Goal: Task Accomplishment & Management: Complete application form

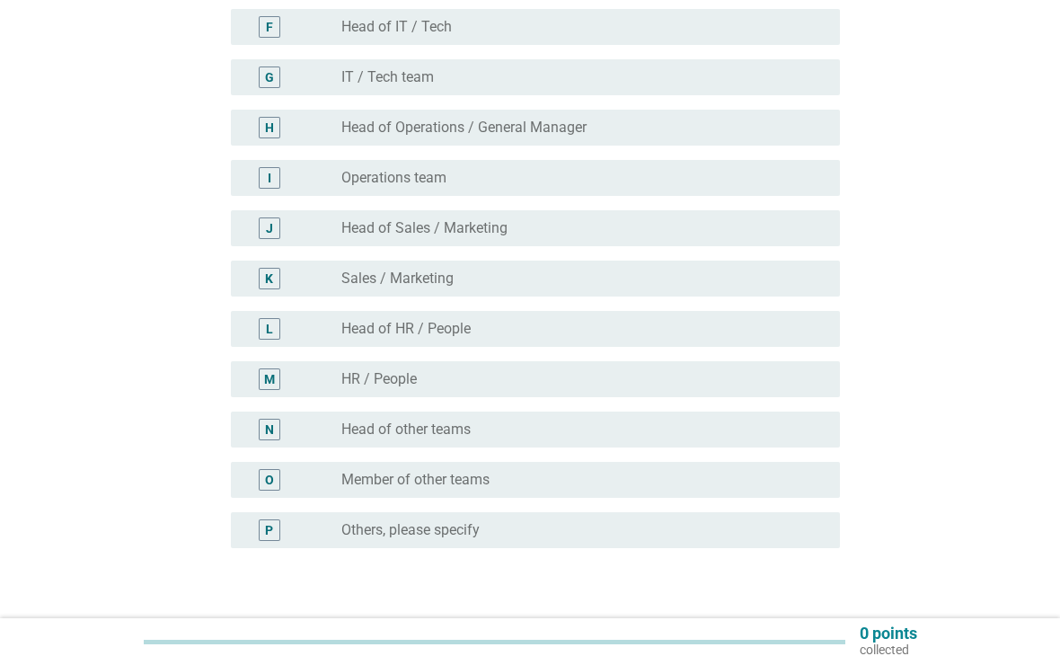
scroll to position [462, 0]
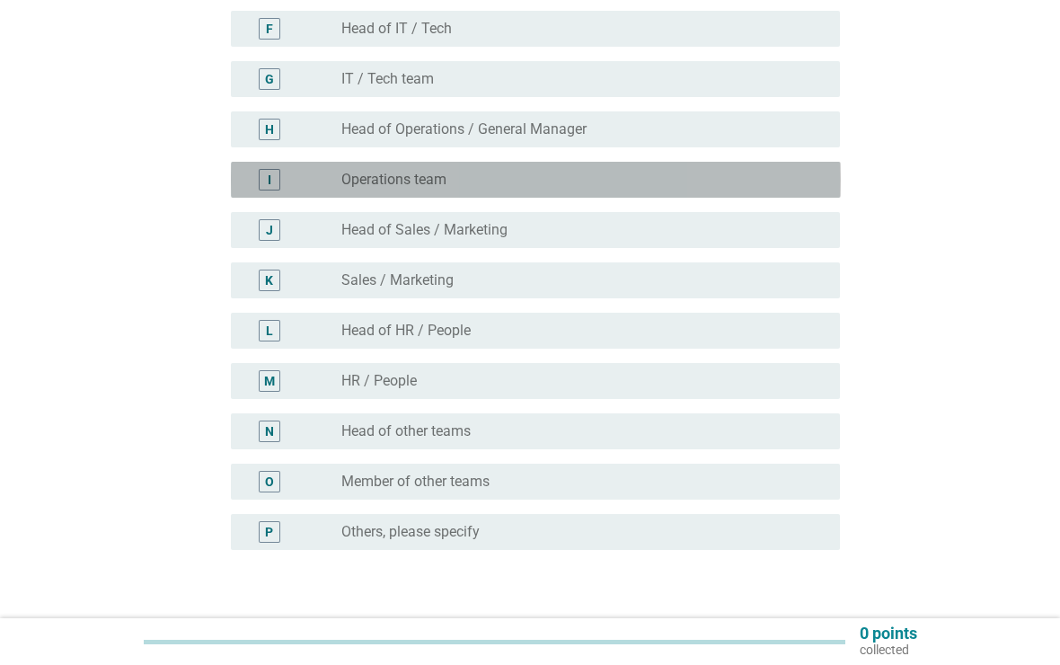
click at [730, 196] on div "I radio_button_unchecked Operations team" at bounding box center [536, 180] width 610 height 36
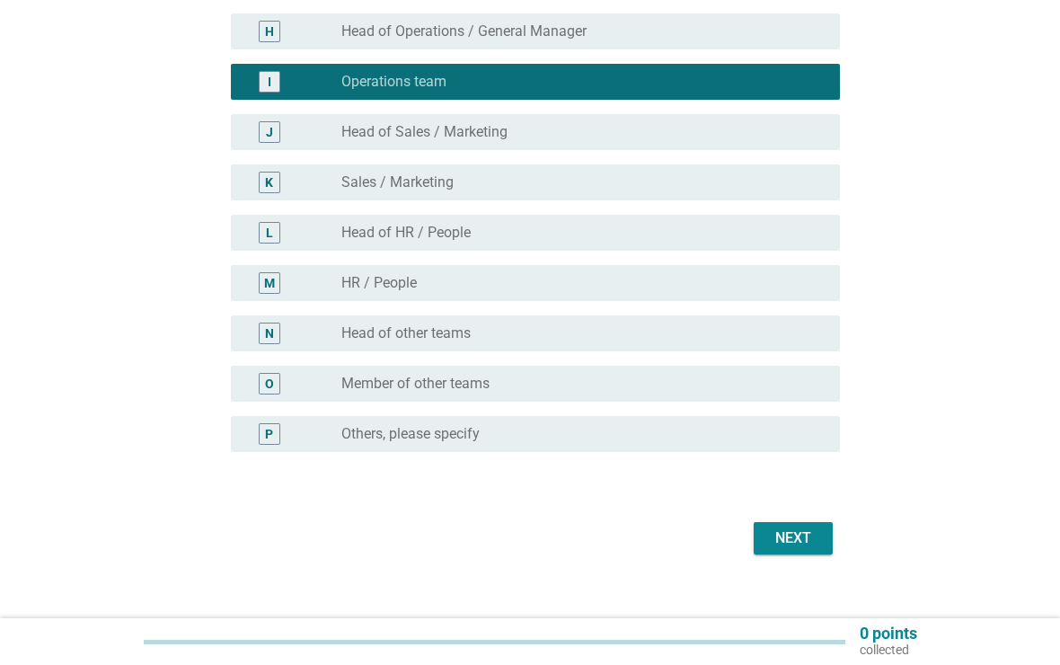
scroll to position [582, 0]
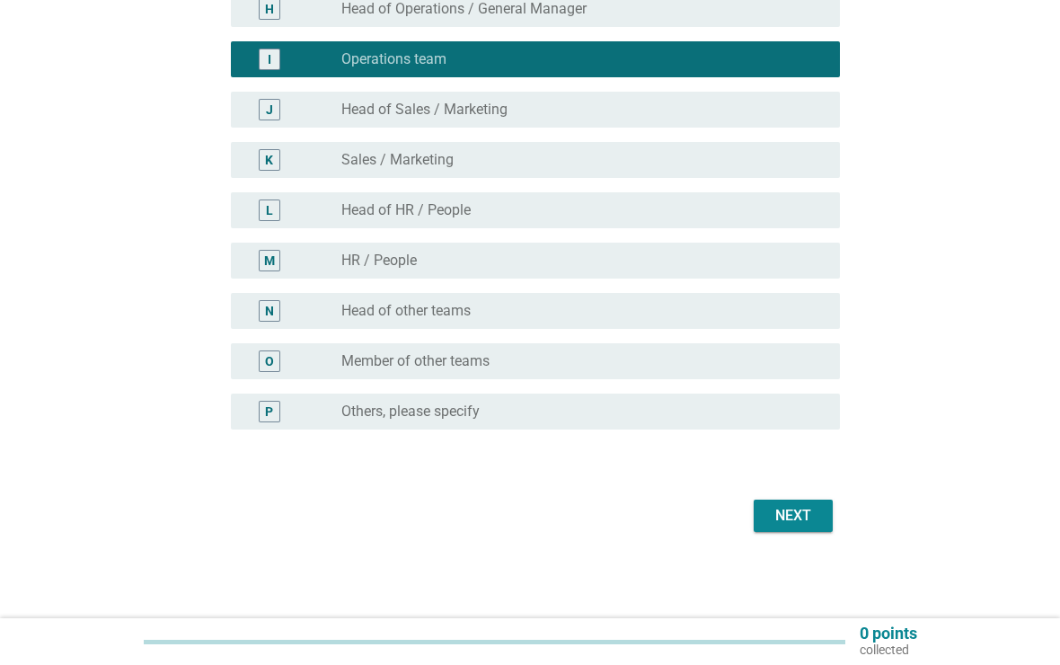
click at [805, 512] on div "Next" at bounding box center [793, 516] width 50 height 22
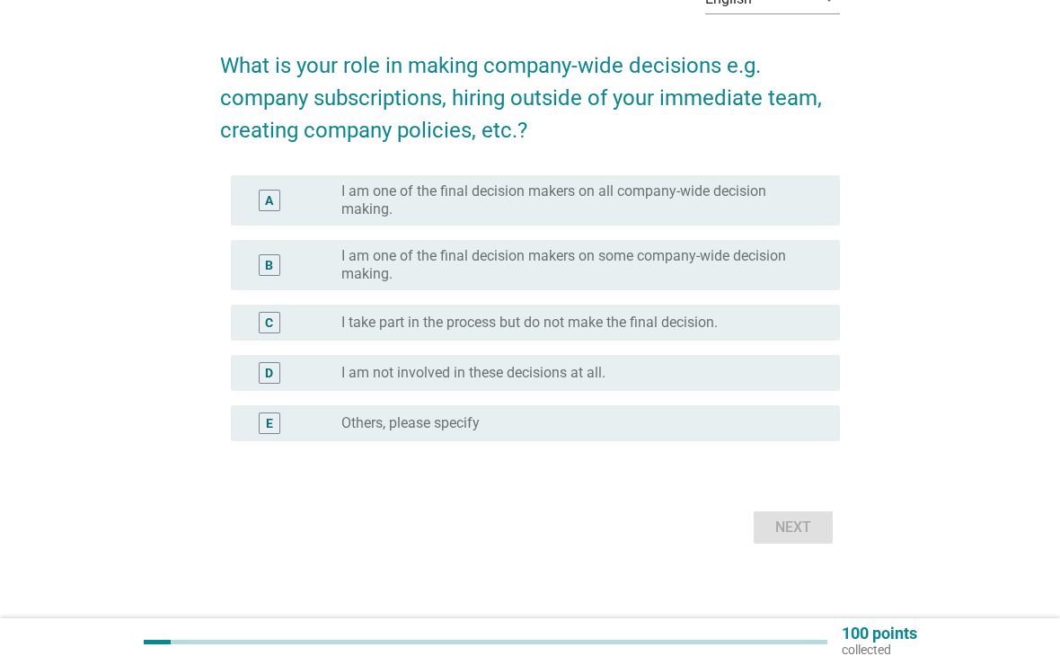
scroll to position [122, 0]
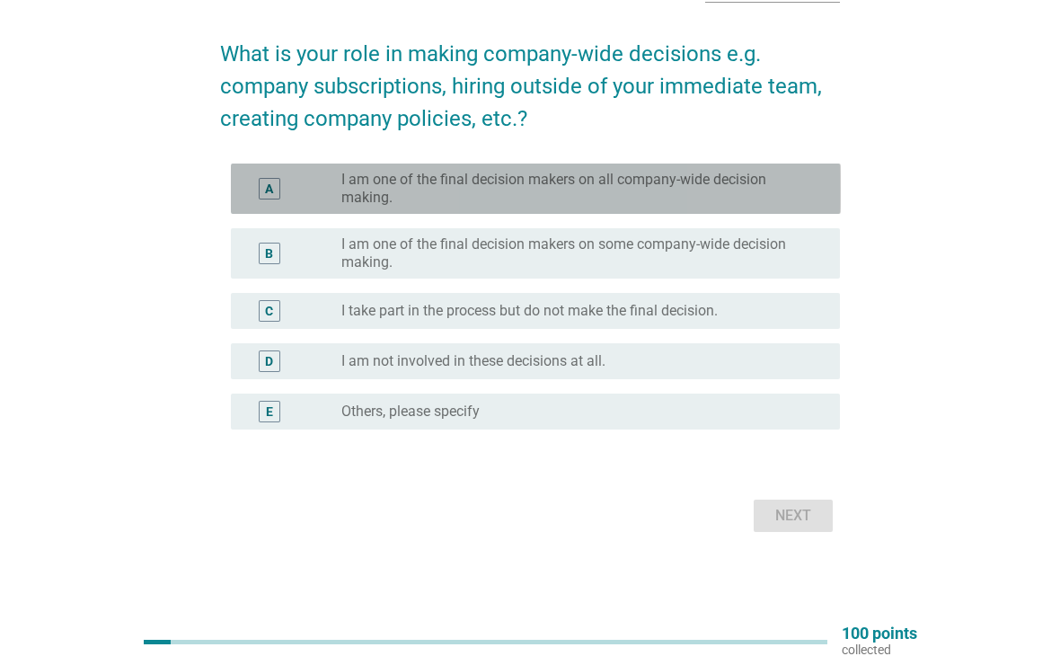
click at [786, 188] on label "I am one of the final decision makers on all company-wide decision making." at bounding box center [576, 189] width 470 height 36
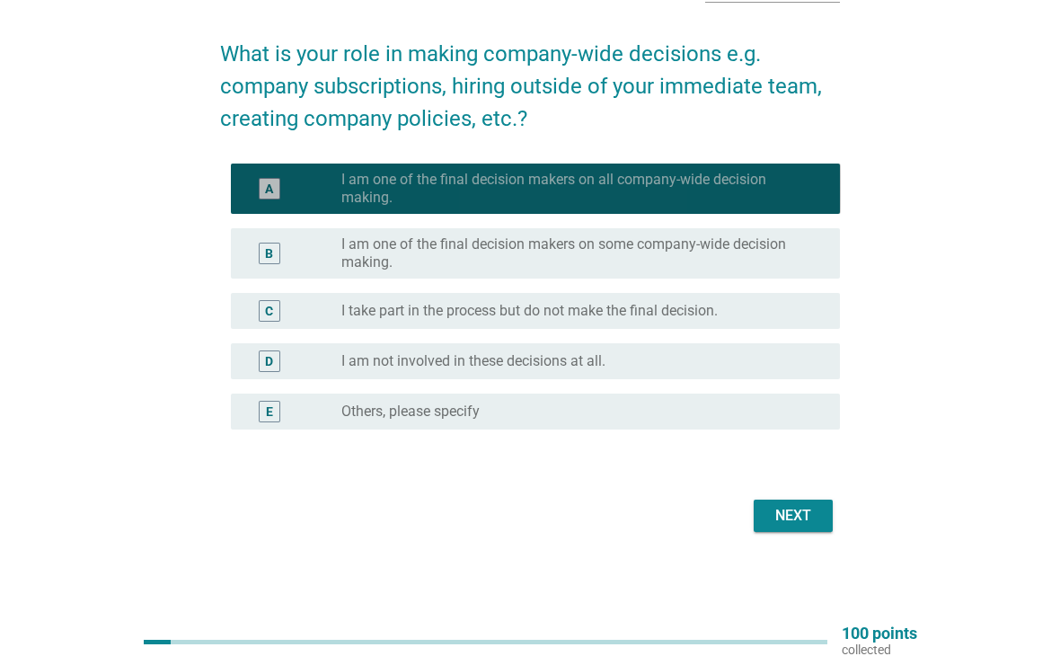
click at [800, 529] on button "Next" at bounding box center [792, 515] width 79 height 32
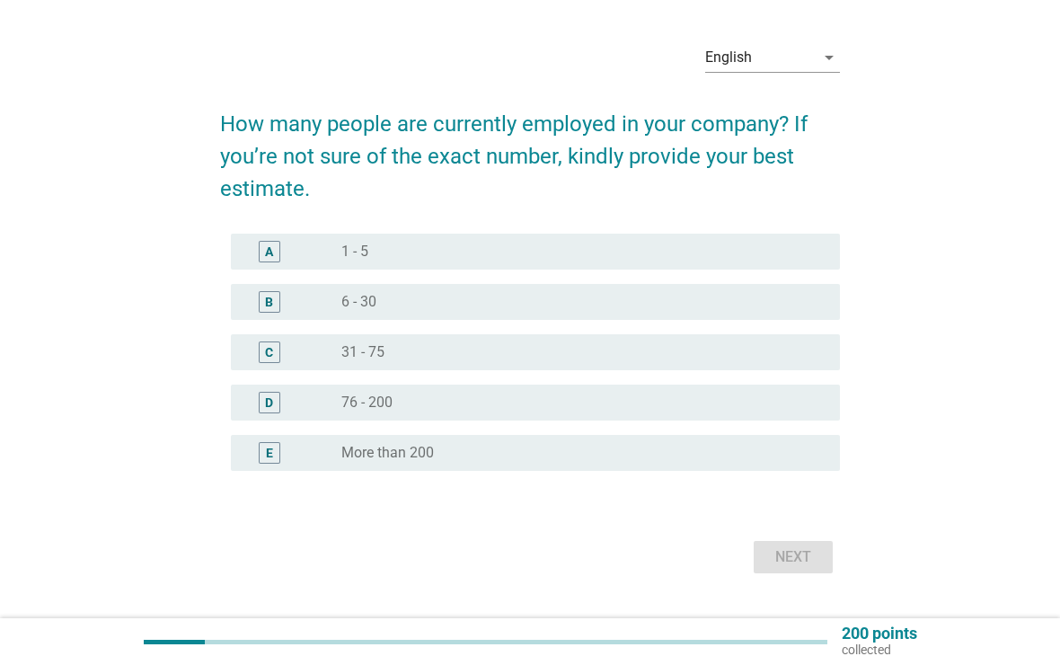
scroll to position [93, 0]
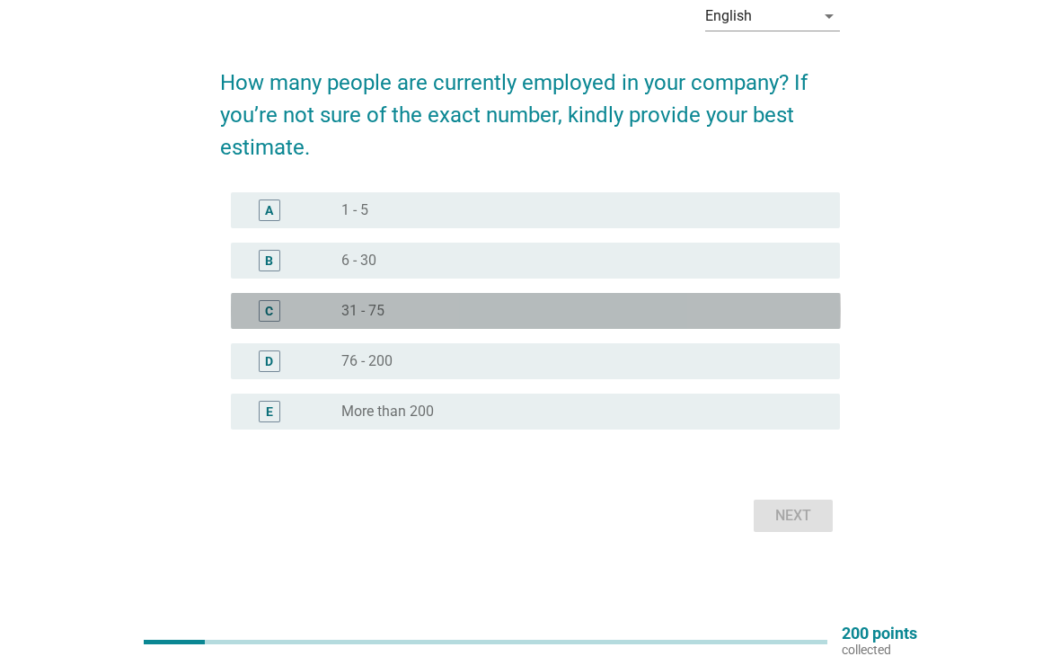
click at [313, 309] on div "C" at bounding box center [293, 311] width 97 height 22
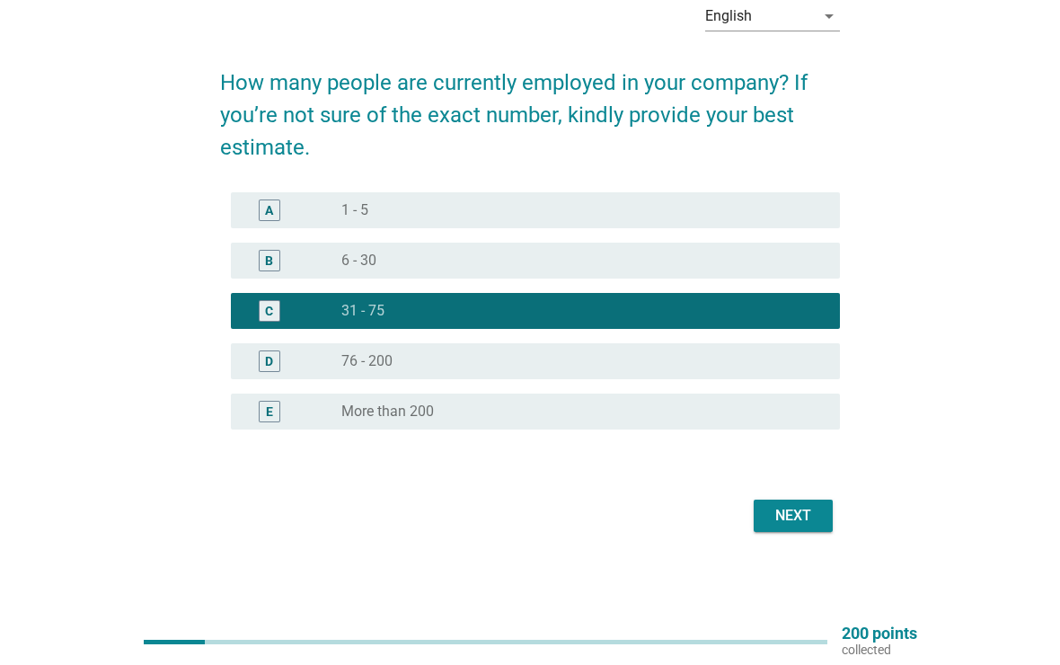
click at [804, 519] on div "Next" at bounding box center [793, 516] width 50 height 22
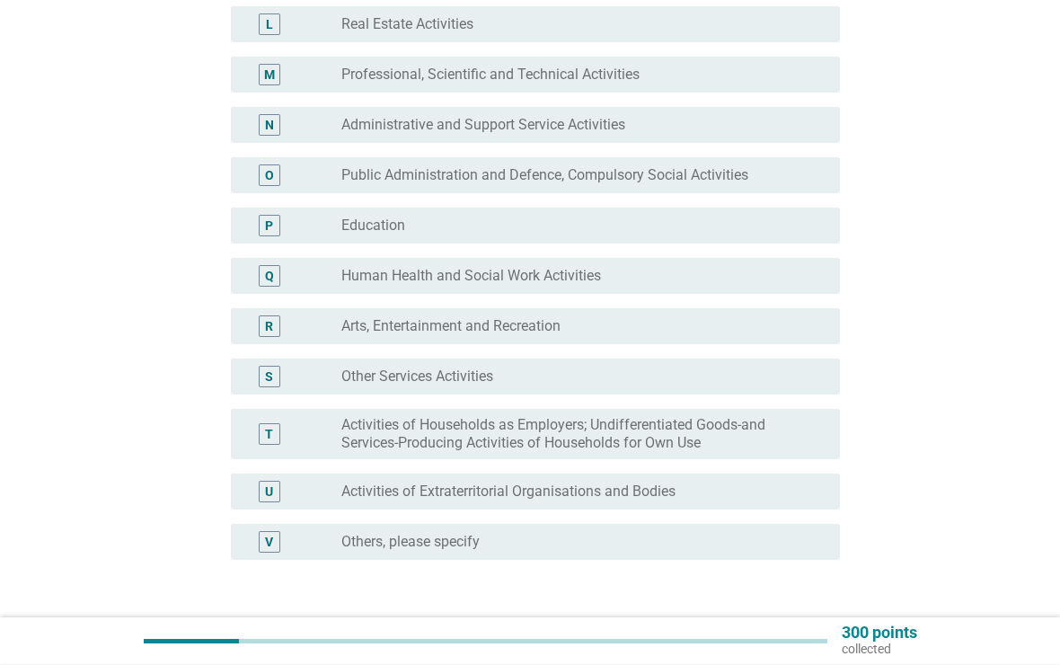
scroll to position [769, 0]
click at [281, 327] on div "R" at bounding box center [269, 324] width 48 height 22
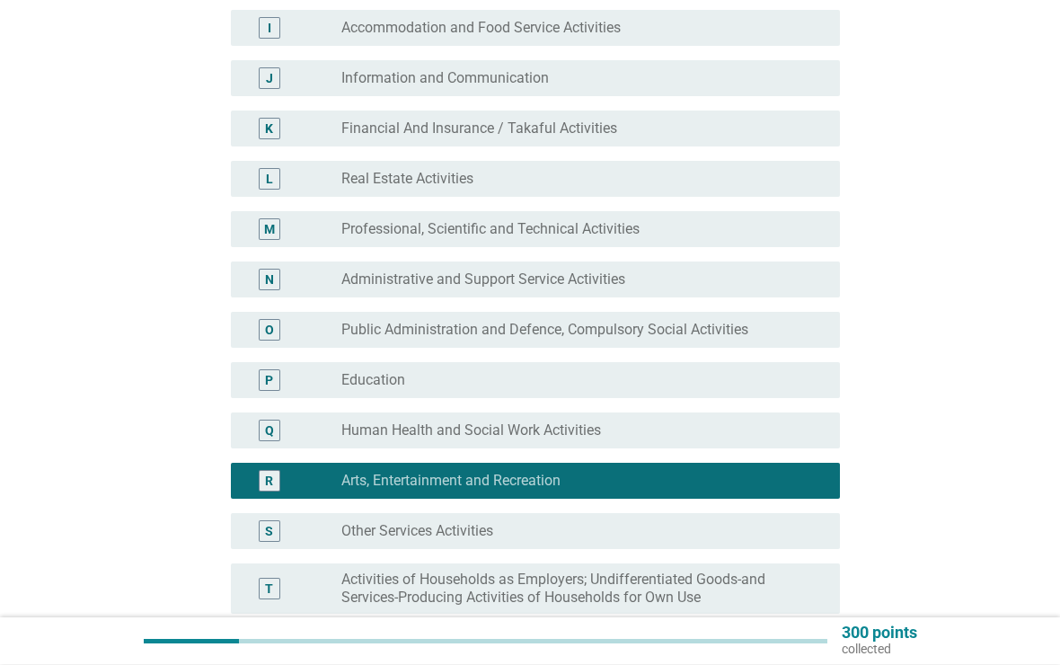
scroll to position [619, 0]
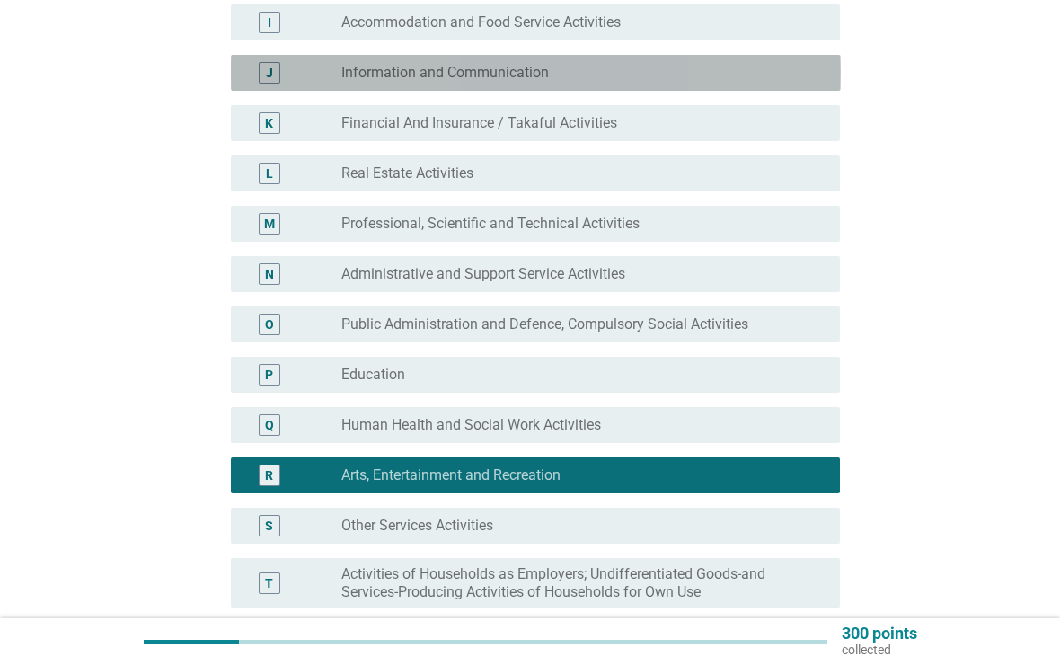
click at [289, 65] on div "J" at bounding box center [269, 73] width 48 height 22
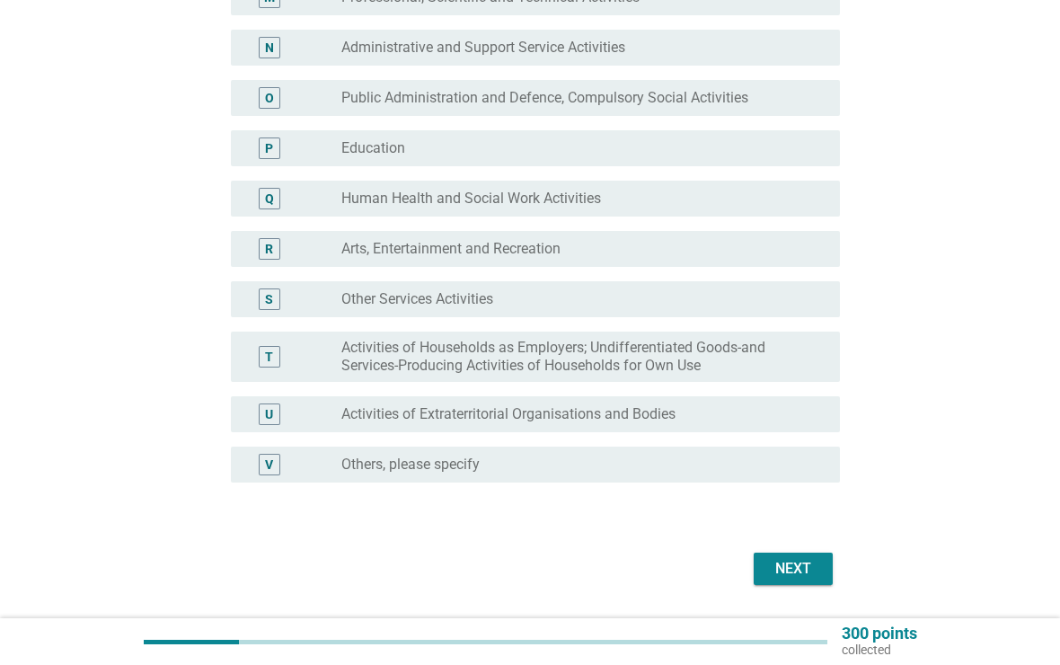
scroll to position [898, 0]
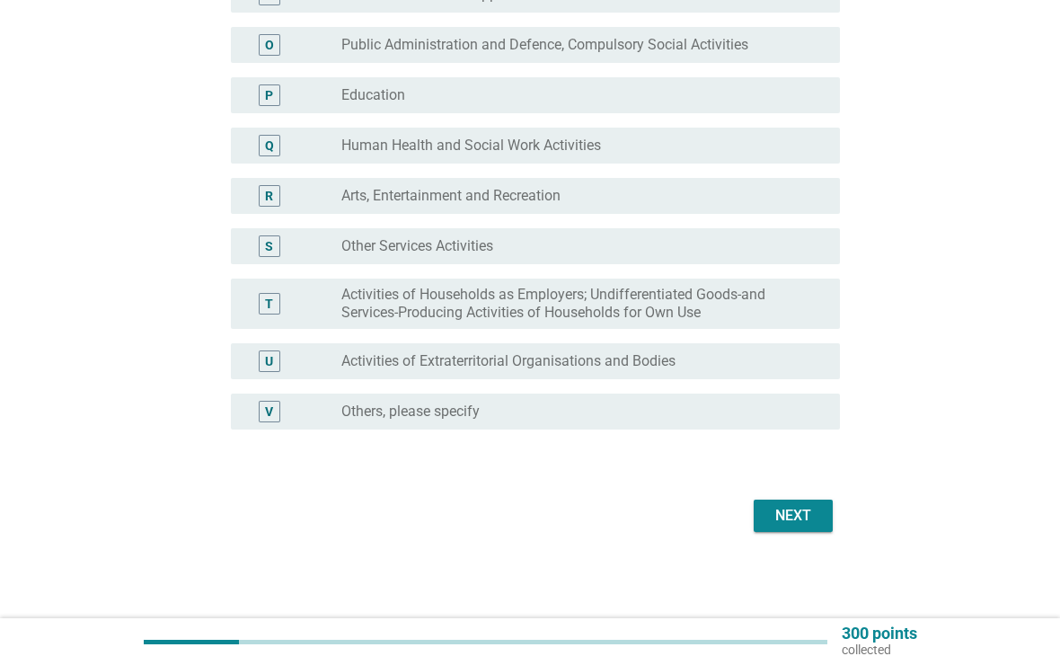
click at [797, 519] on div "Next" at bounding box center [793, 516] width 50 height 22
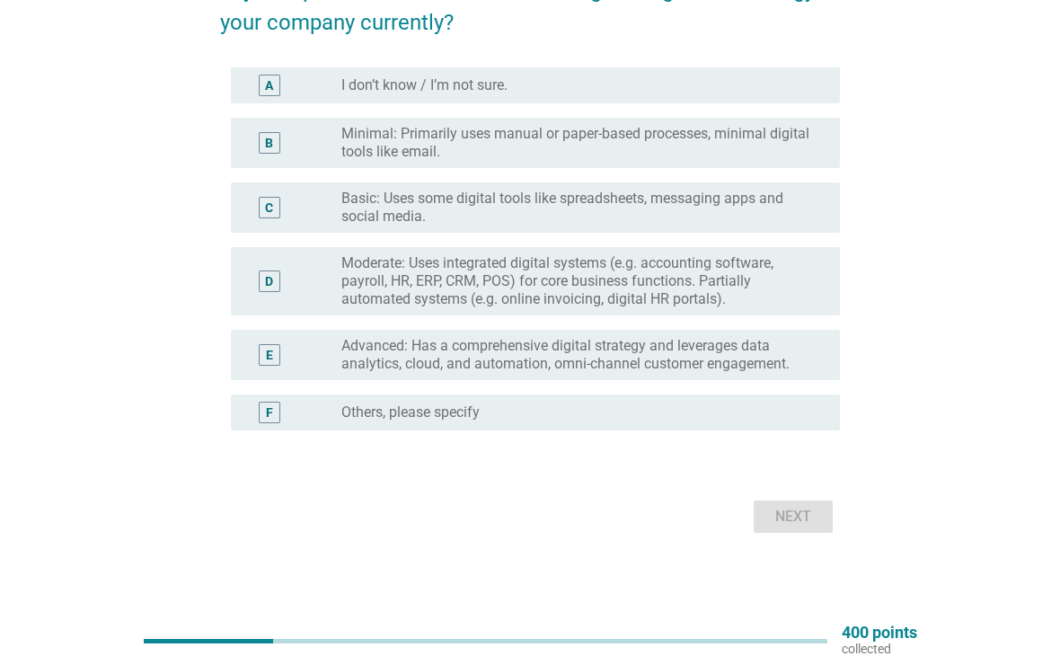
scroll to position [186, 0]
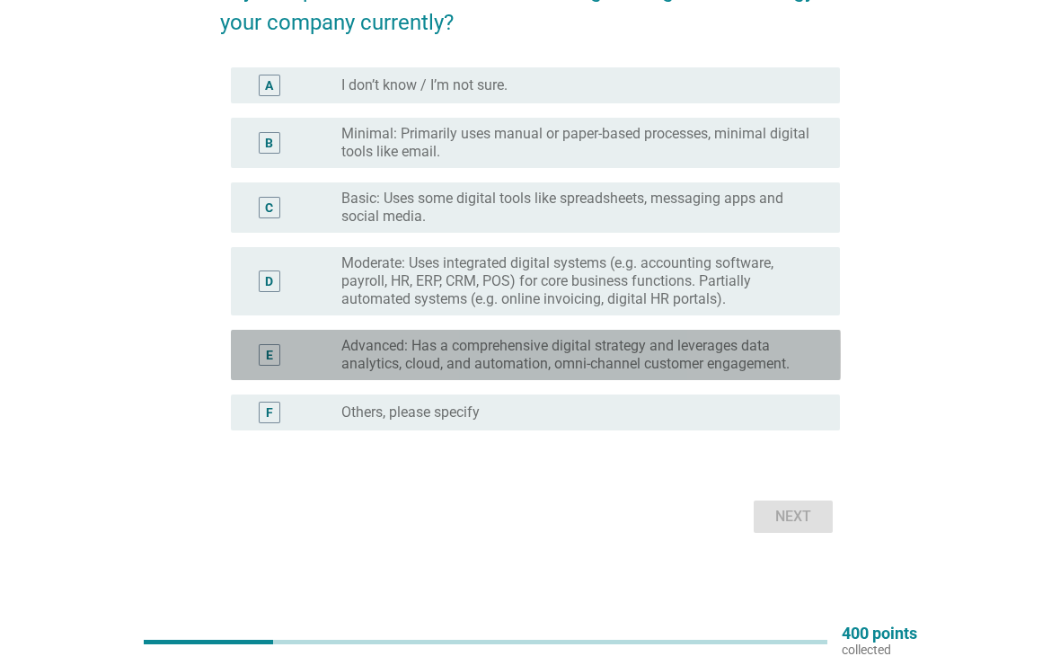
click at [764, 359] on label "Advanced: Has a comprehensive digital strategy and leverages data analytics, cl…" at bounding box center [576, 355] width 470 height 36
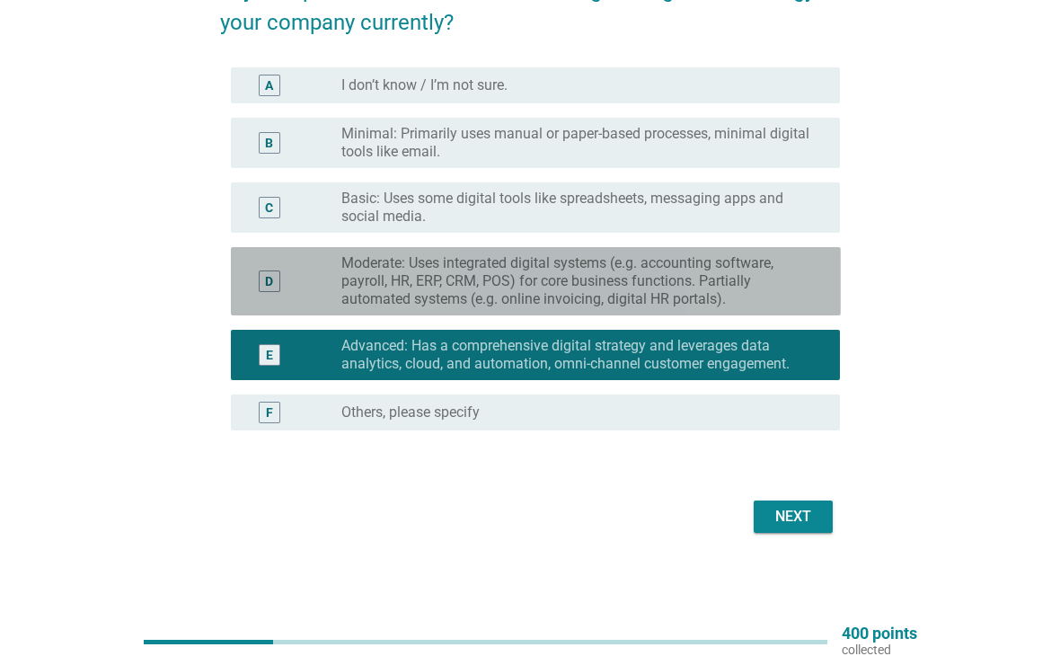
click at [771, 282] on label "Moderate: Uses integrated digital systems (e.g. accounting software, payroll, H…" at bounding box center [576, 281] width 470 height 54
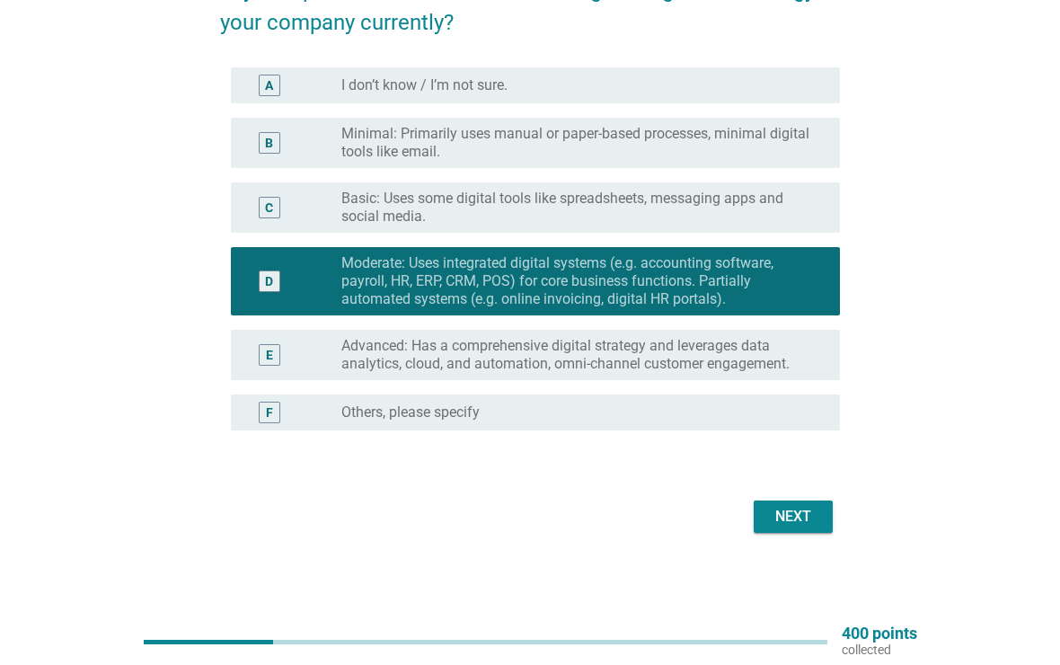
click at [802, 524] on div "Next" at bounding box center [793, 517] width 50 height 22
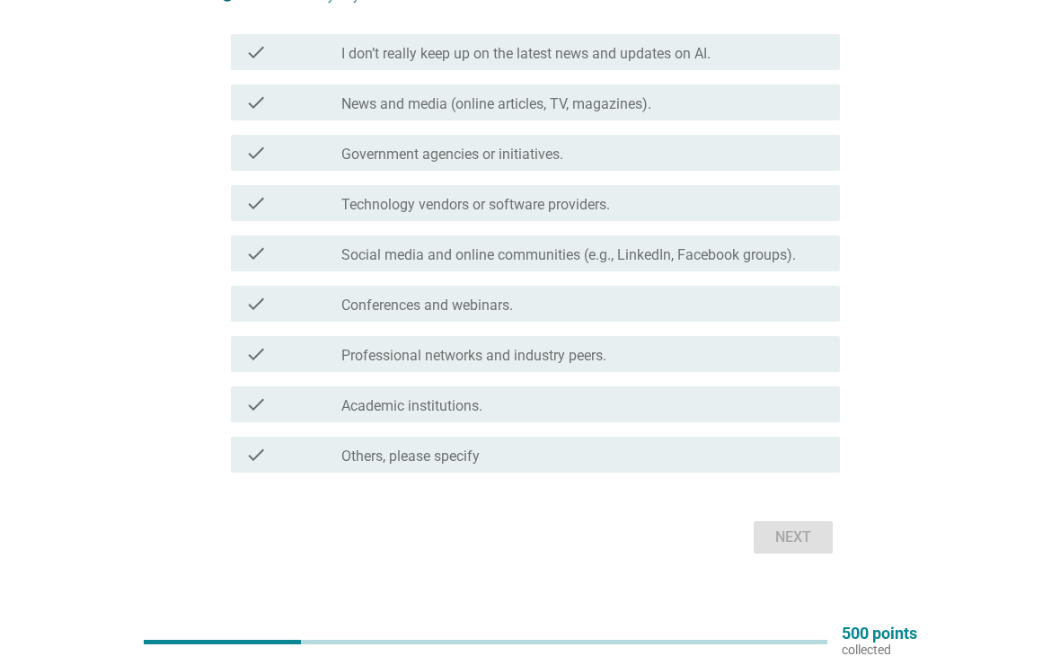
scroll to position [244, 0]
click at [755, 262] on label "Social media and online communities (e.g., LinkedIn, Facebook groups)." at bounding box center [568, 256] width 454 height 18
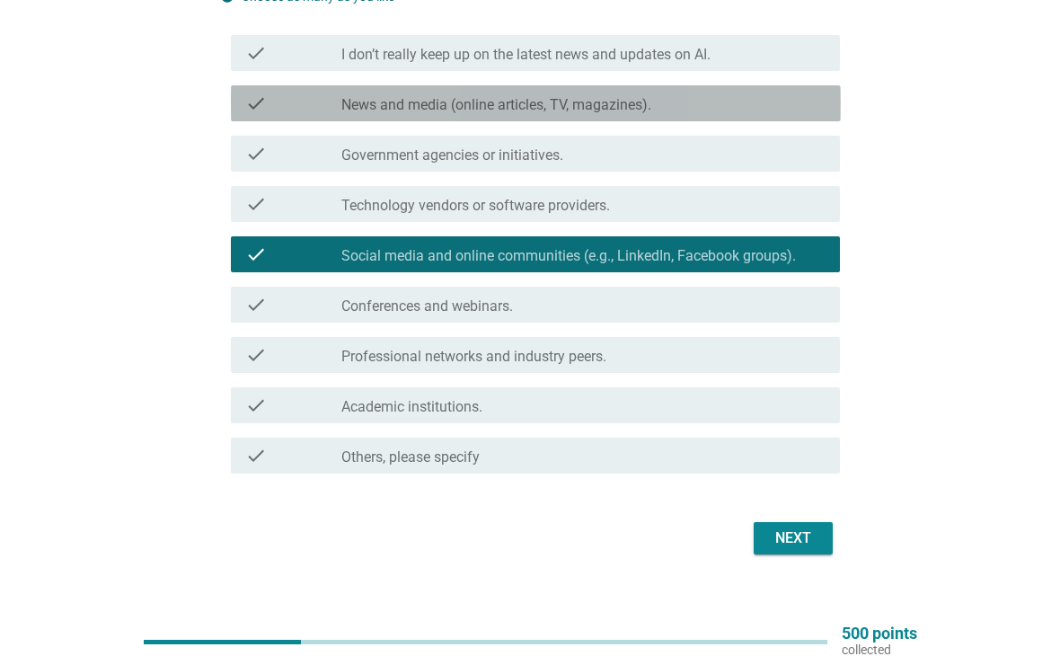
click at [770, 110] on div "check_box_outline_blank News and media (online articles, TV, magazines)." at bounding box center [583, 103] width 484 height 22
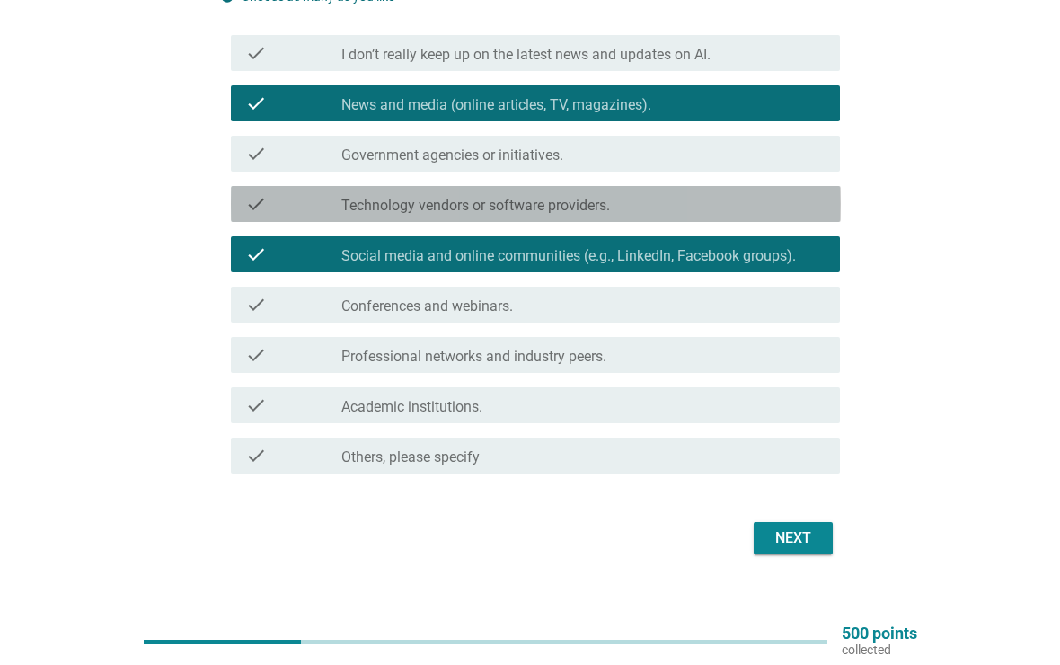
click at [790, 217] on div "check check_box_outline_blank Technology vendors or software providers." at bounding box center [536, 204] width 610 height 36
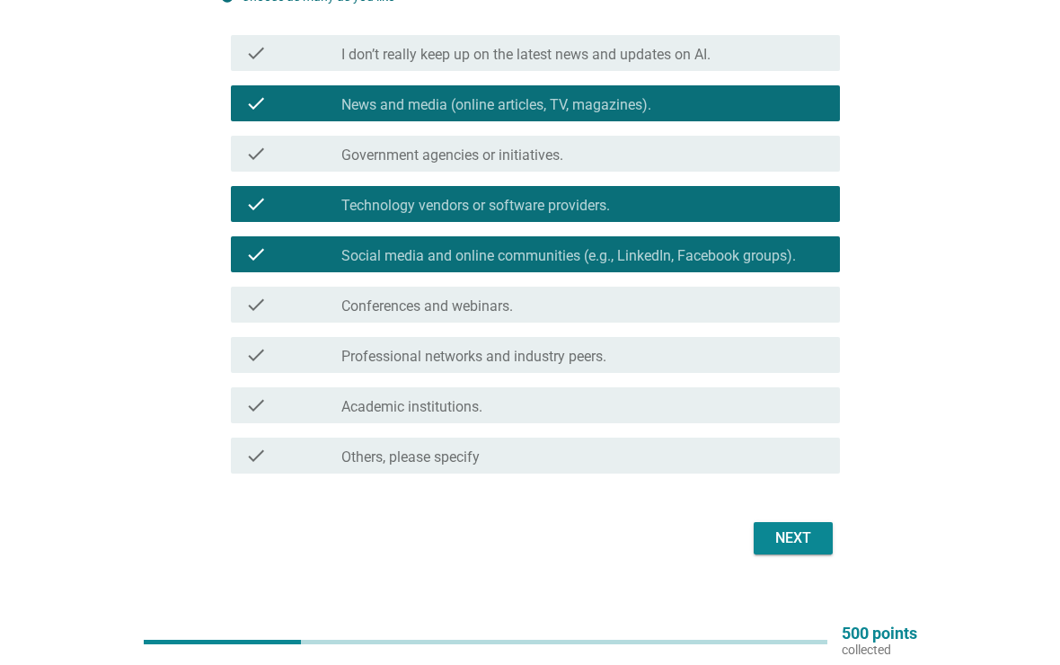
click at [807, 544] on div "Next" at bounding box center [793, 538] width 50 height 22
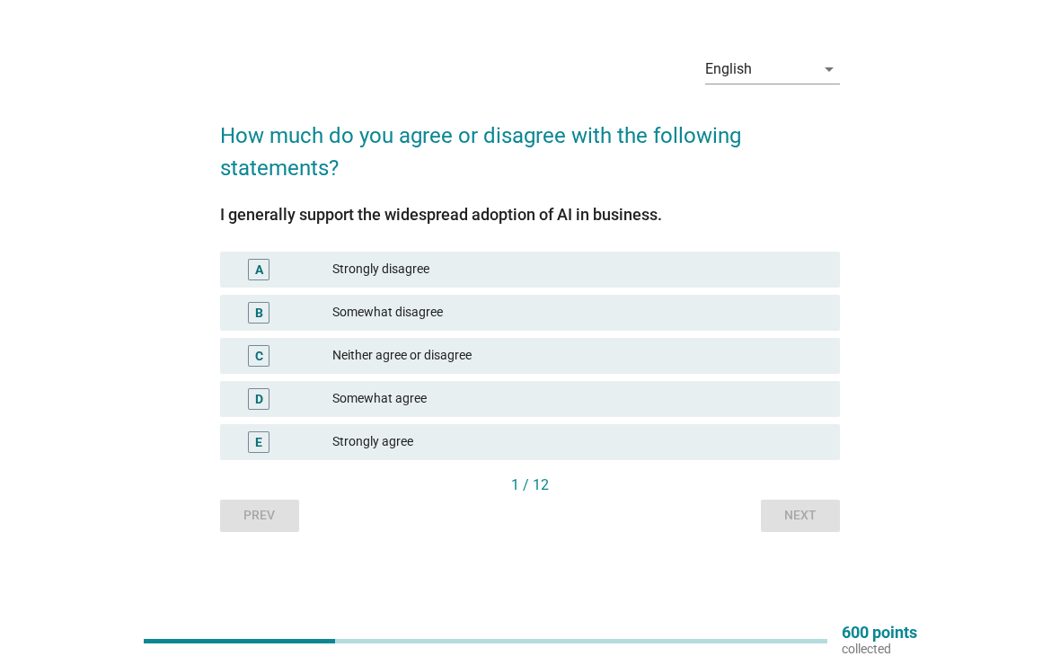
scroll to position [47, 0]
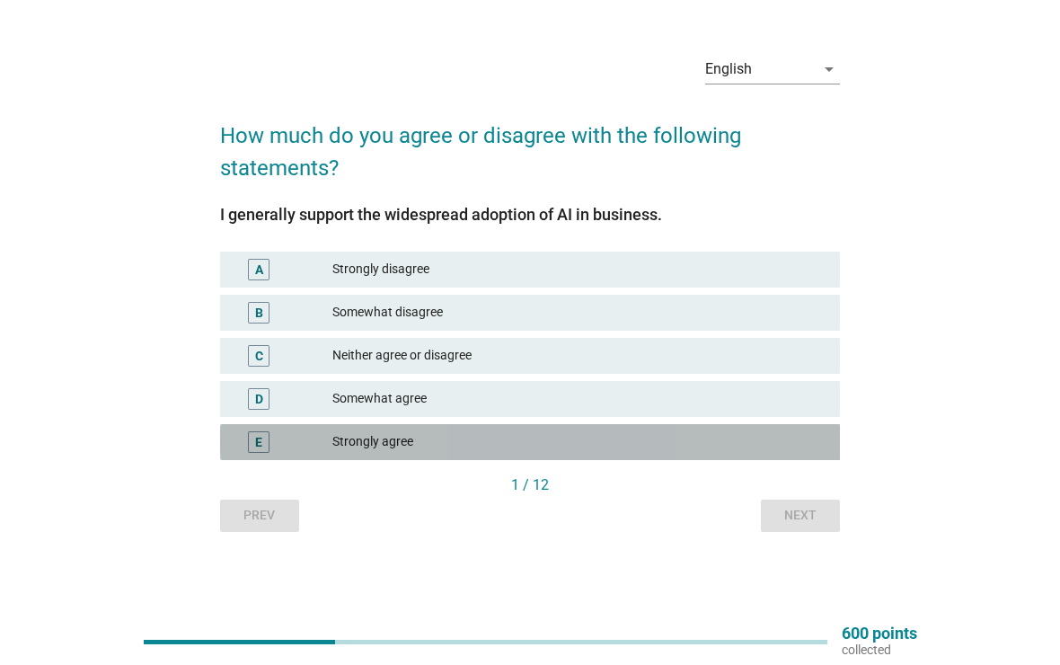
click at [746, 438] on div "Strongly agree" at bounding box center [578, 442] width 493 height 22
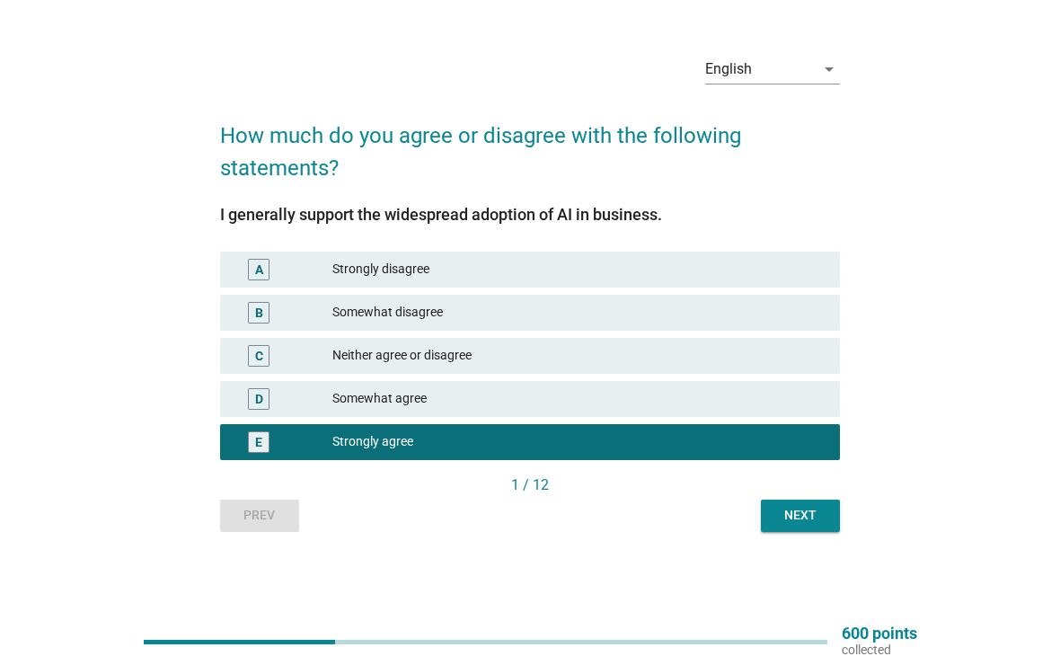
click at [811, 521] on div "Next" at bounding box center [800, 515] width 50 height 19
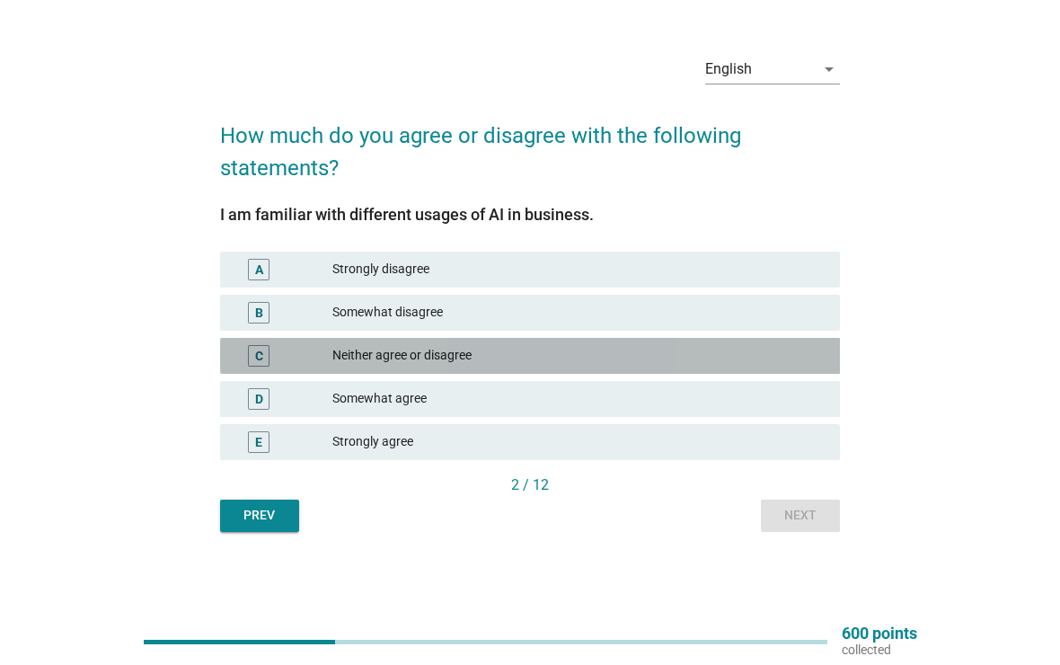
click at [764, 353] on div "Neither agree or disagree" at bounding box center [578, 356] width 493 height 22
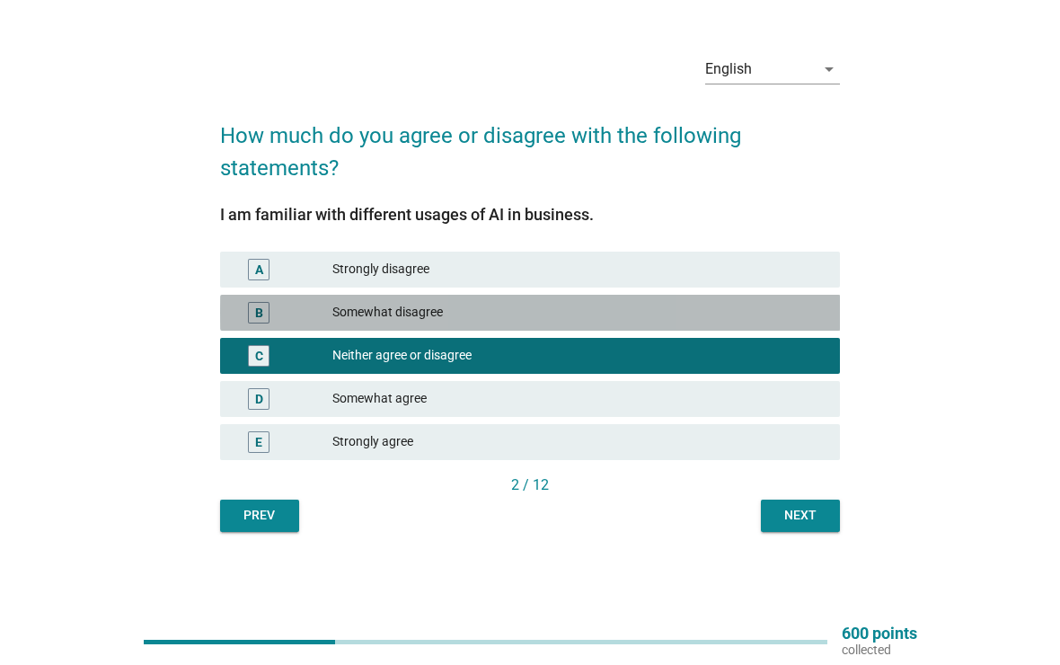
click at [781, 309] on div "Somewhat disagree" at bounding box center [578, 313] width 493 height 22
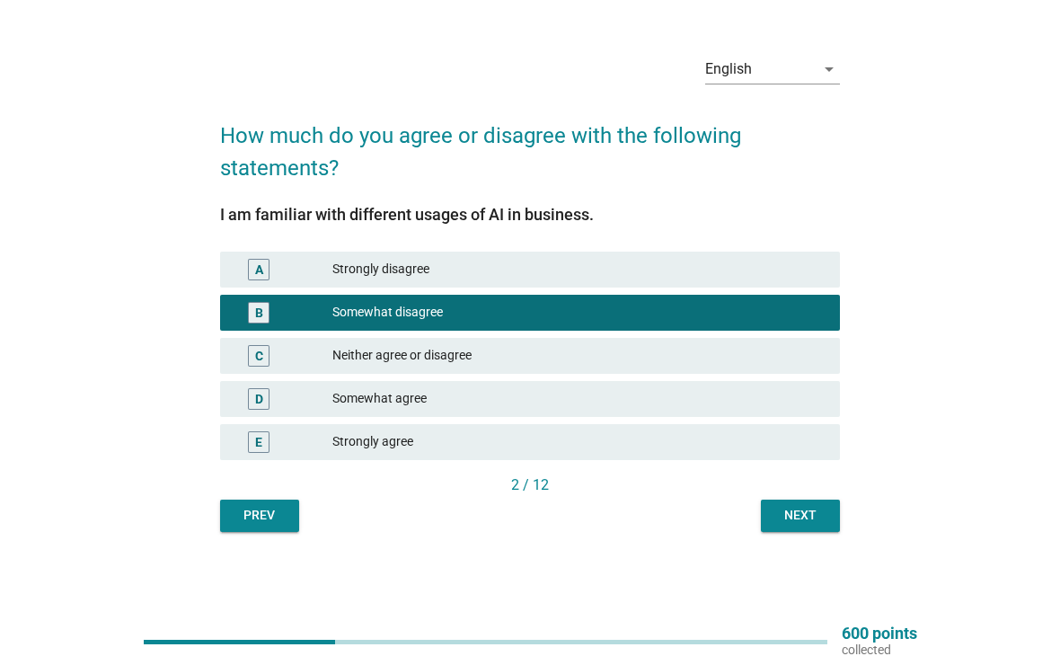
click at [806, 527] on button "Next" at bounding box center [800, 515] width 79 height 32
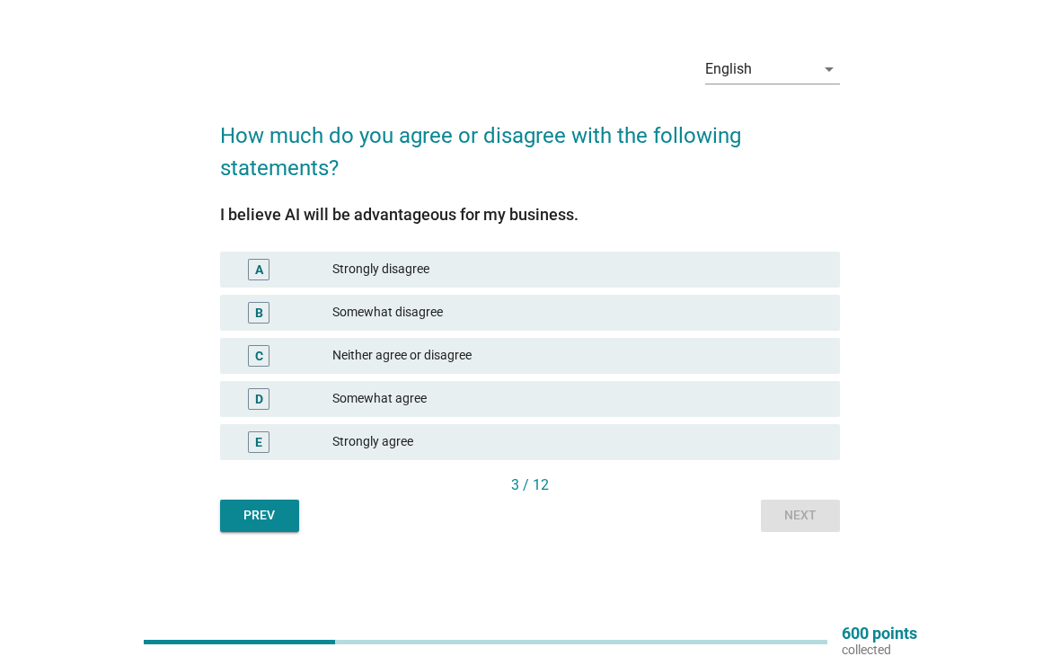
click at [779, 458] on div "E Strongly agree" at bounding box center [530, 442] width 621 height 36
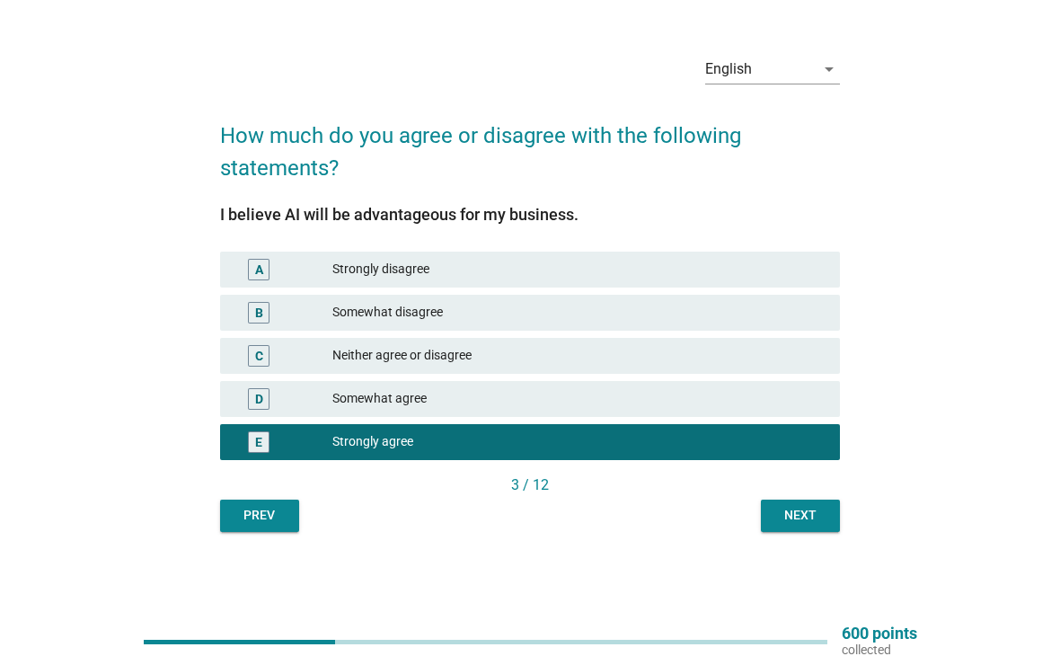
click at [804, 518] on div "Next" at bounding box center [800, 515] width 50 height 19
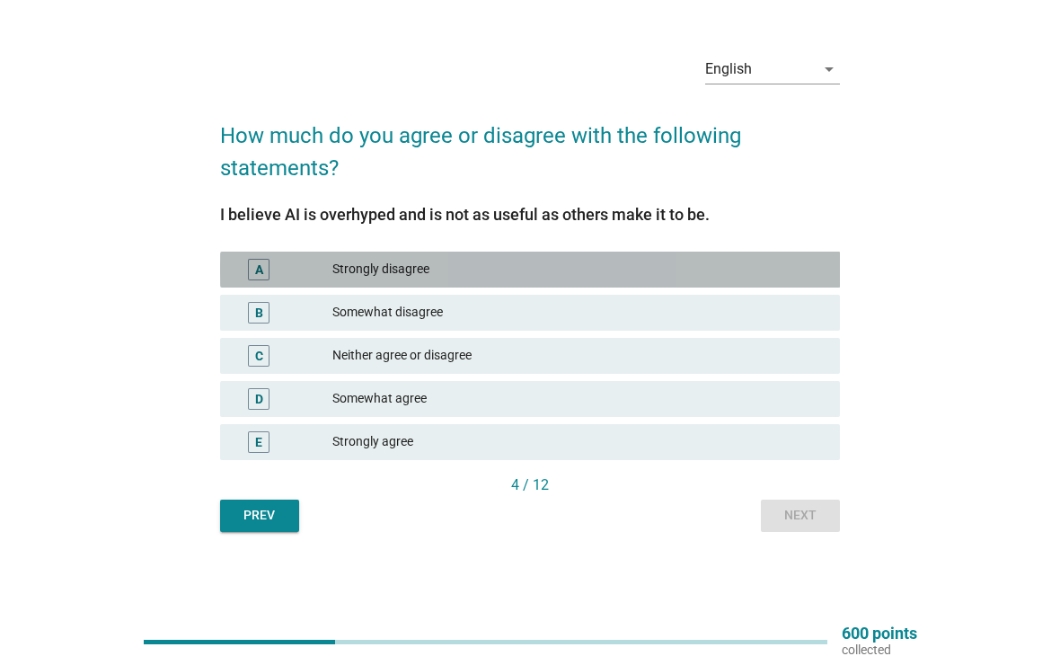
click at [766, 273] on div "Strongly disagree" at bounding box center [578, 270] width 493 height 22
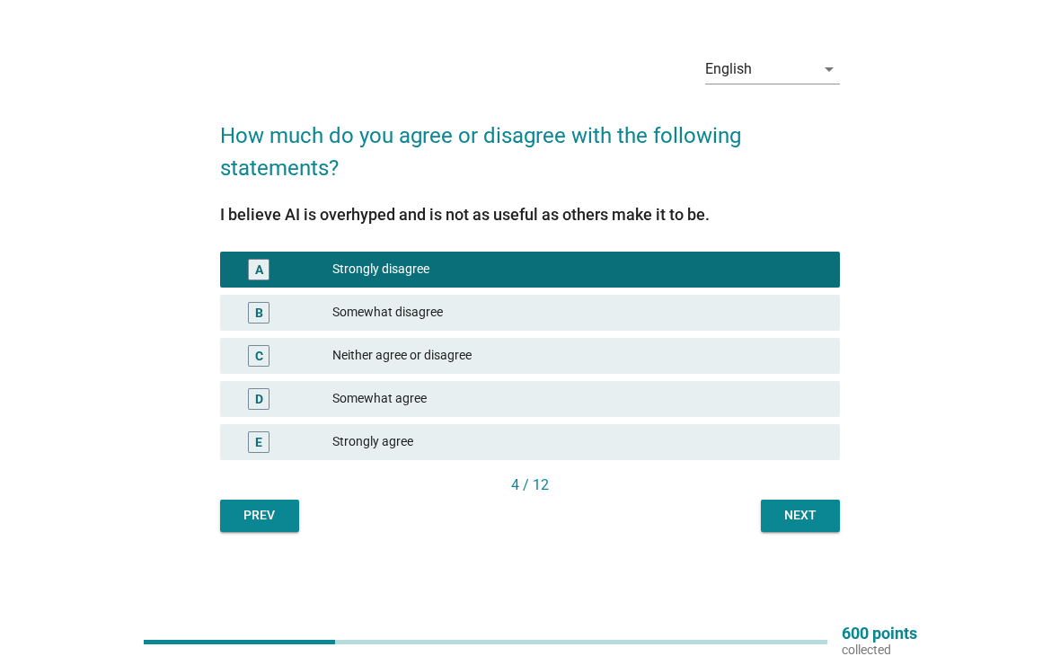
click at [805, 515] on div "Next" at bounding box center [800, 515] width 50 height 19
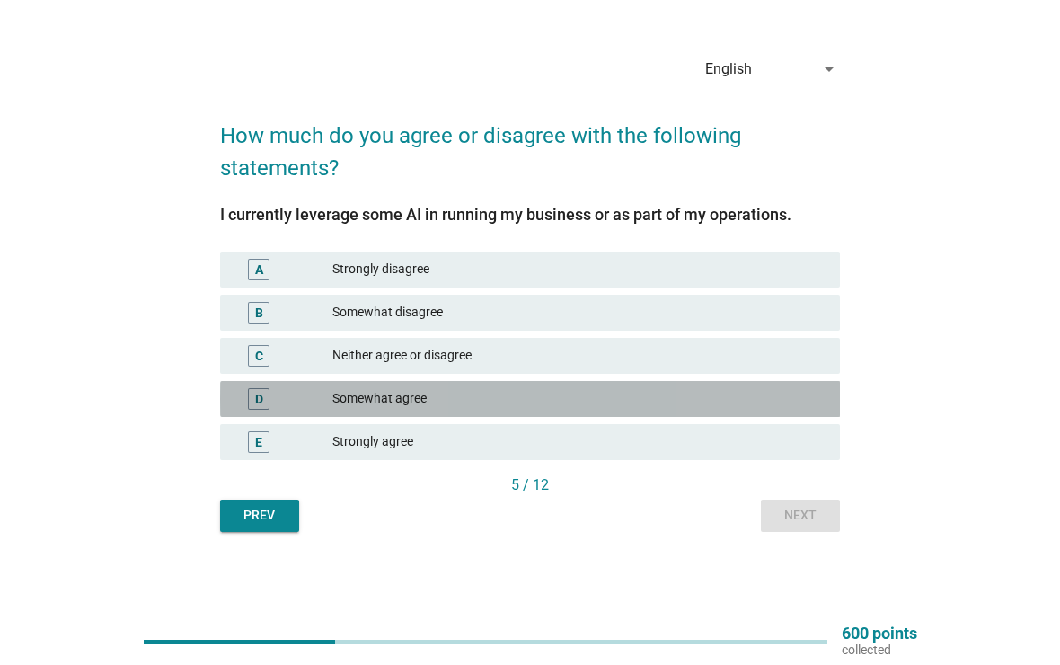
click at [787, 405] on div "Somewhat agree" at bounding box center [578, 399] width 493 height 22
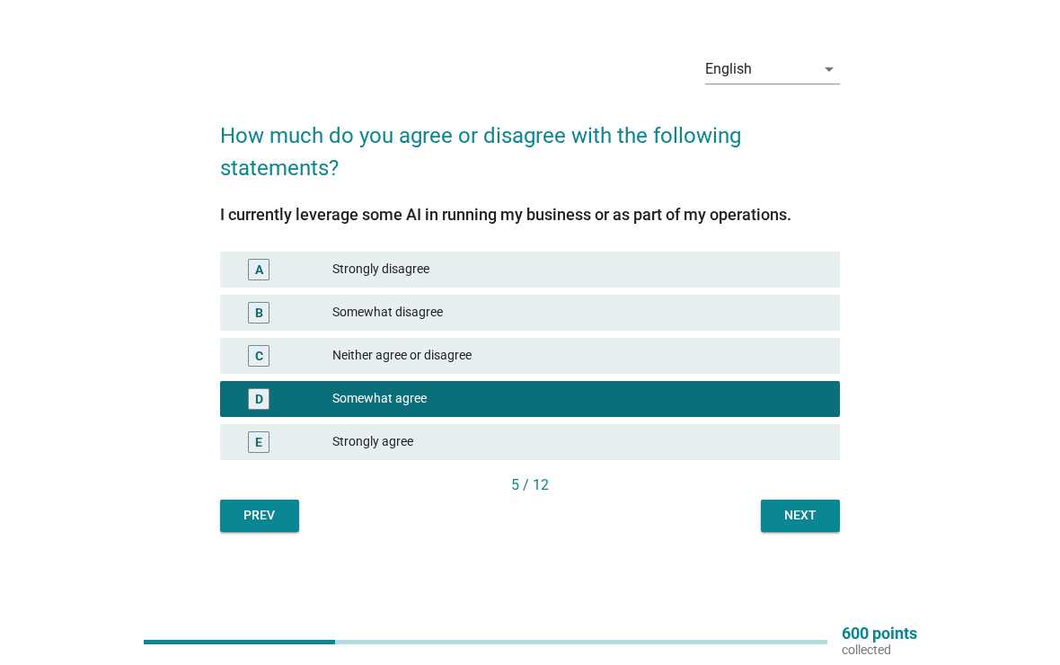
click at [806, 517] on div "Next" at bounding box center [800, 515] width 50 height 19
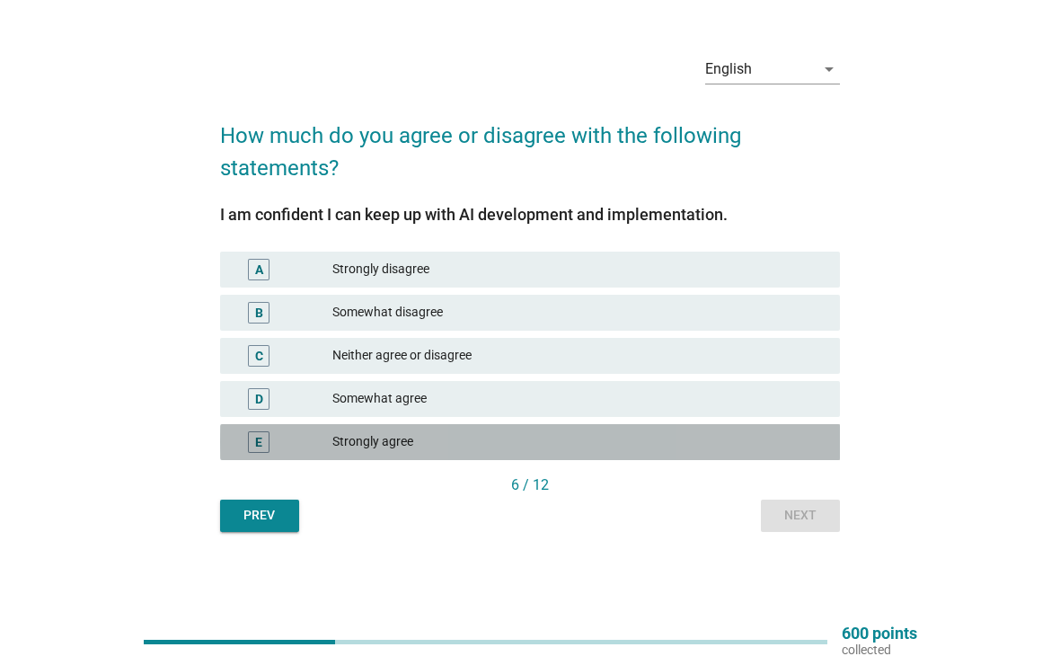
click at [790, 442] on div "Strongly agree" at bounding box center [578, 442] width 493 height 22
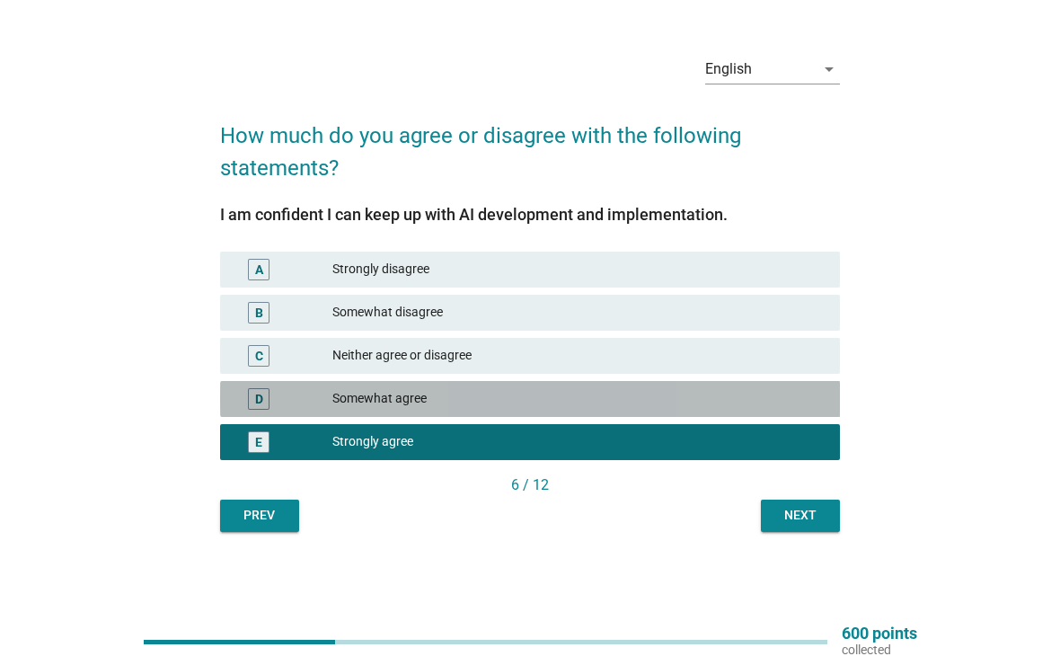
click at [788, 393] on div "Somewhat agree" at bounding box center [578, 399] width 493 height 22
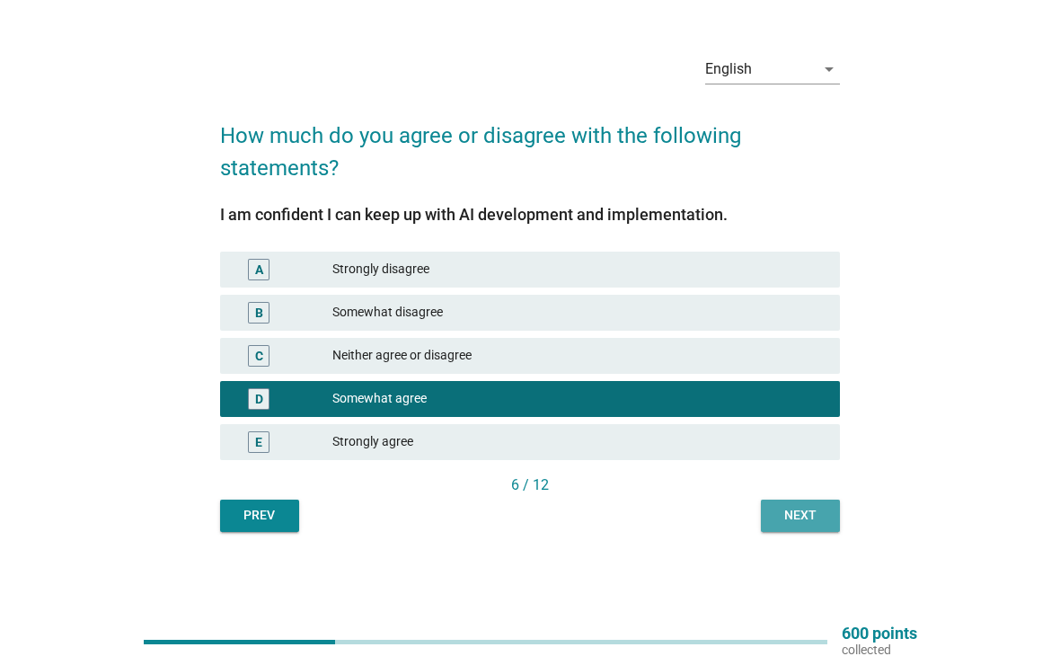
click at [814, 530] on button "Next" at bounding box center [800, 515] width 79 height 32
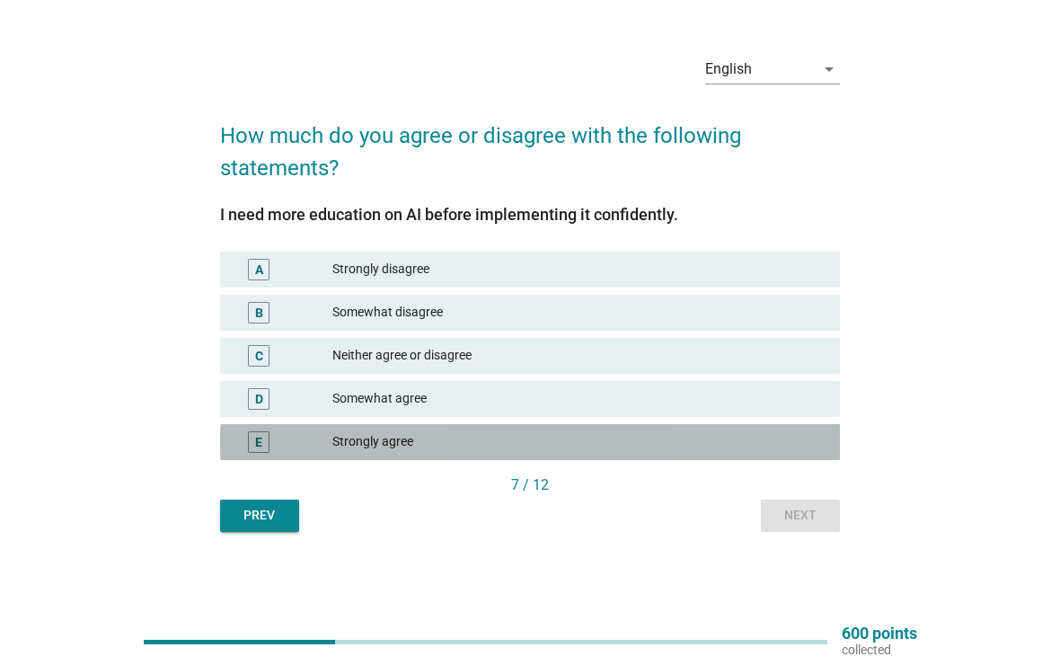
click at [776, 440] on div "Strongly agree" at bounding box center [578, 442] width 493 height 22
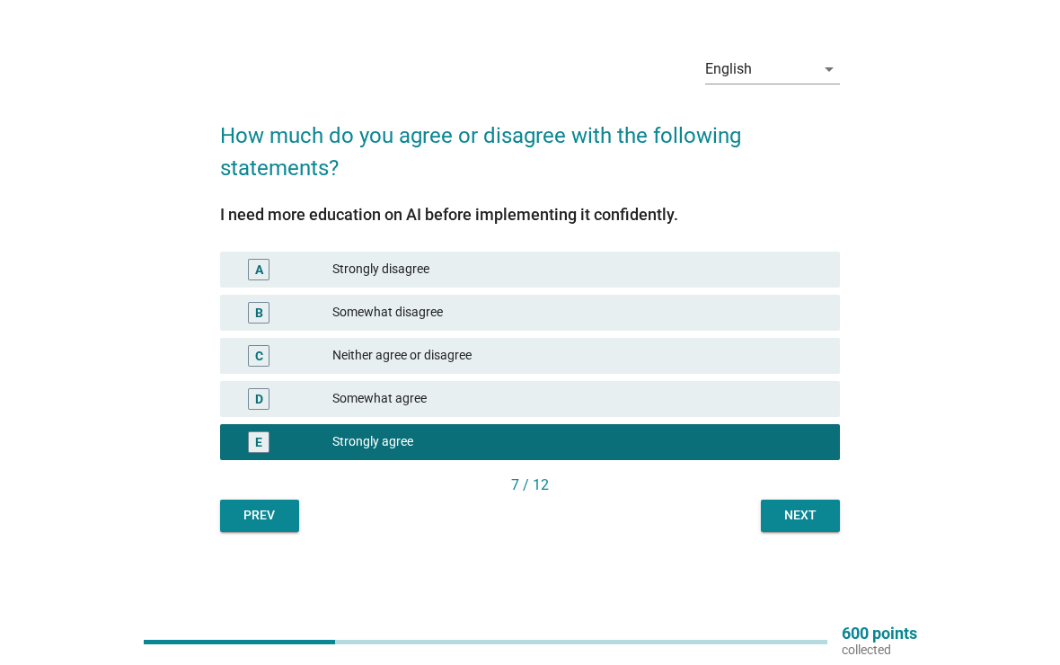
click at [810, 521] on div "Next" at bounding box center [800, 515] width 50 height 19
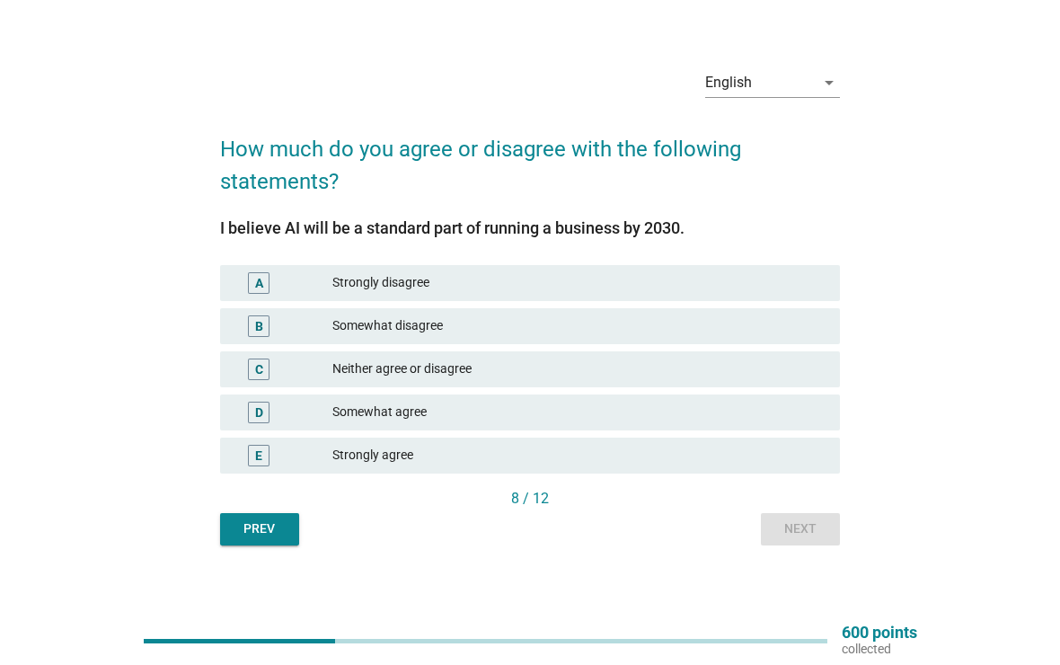
scroll to position [33, 0]
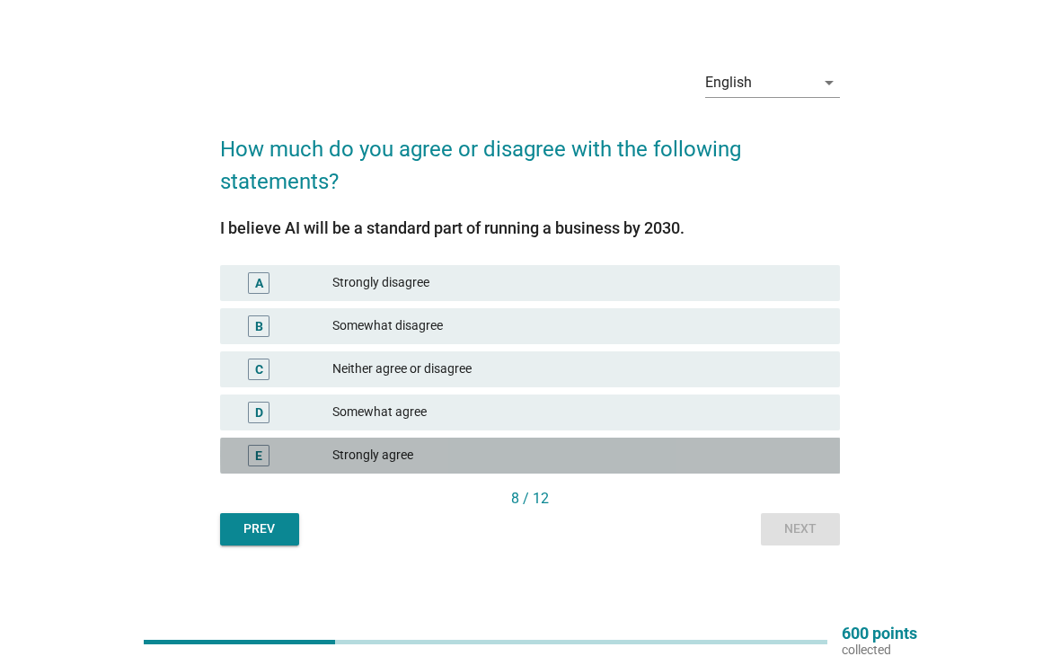
click at [779, 448] on div "Strongly agree" at bounding box center [578, 456] width 493 height 22
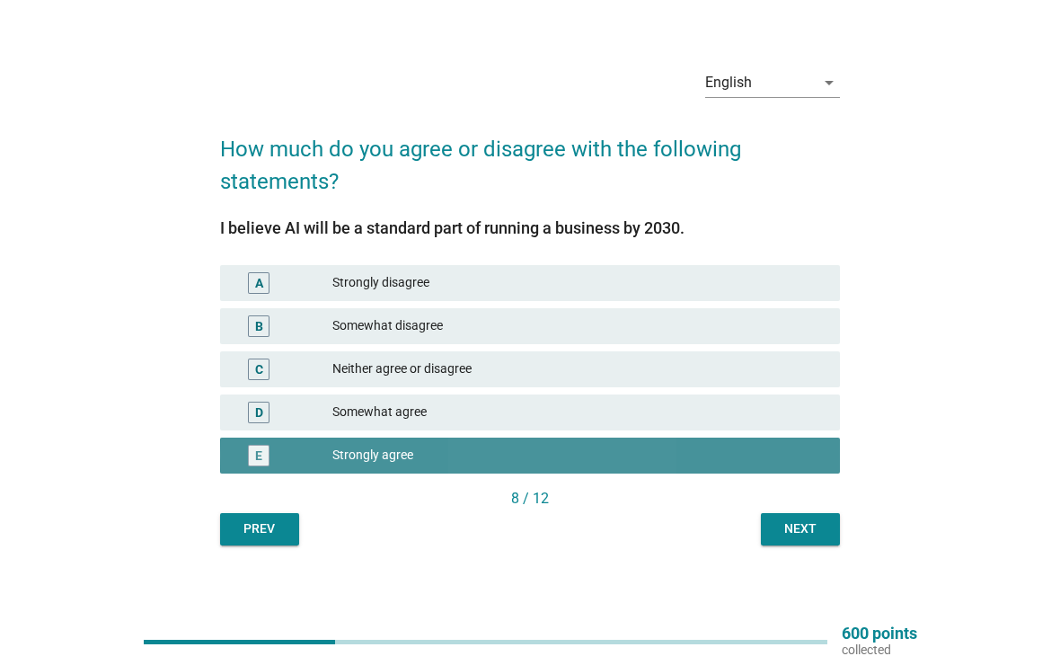
click at [807, 542] on button "Next" at bounding box center [800, 529] width 79 height 32
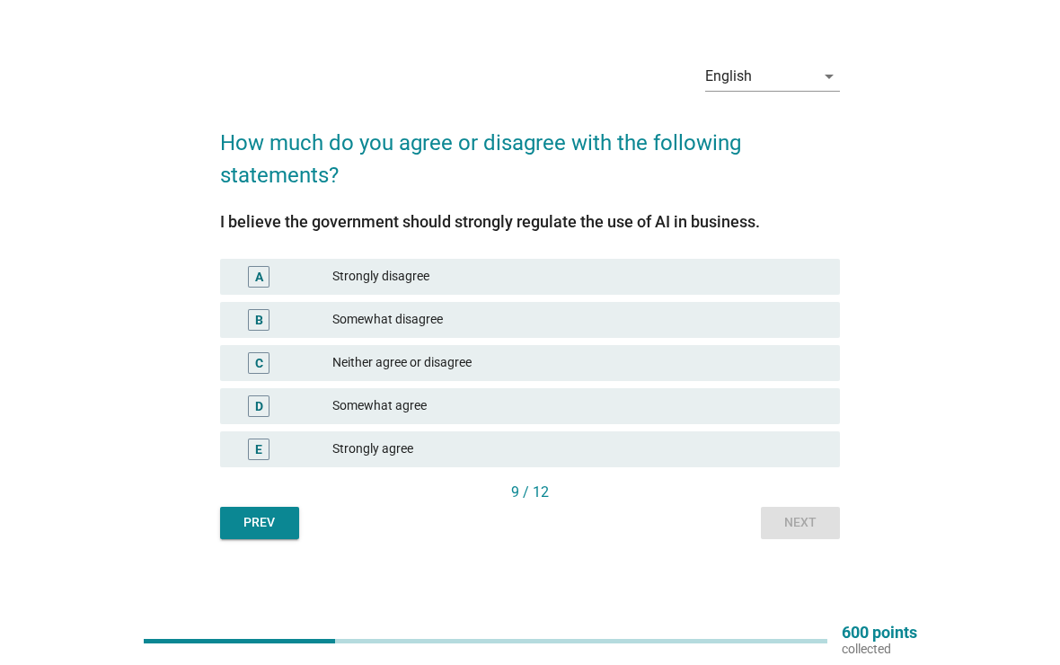
scroll to position [40, 0]
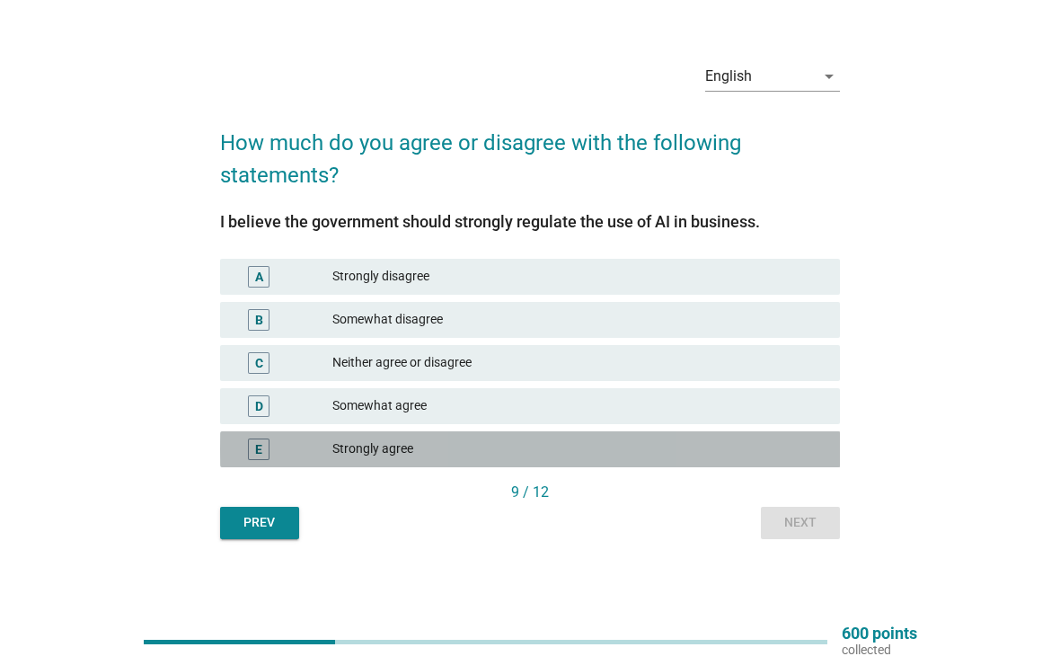
click at [783, 445] on div "Strongly agree" at bounding box center [578, 449] width 493 height 22
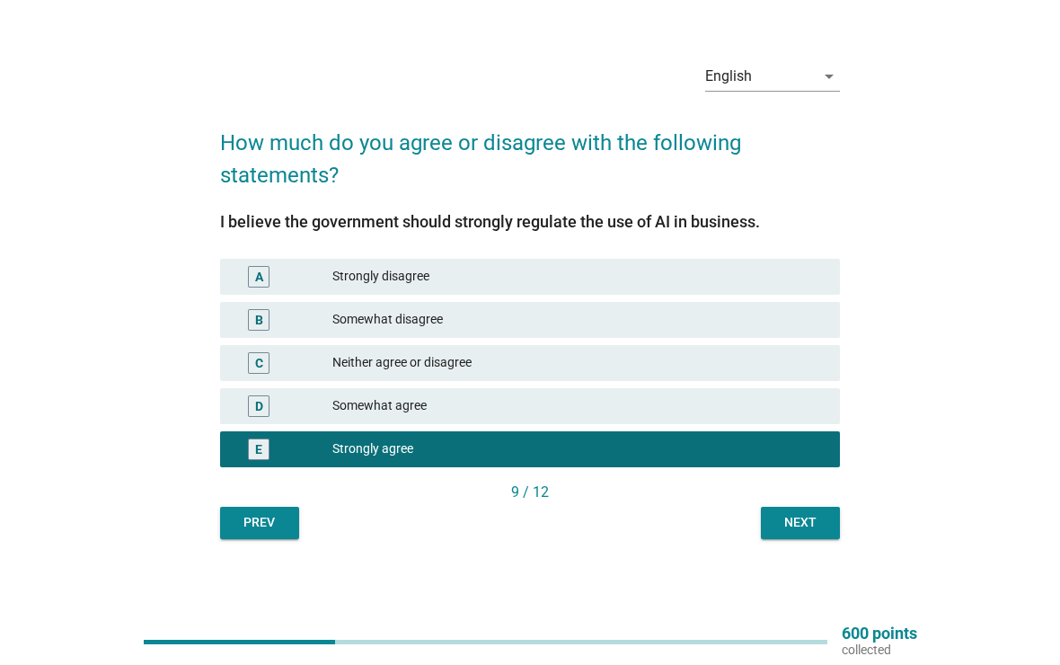
click at [816, 519] on div "Next" at bounding box center [800, 522] width 50 height 19
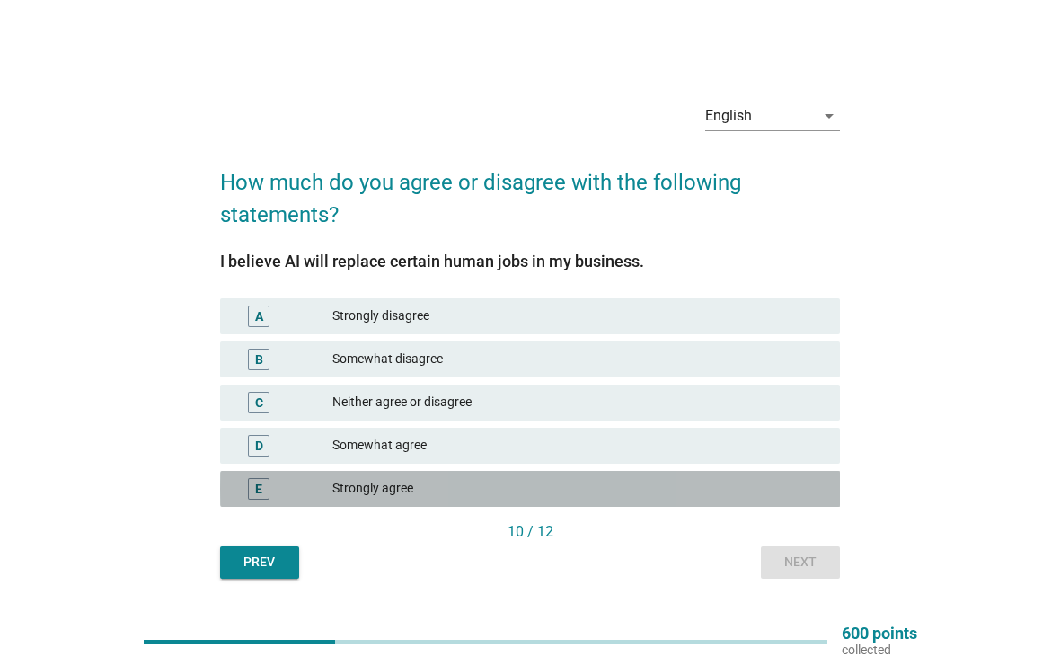
click at [784, 501] on div "E Strongly agree" at bounding box center [530, 489] width 621 height 36
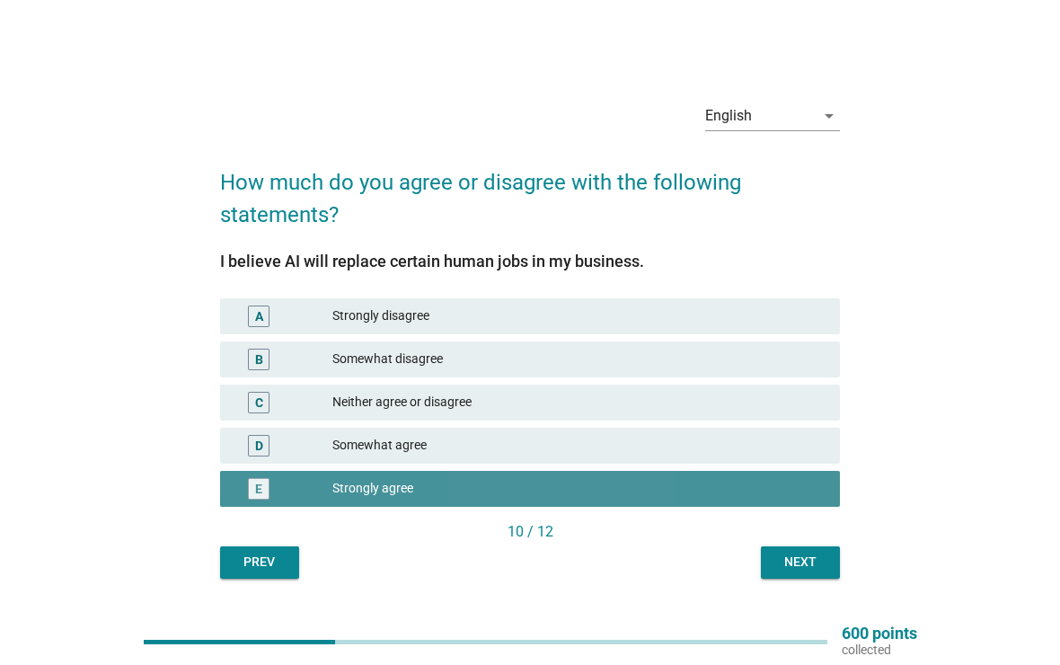
click at [801, 563] on div "Next" at bounding box center [800, 561] width 50 height 19
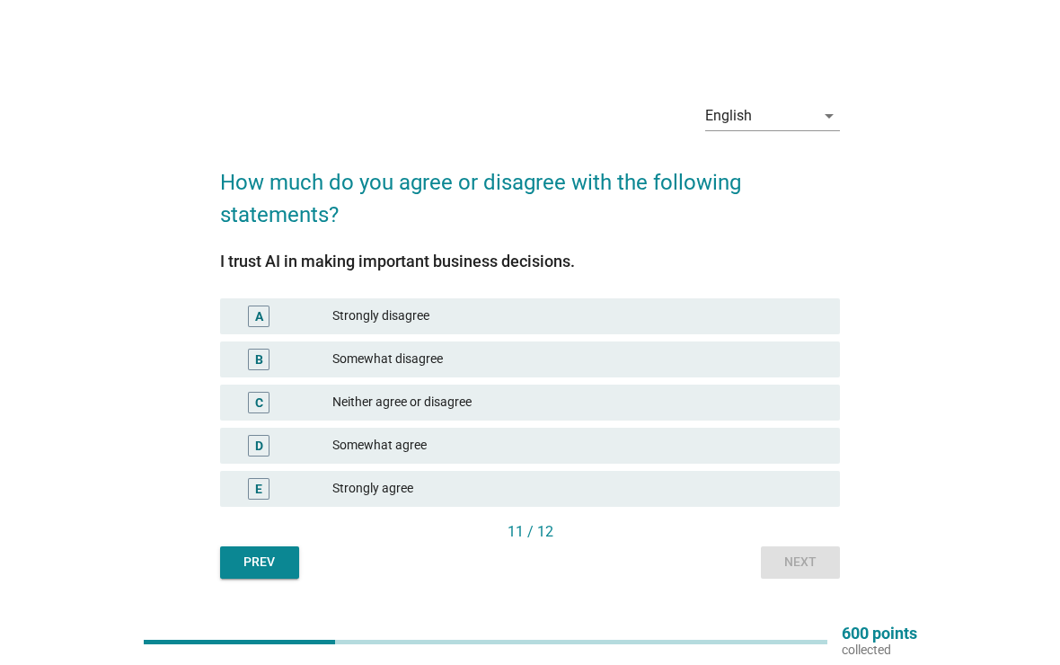
click at [749, 505] on div "E Strongly agree" at bounding box center [530, 489] width 621 height 36
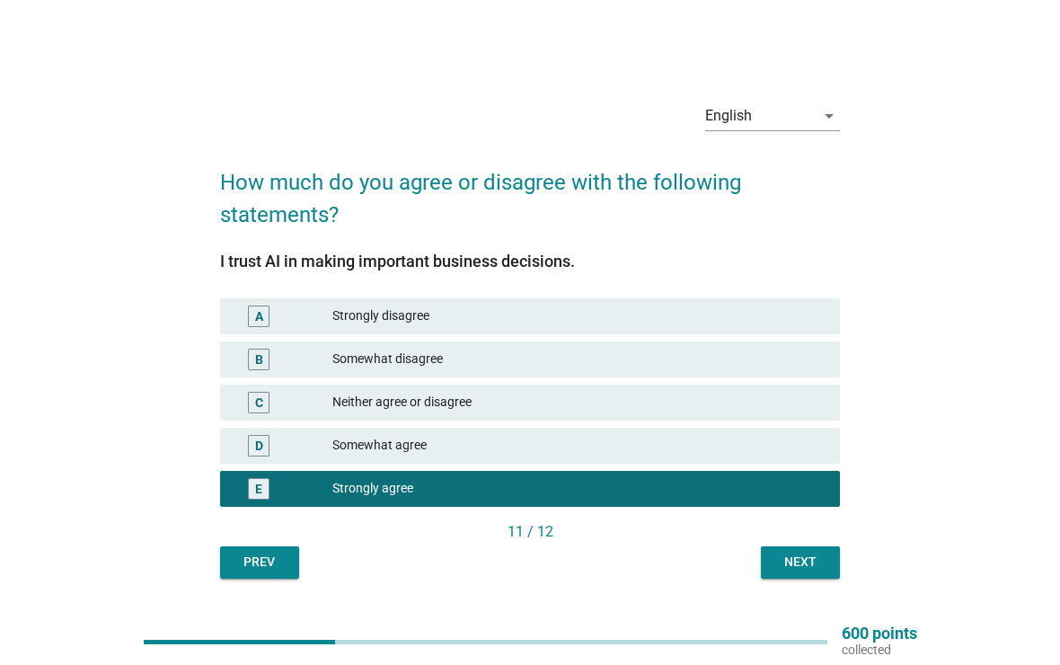
click at [805, 561] on div "Next" at bounding box center [800, 561] width 50 height 19
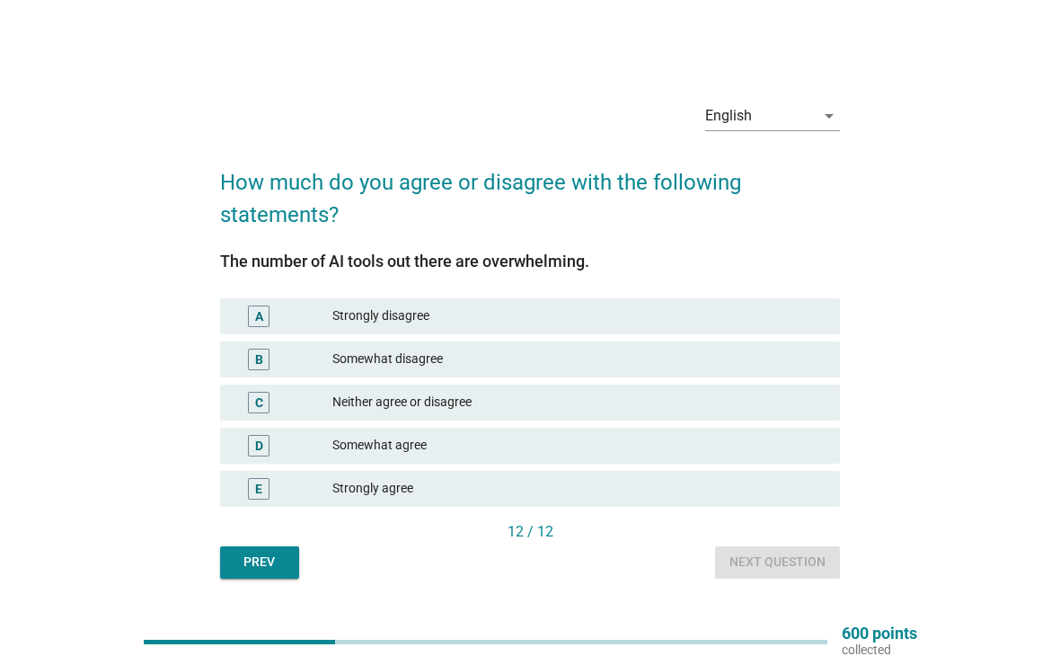
click at [774, 495] on div "Strongly agree" at bounding box center [578, 489] width 493 height 22
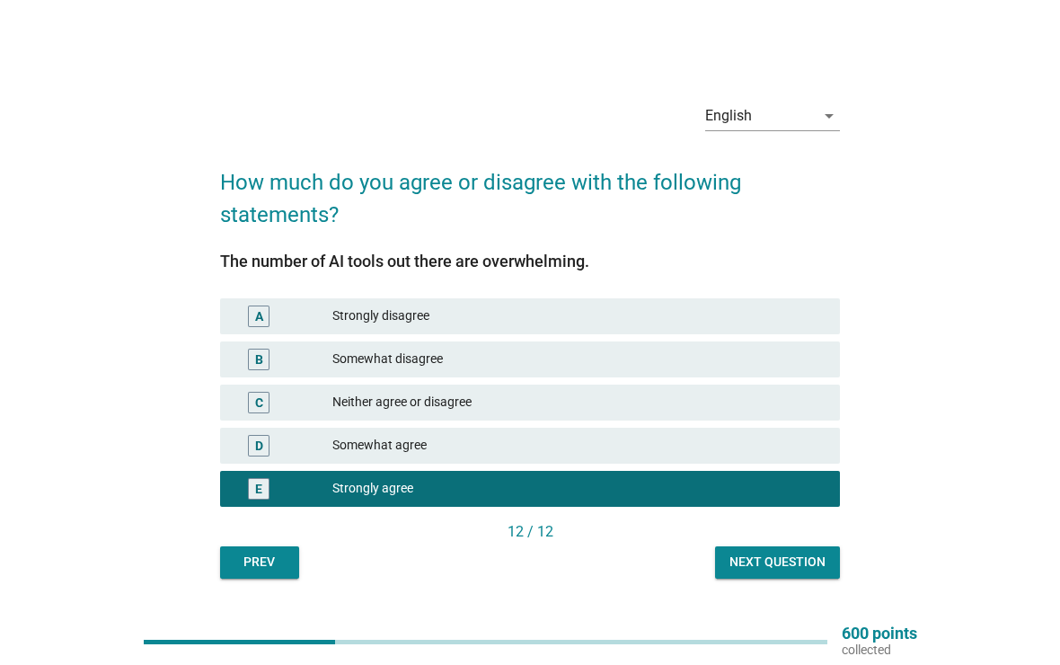
click at [795, 557] on div "Next question" at bounding box center [777, 561] width 96 height 19
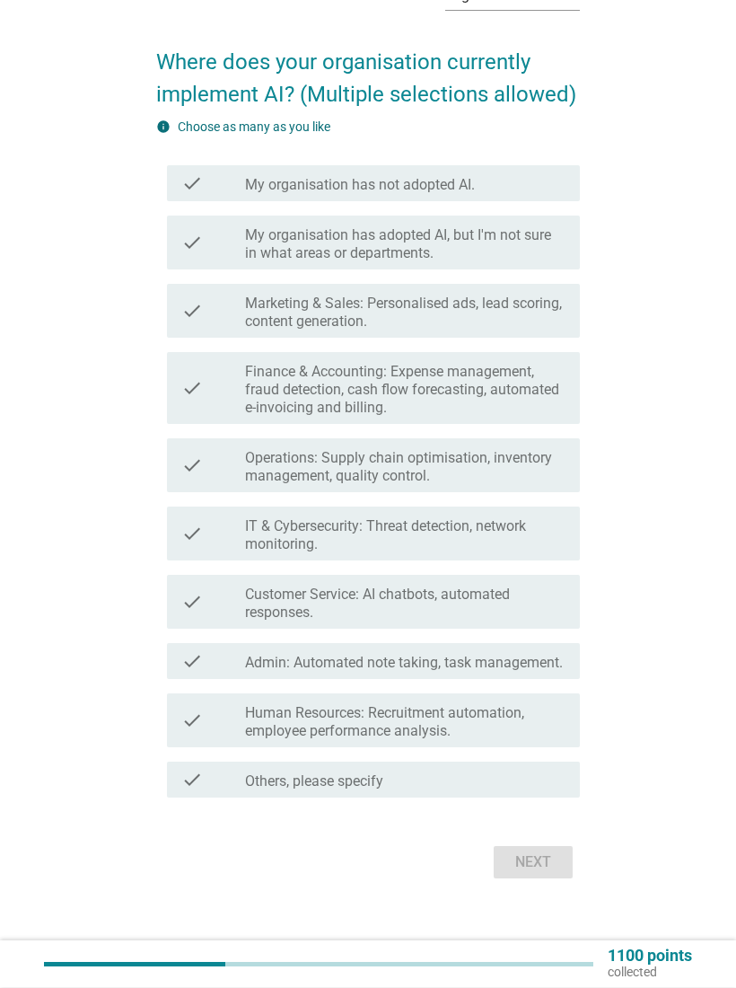
scroll to position [109, 0]
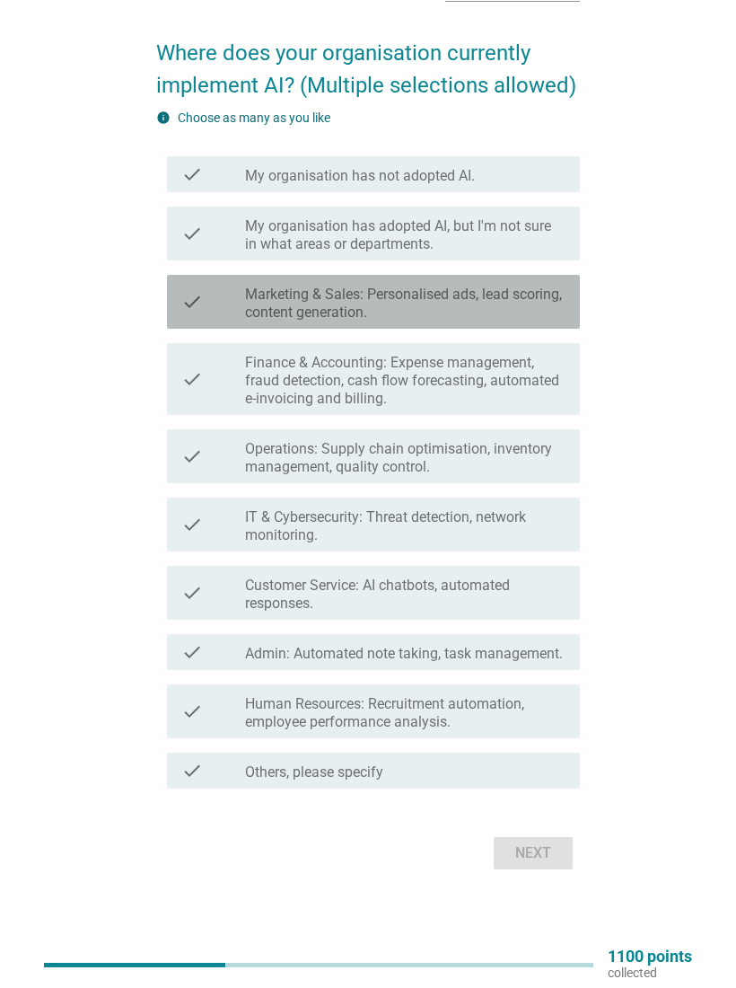
click at [548, 299] on label "Marketing & Sales: Personalised ads, lead scoring, content generation." at bounding box center [405, 304] width 321 height 36
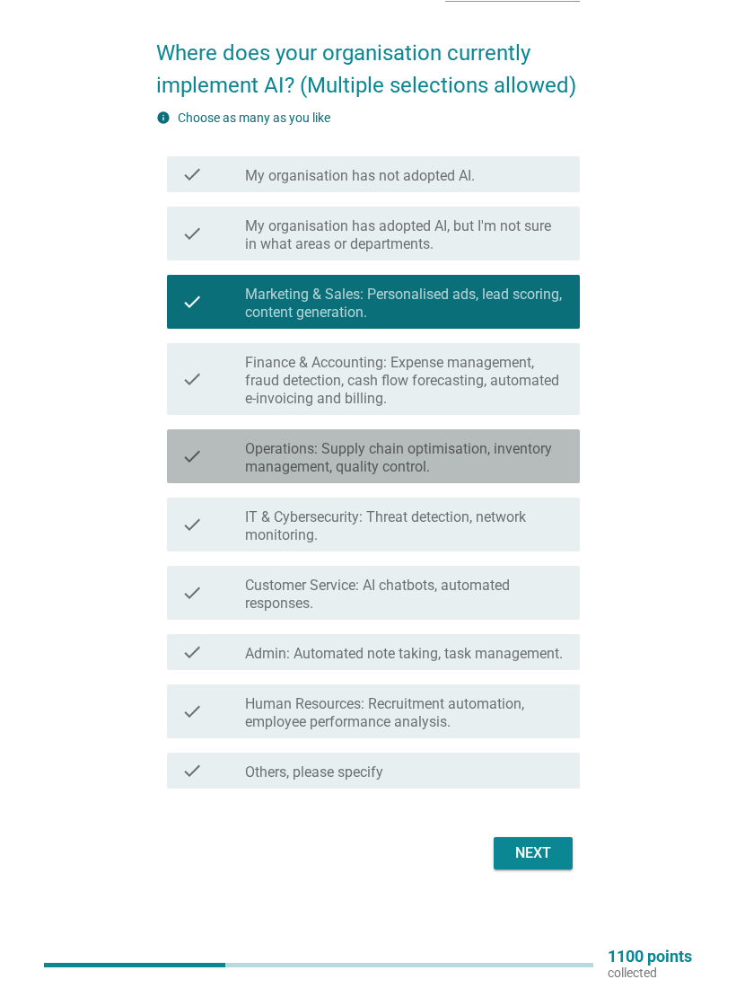
click at [530, 462] on label "Operations: Supply chain optimisation, inventory management, quality control." at bounding box center [405, 458] width 321 height 36
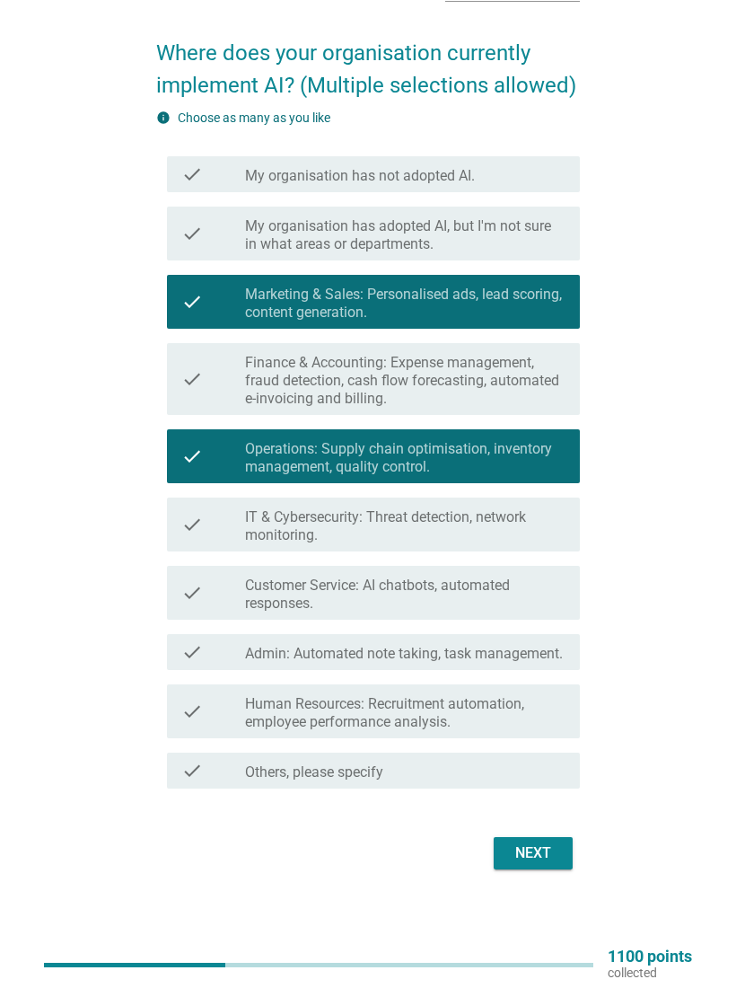
click at [541, 646] on label "Admin: Automated note taking, task management." at bounding box center [404, 654] width 318 height 18
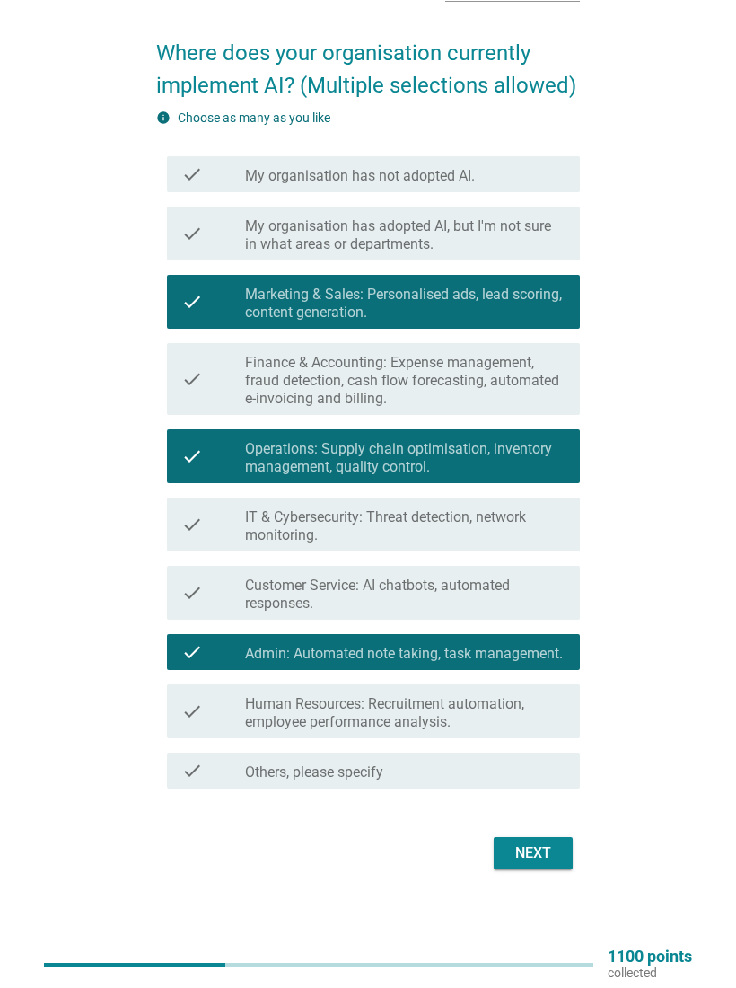
click at [539, 664] on div "Next" at bounding box center [533, 853] width 50 height 22
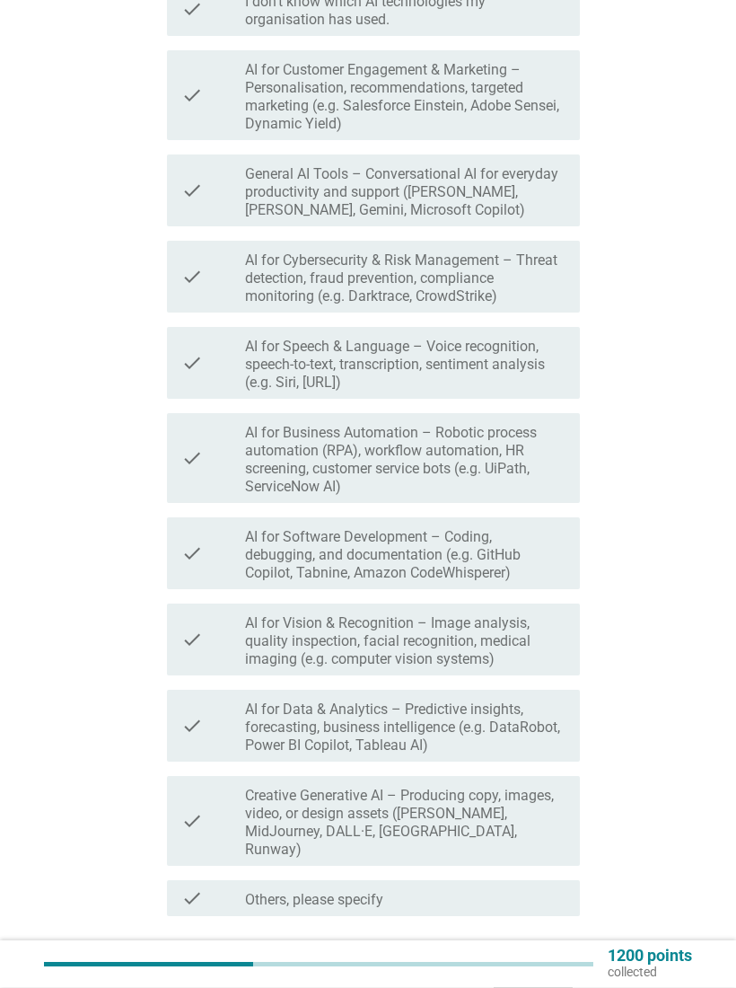
scroll to position [324, 0]
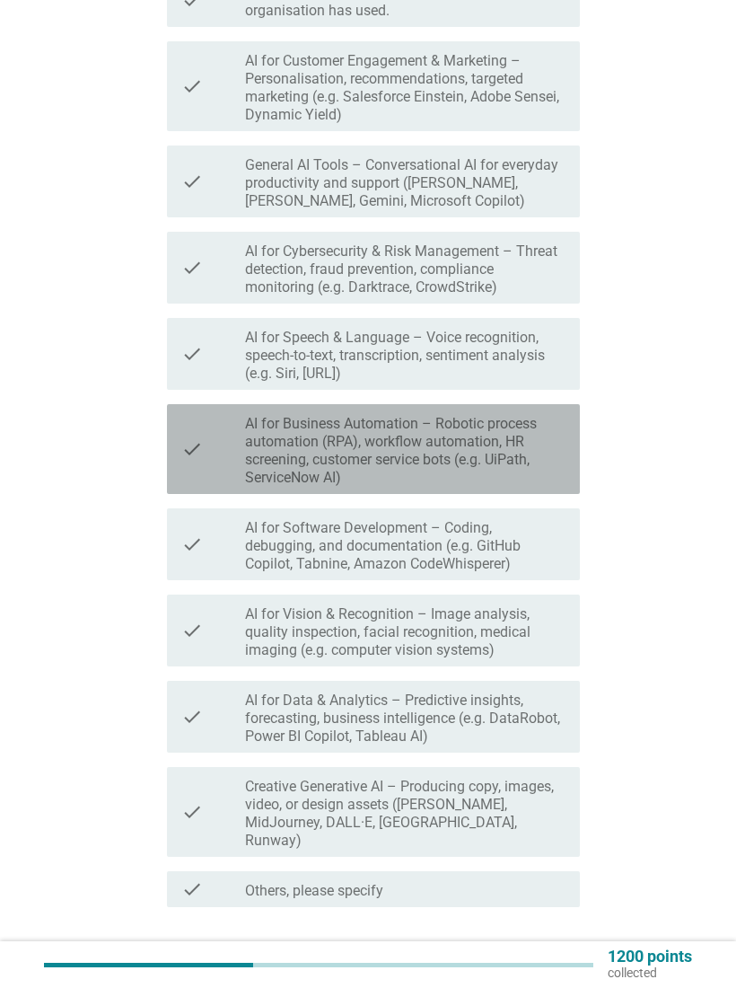
click at [515, 441] on label "AI for Business Automation – Robotic process automation (RPA), workflow automat…" at bounding box center [405, 451] width 321 height 72
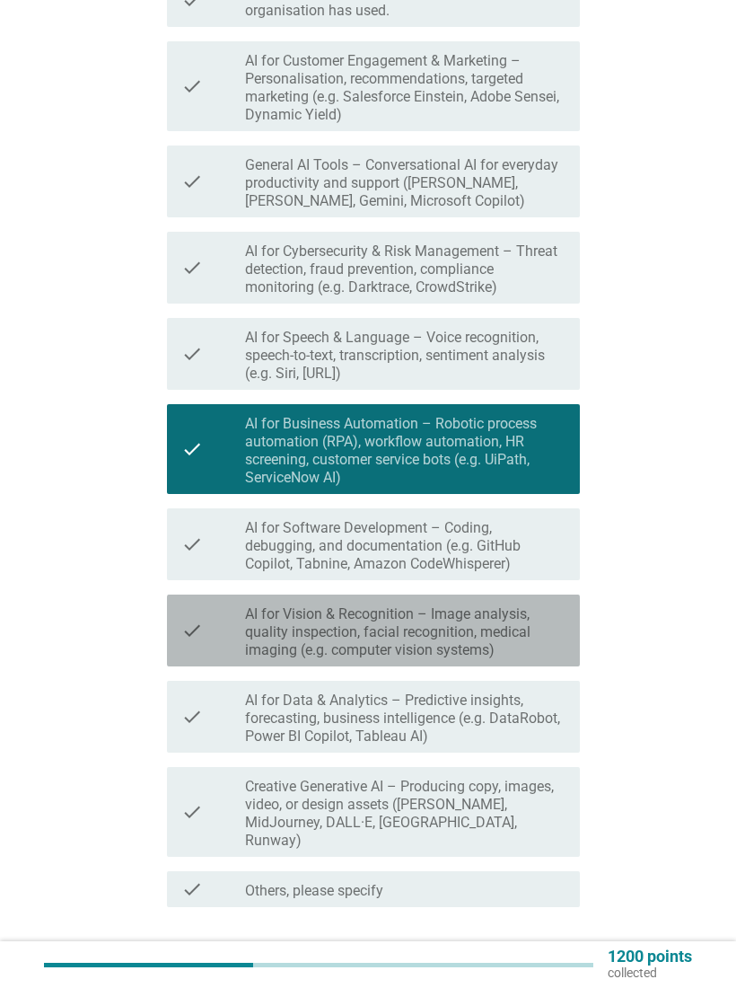
click at [505, 634] on label "AI for Vision & Recognition – Image analysis, quality inspection, facial recogn…" at bounding box center [405, 632] width 321 height 54
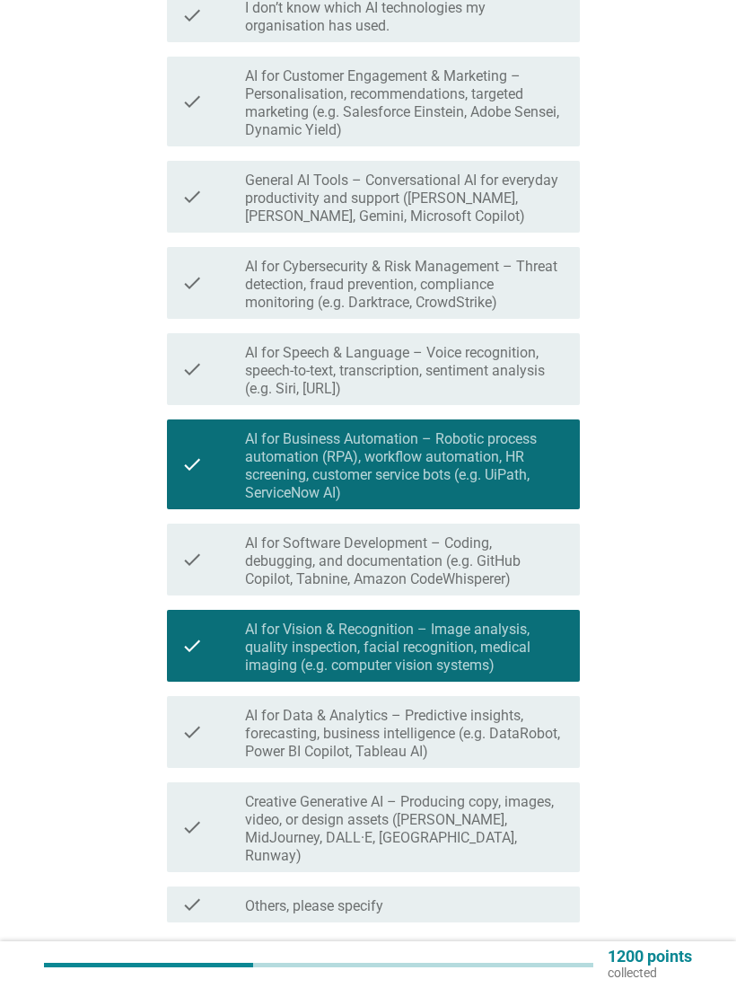
scroll to position [301, 0]
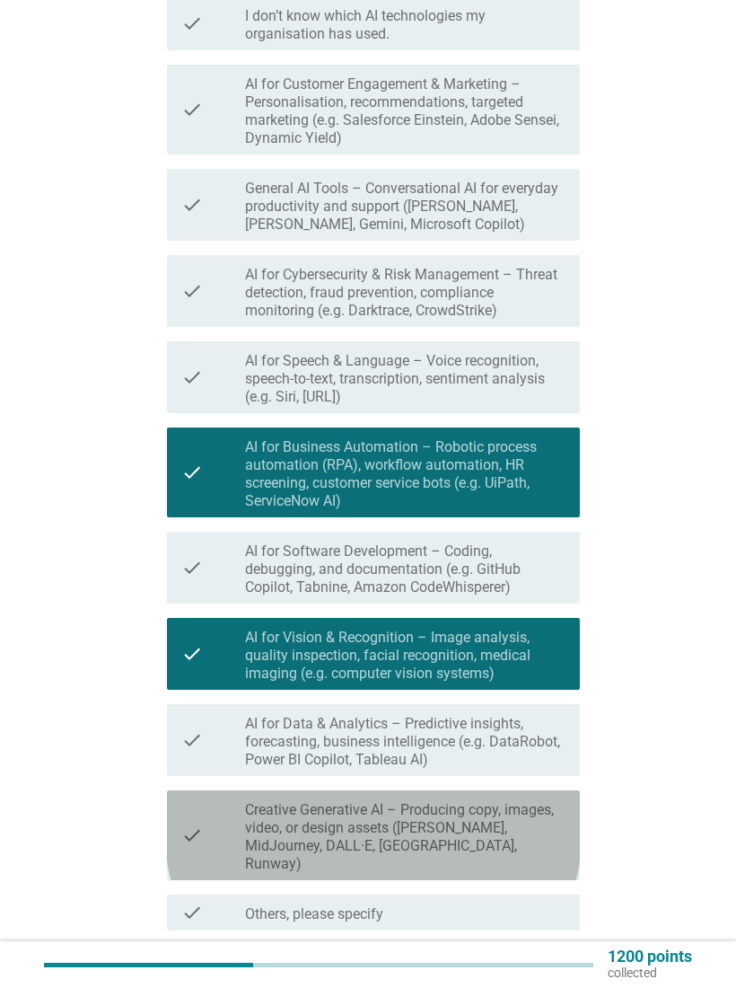
click at [476, 664] on label "Creative Generative AI – Producing copy, images, video, or design assets ([PERS…" at bounding box center [405, 837] width 321 height 72
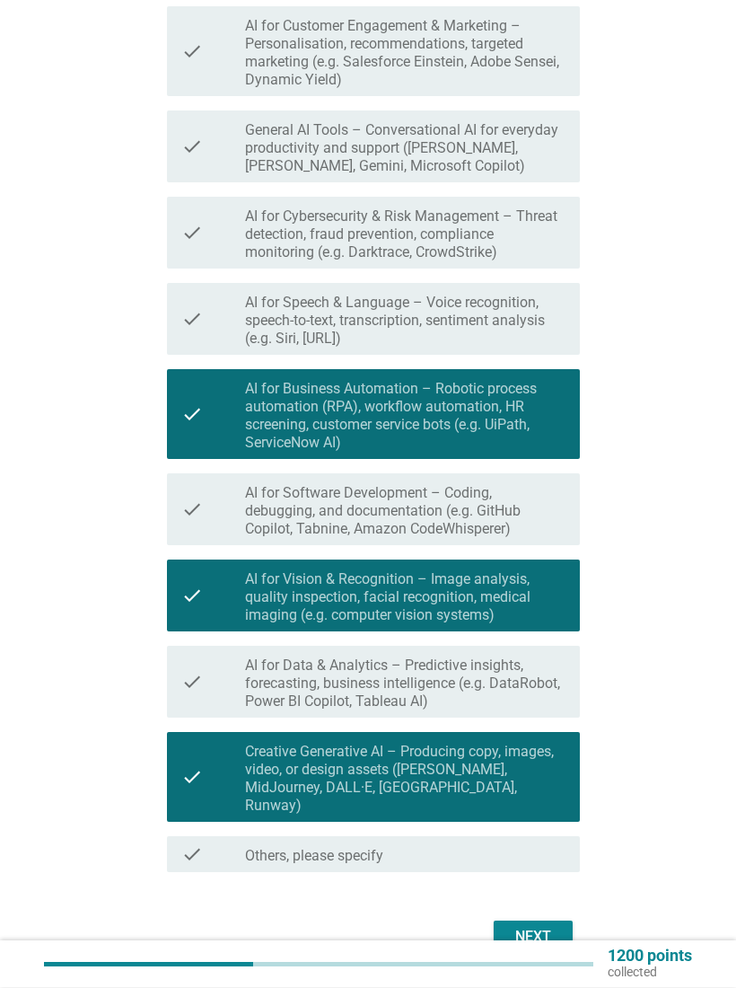
scroll to position [425, 0]
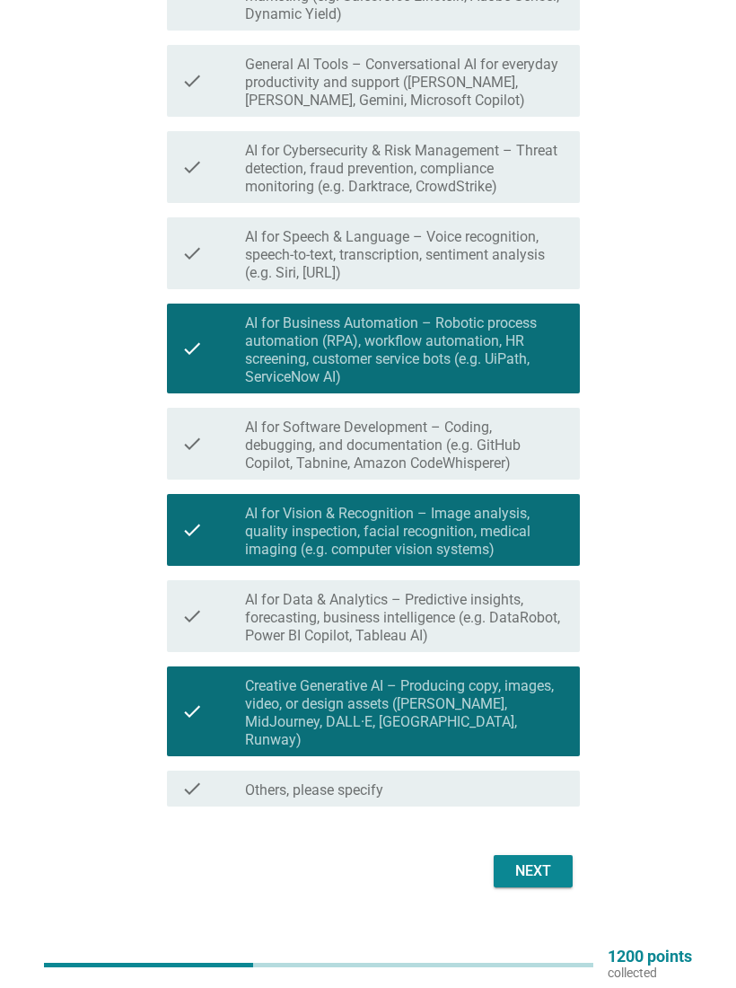
click at [540, 664] on div "Next" at bounding box center [533, 871] width 50 height 22
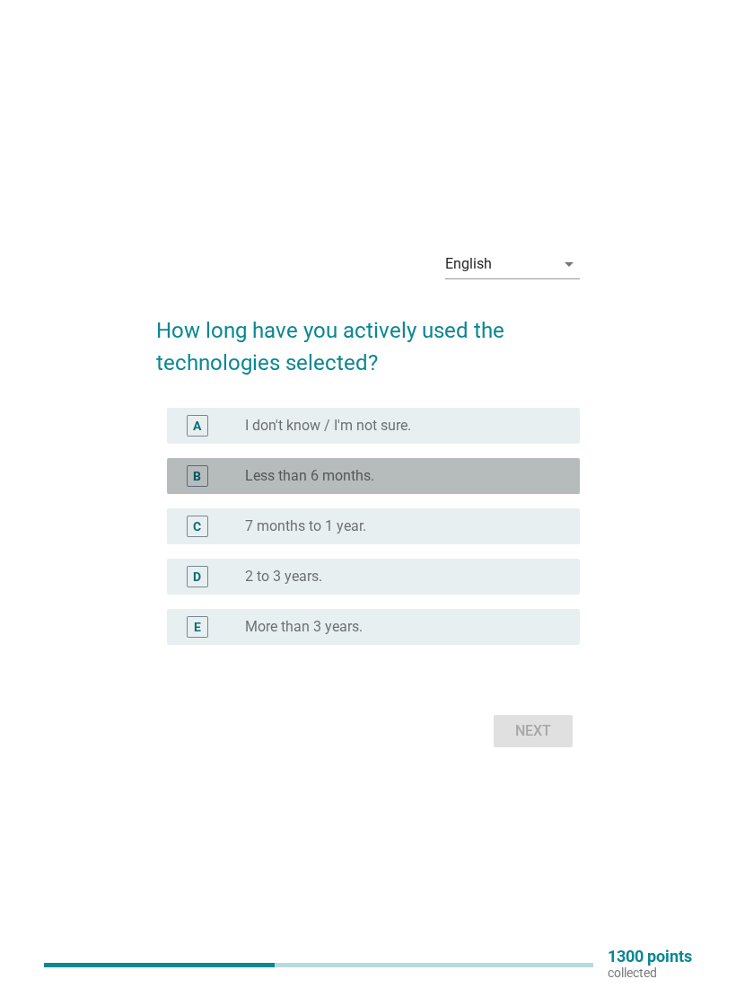
click at [517, 465] on div "radio_button_unchecked Less than 6 months." at bounding box center [405, 476] width 321 height 22
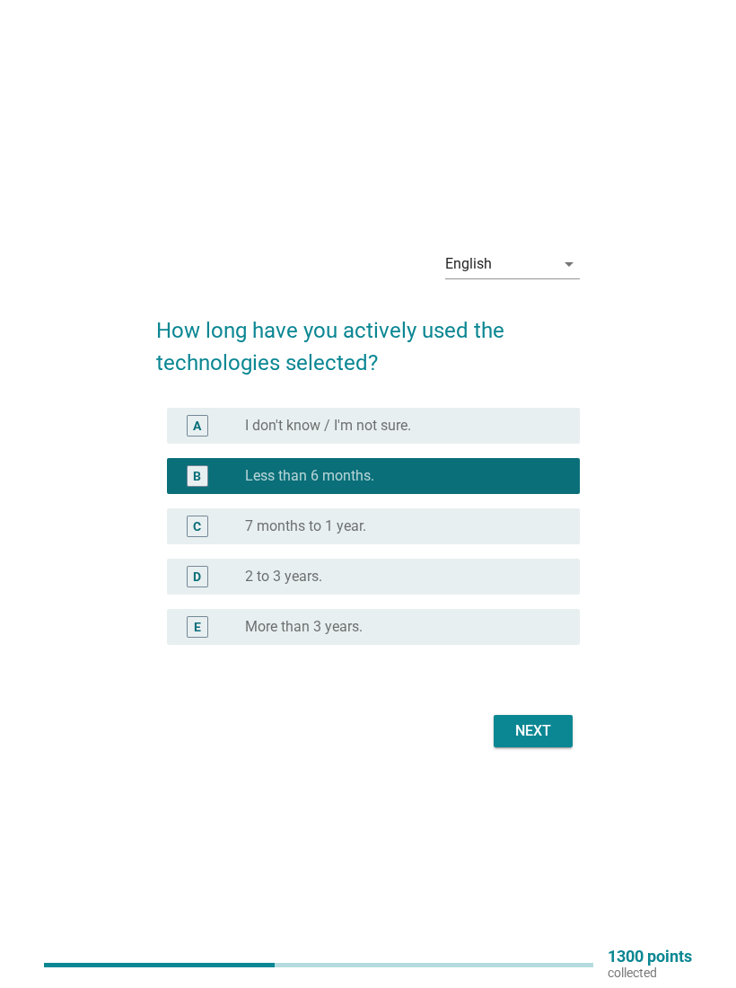
click at [544, 664] on button "Next" at bounding box center [533, 731] width 79 height 32
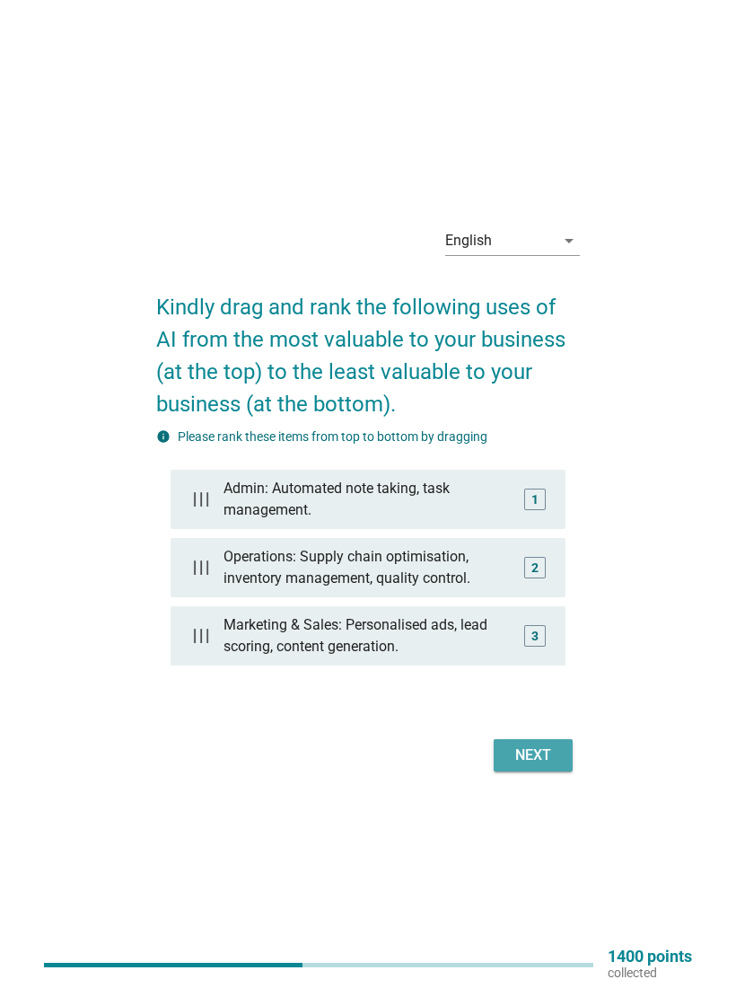
click at [550, 664] on div "Next" at bounding box center [533, 755] width 50 height 22
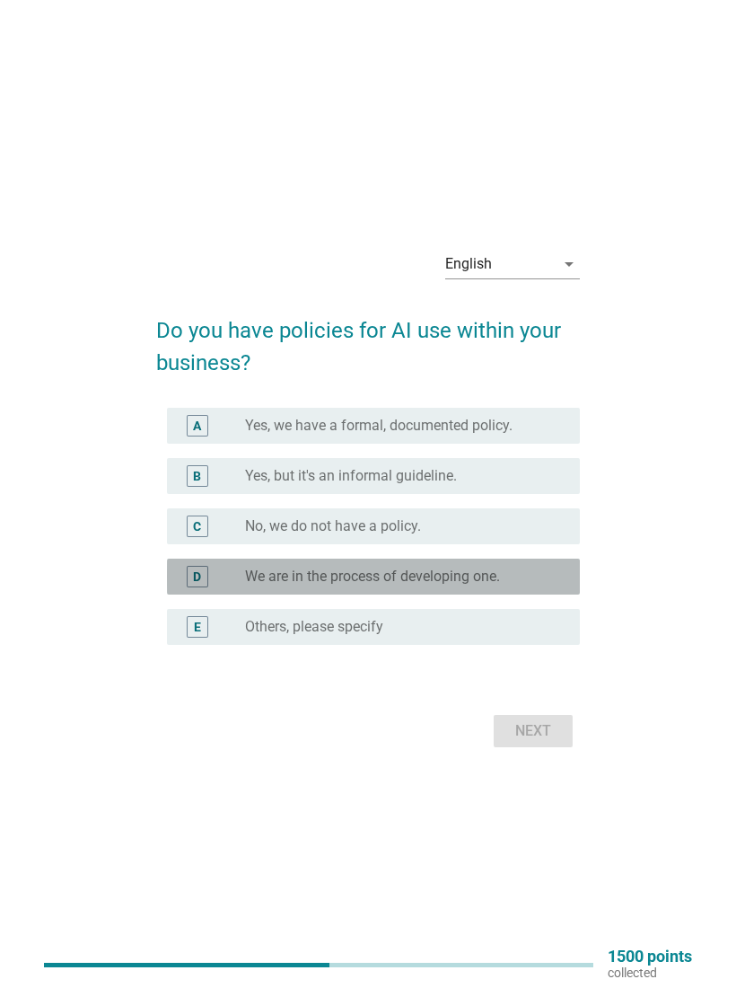
click at [541, 578] on div "radio_button_unchecked We are in the process of developing one." at bounding box center [398, 577] width 306 height 18
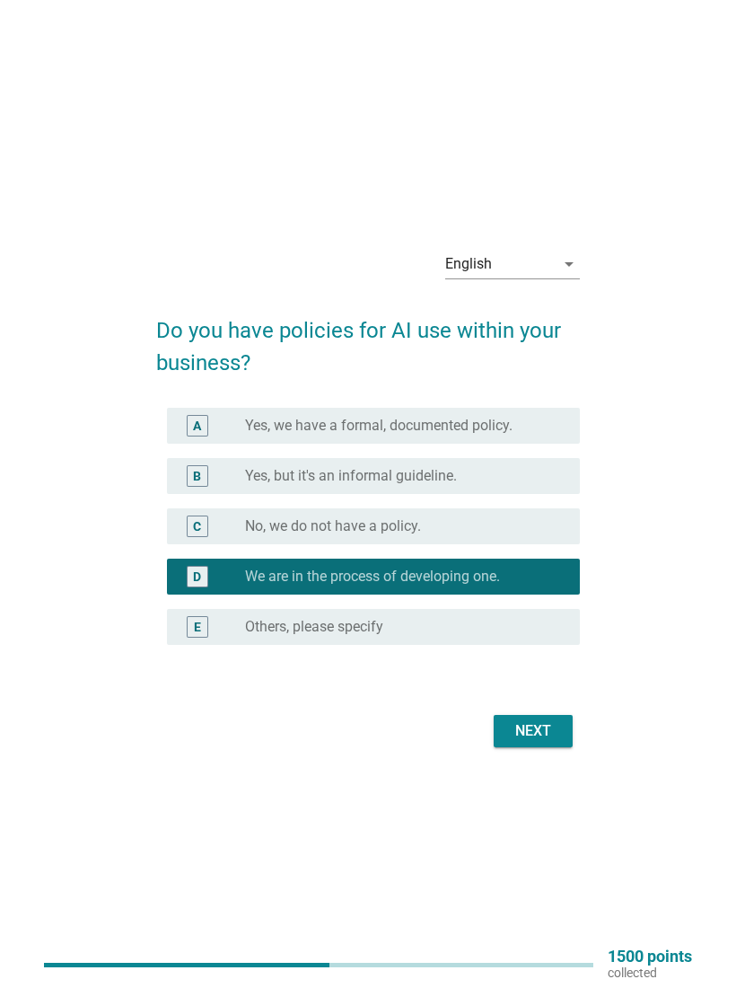
click at [526, 664] on div "Next" at bounding box center [533, 731] width 50 height 22
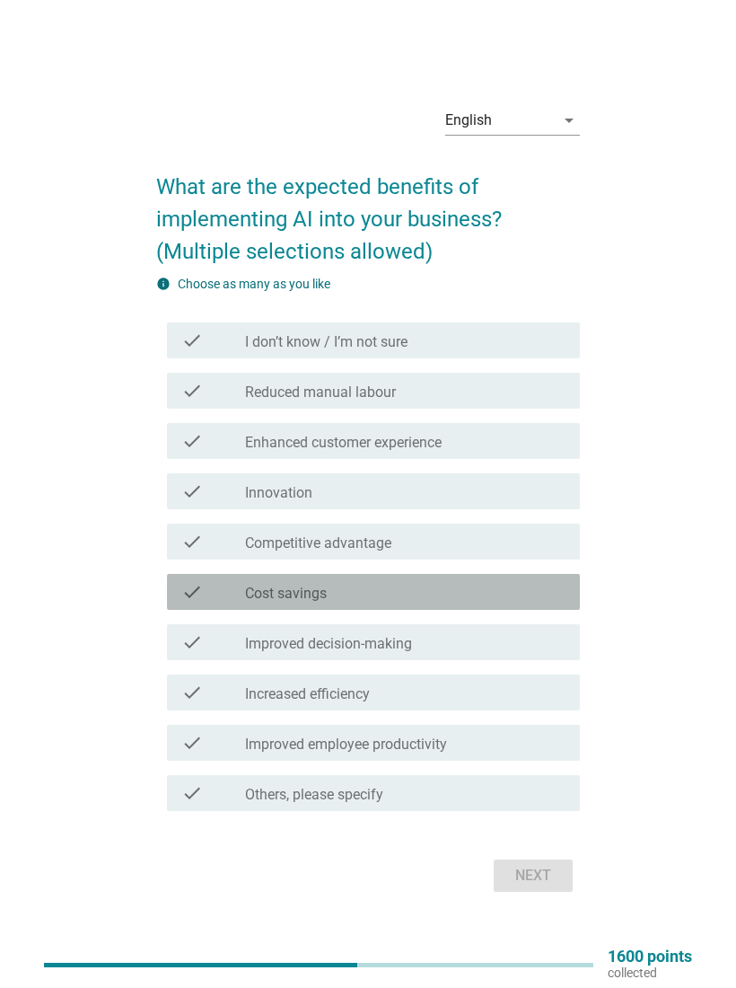
click at [520, 596] on div "check_box_outline_blank Cost savings" at bounding box center [405, 592] width 321 height 22
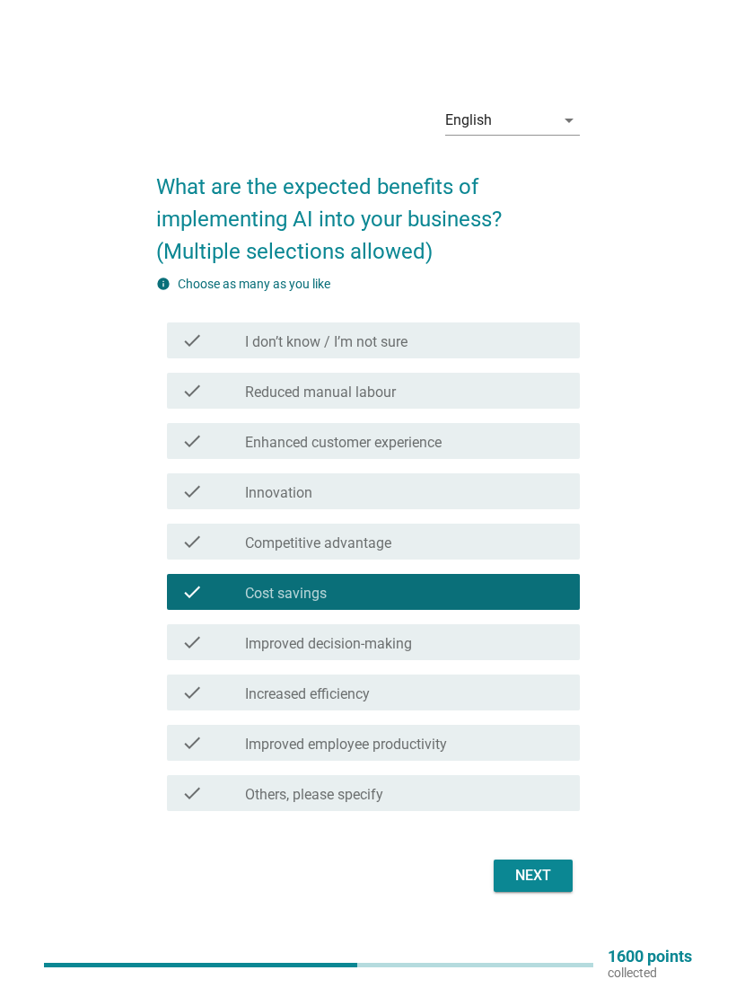
click at [533, 639] on div "check_box_outline_blank Improved decision-making" at bounding box center [405, 642] width 321 height 22
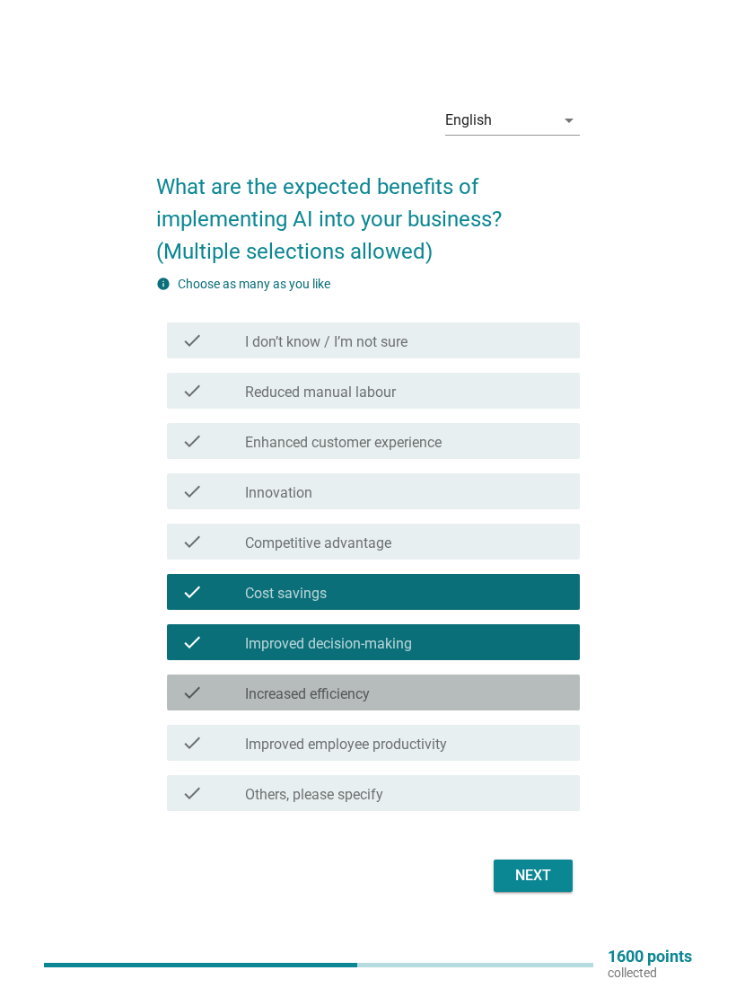
click at [518, 664] on div "check_box_outline_blank Increased efficiency" at bounding box center [405, 693] width 321 height 22
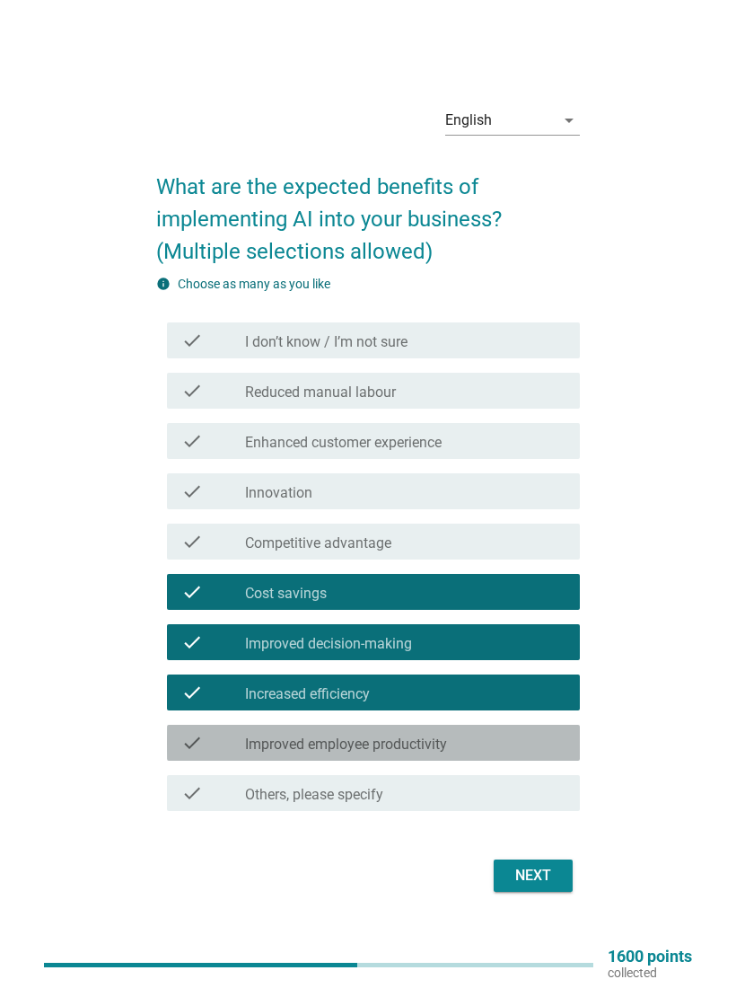
click at [504, 664] on div "check_box_outline_blank Improved employee productivity" at bounding box center [405, 743] width 321 height 22
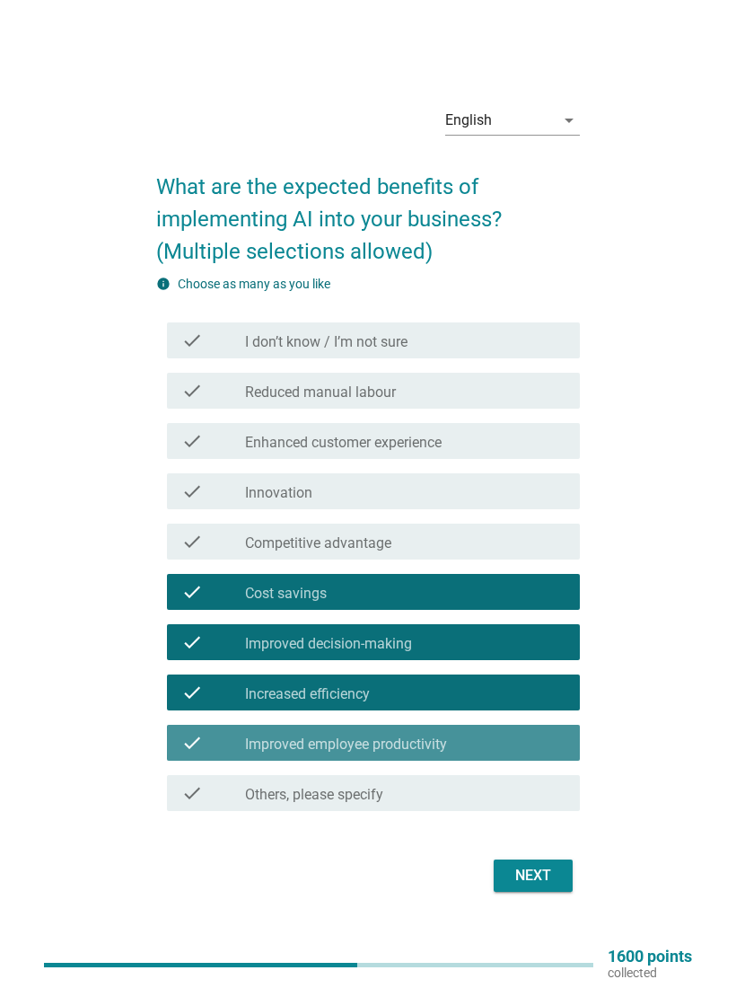
click at [540, 664] on div "Next" at bounding box center [533, 876] width 50 height 22
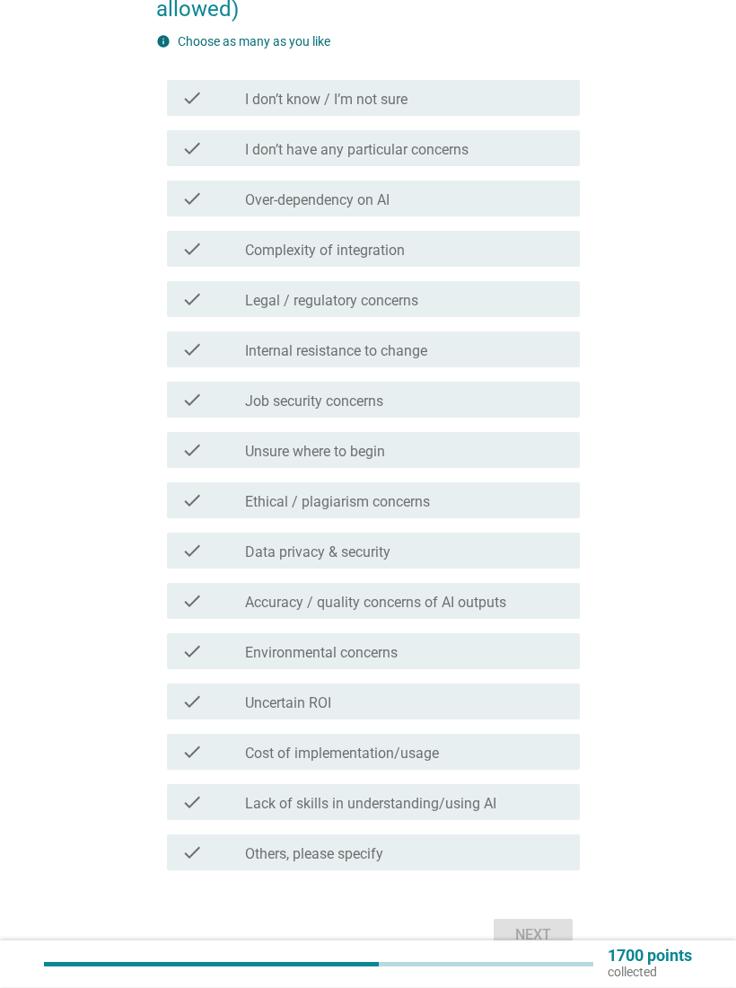
scroll to position [217, 0]
click at [552, 417] on div "check check_box_outline_blank Job security concerns" at bounding box center [373, 400] width 413 height 36
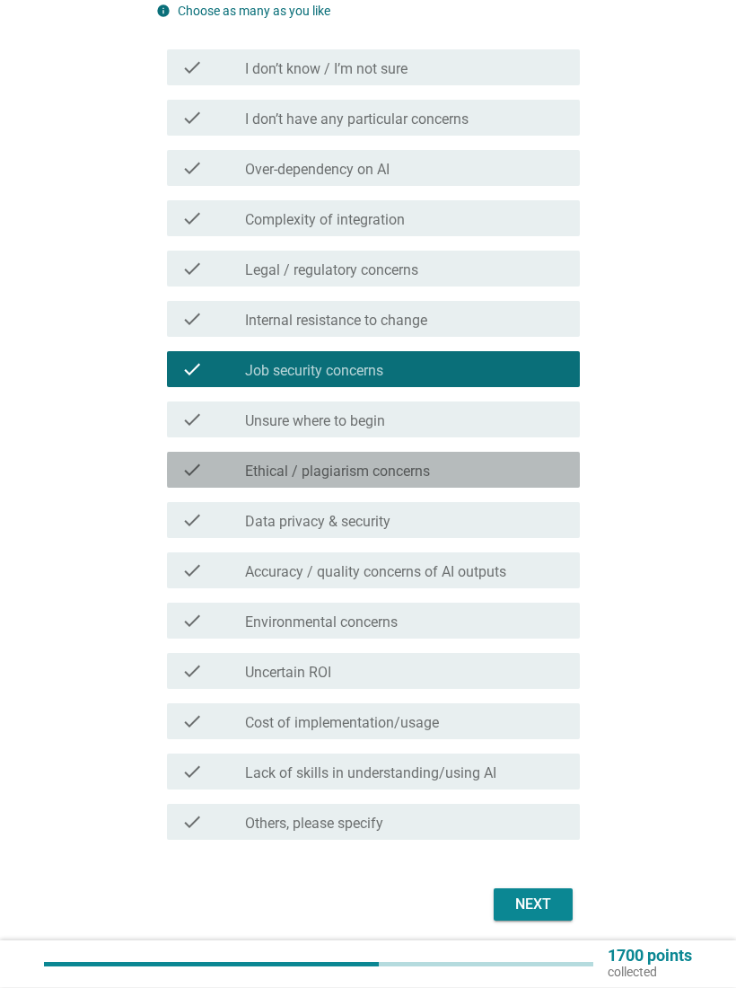
scroll to position [248, 0]
click at [538, 466] on div "check_box_outline_blank Ethical / plagiarism concerns" at bounding box center [405, 470] width 321 height 22
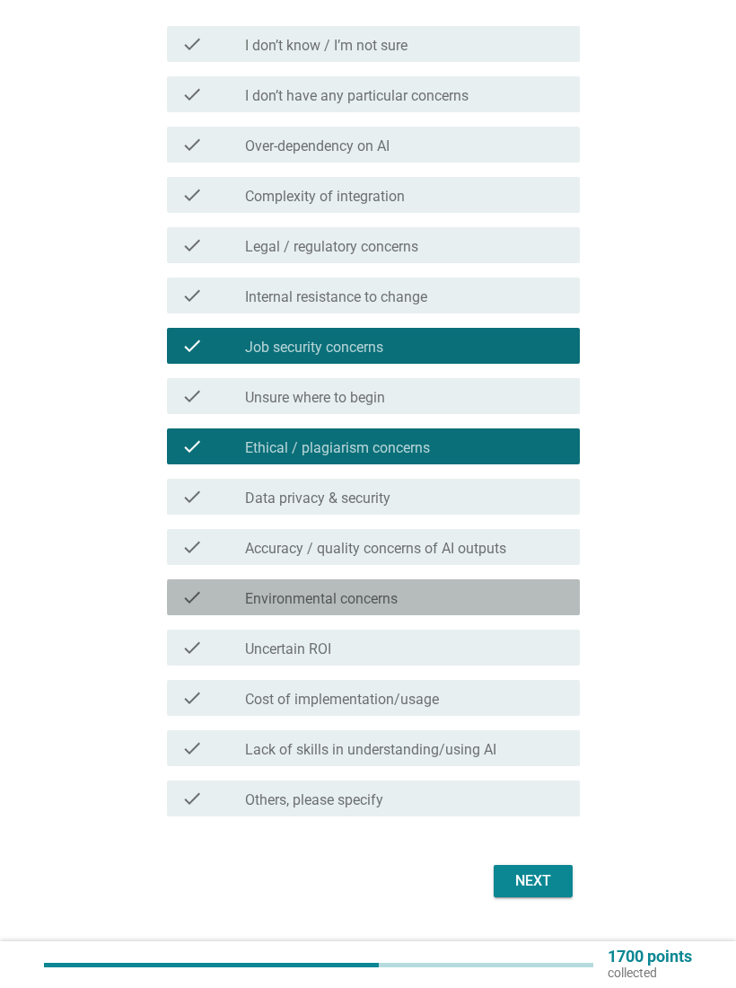
scroll to position [299, 0]
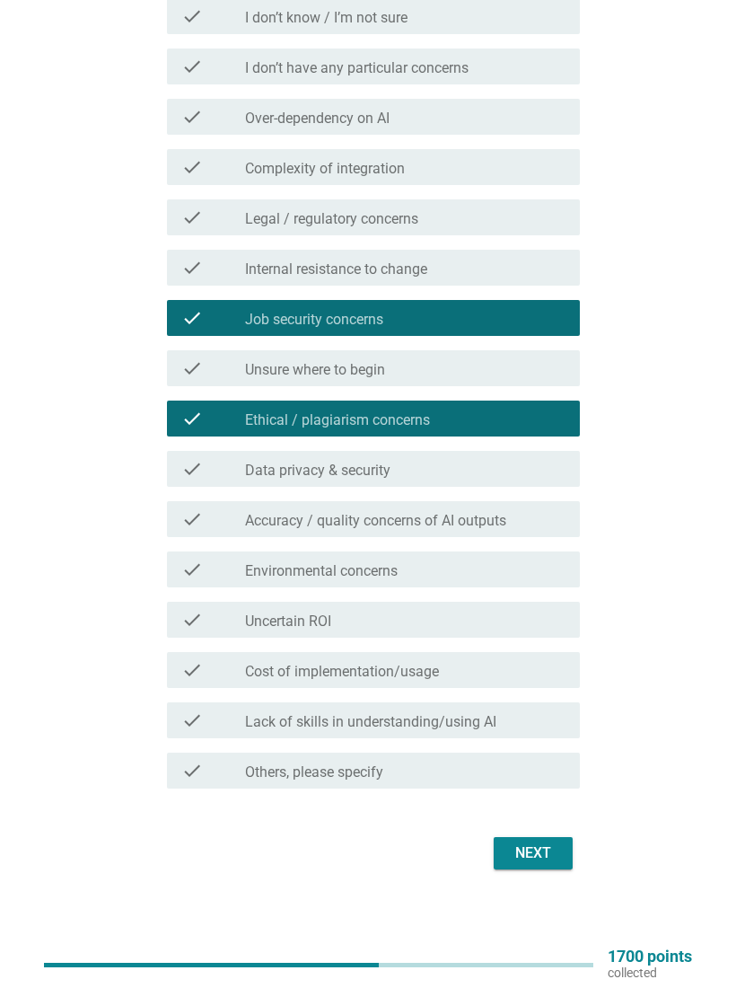
click at [523, 524] on div "check_box_outline_blank Accuracy / quality concerns of AI outputs" at bounding box center [405, 519] width 321 height 22
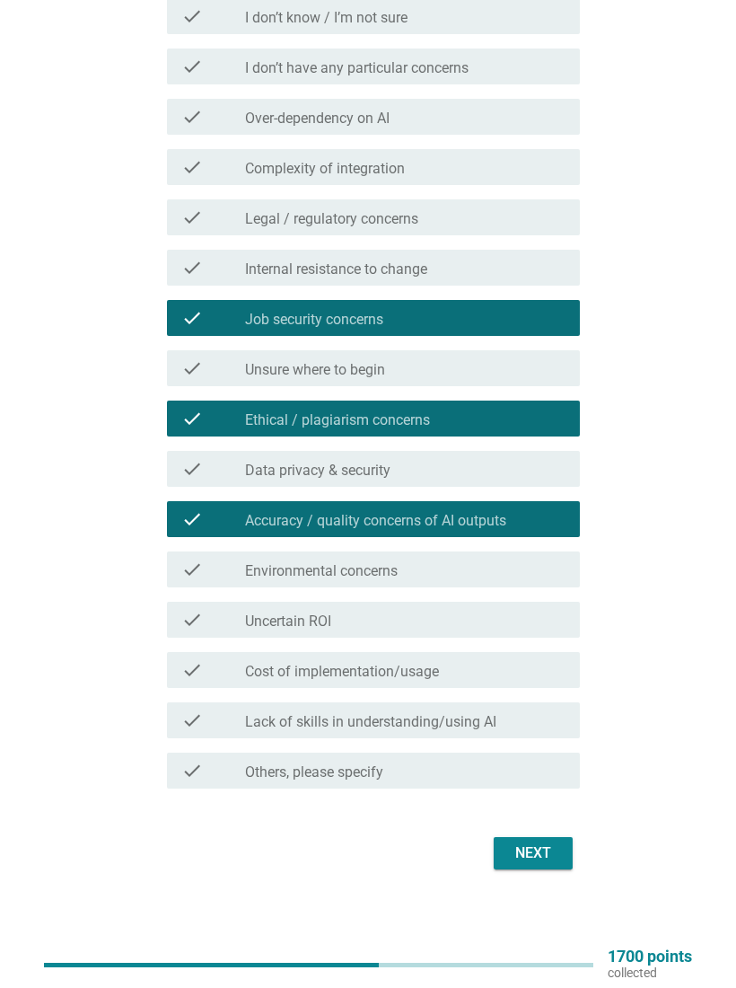
click at [533, 664] on div "Next" at bounding box center [533, 853] width 50 height 22
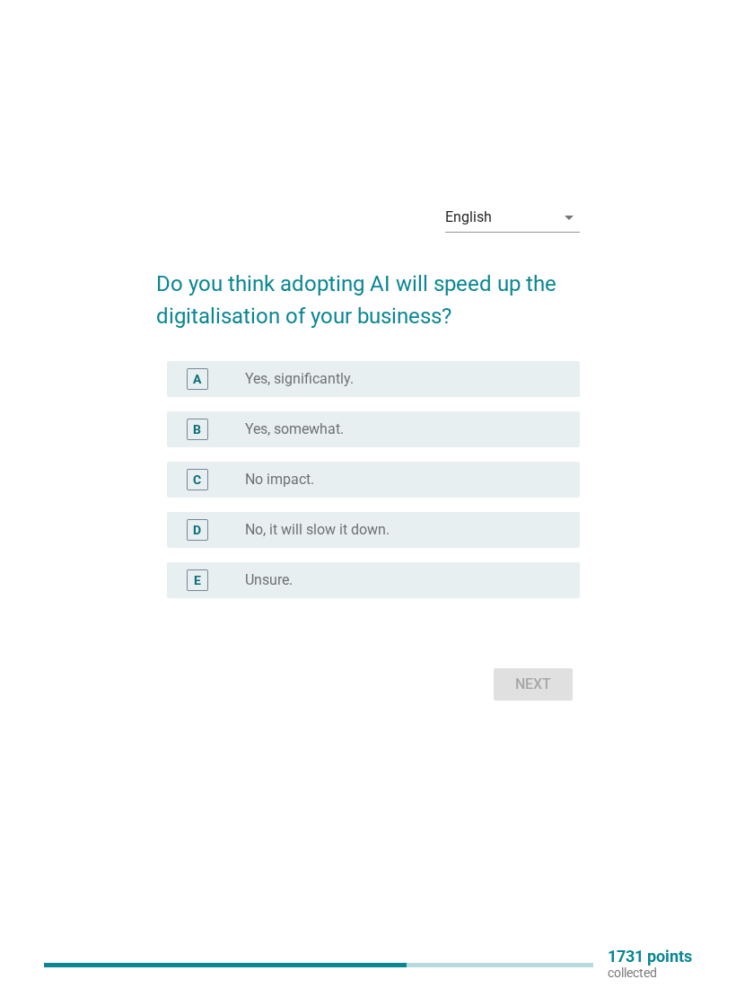
scroll to position [0, 0]
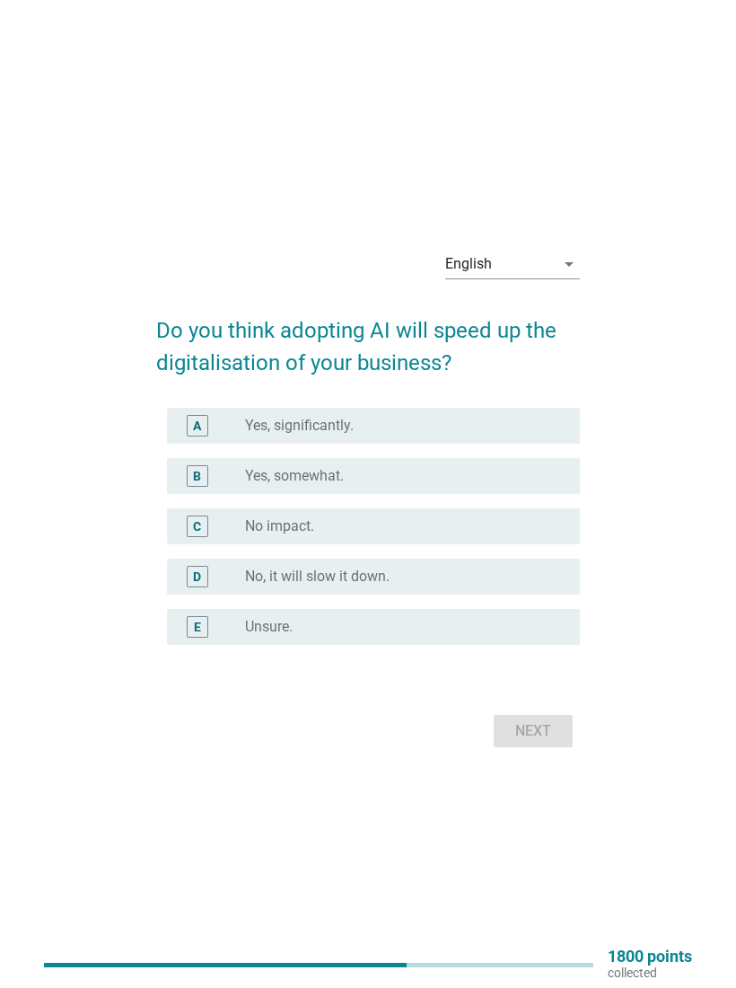
click at [506, 428] on div "radio_button_unchecked Yes, significantly." at bounding box center [398, 426] width 306 height 18
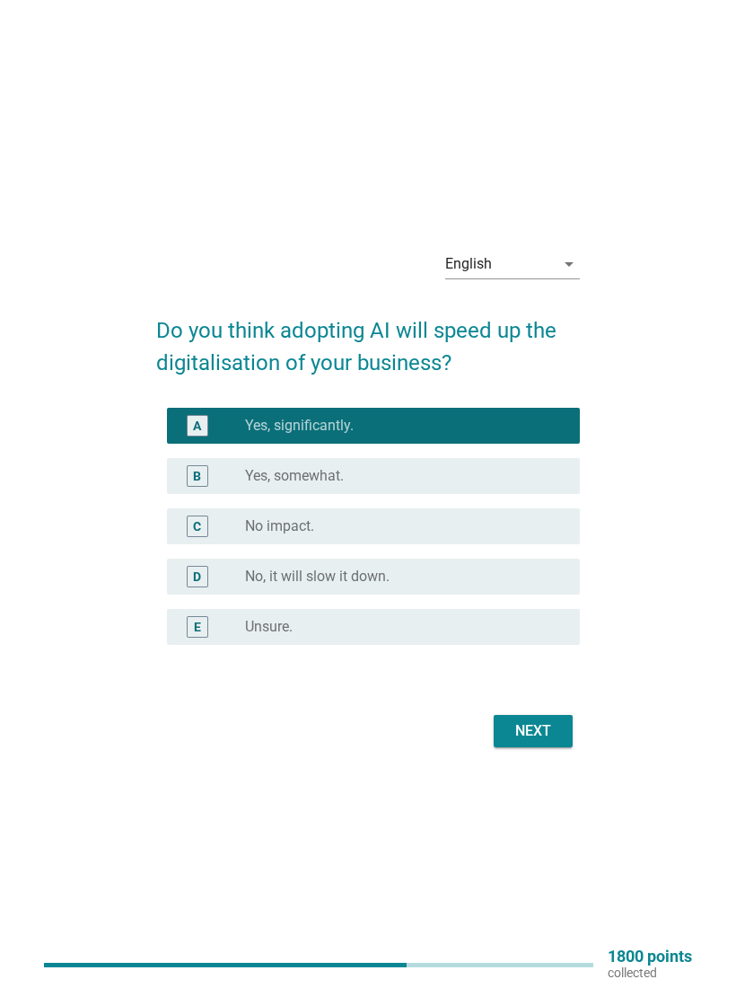
click at [547, 664] on div "Next" at bounding box center [533, 731] width 50 height 22
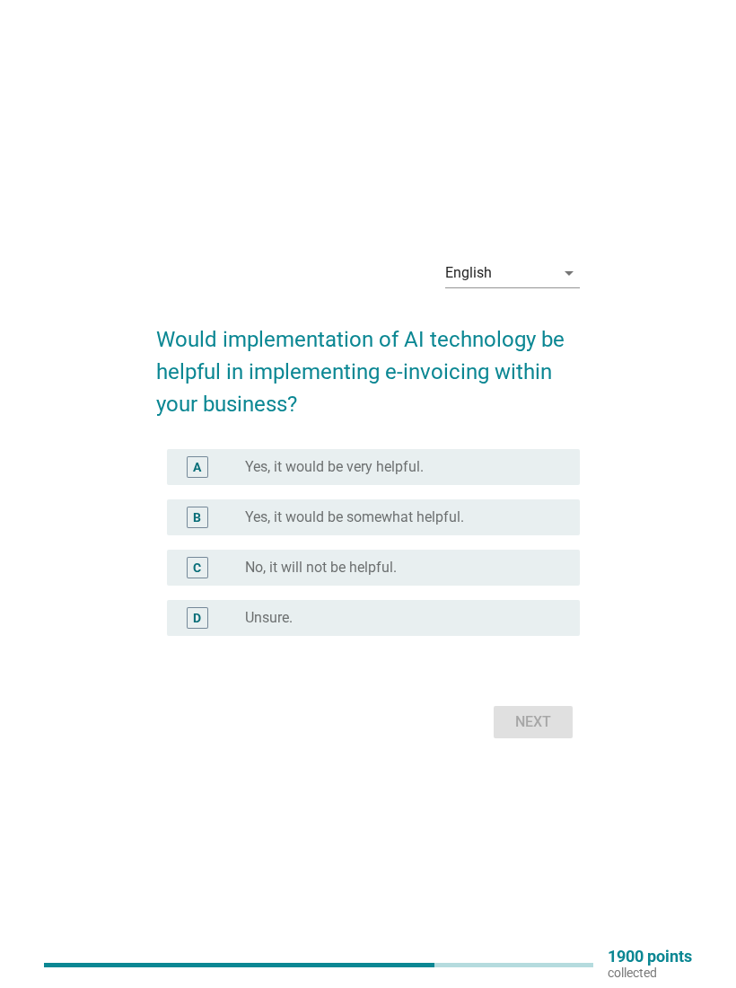
click at [522, 476] on div "radio_button_unchecked Yes, it would be very helpful." at bounding box center [405, 467] width 321 height 22
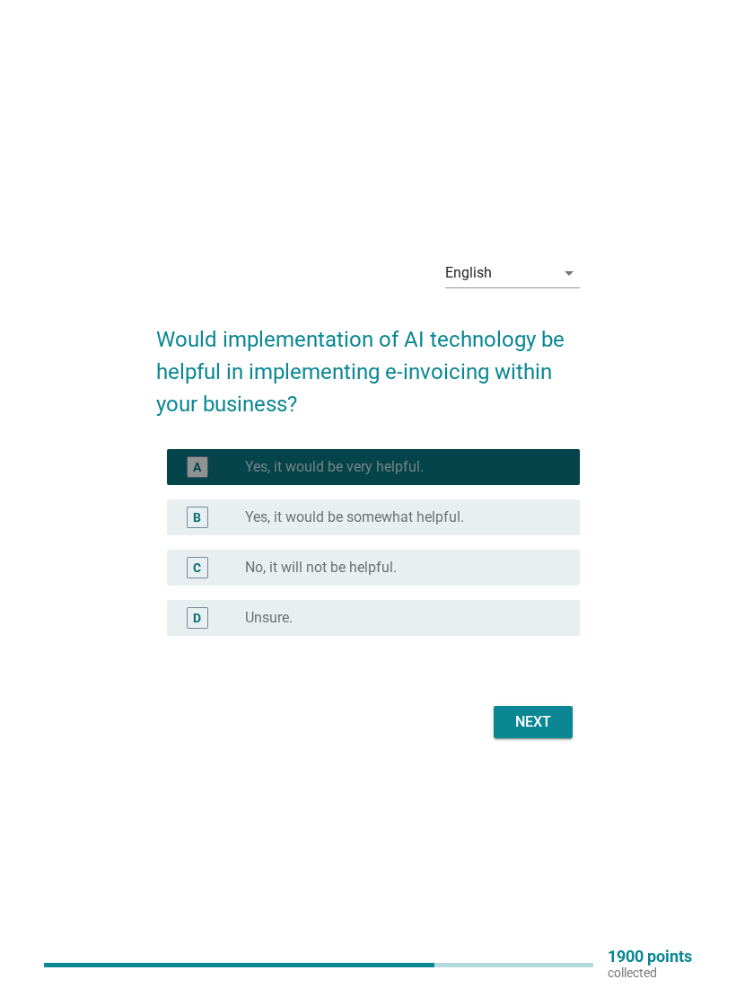
click at [550, 664] on div "Next" at bounding box center [533, 722] width 50 height 22
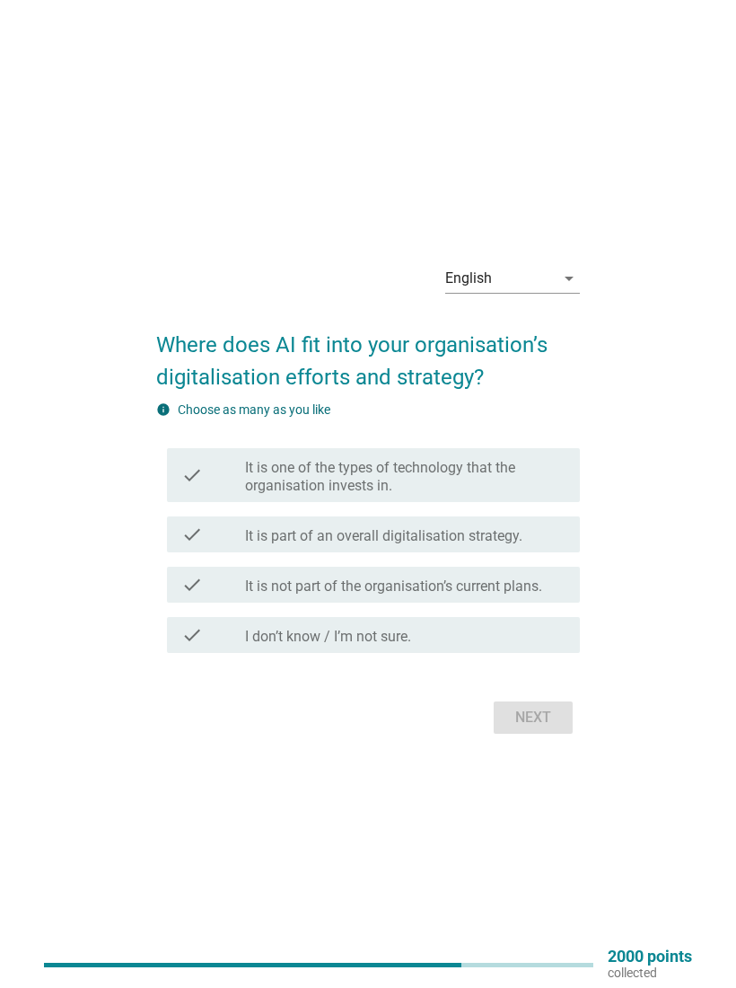
click at [523, 537] on label "It is part of an overall digitalisation strategy." at bounding box center [383, 536] width 277 height 18
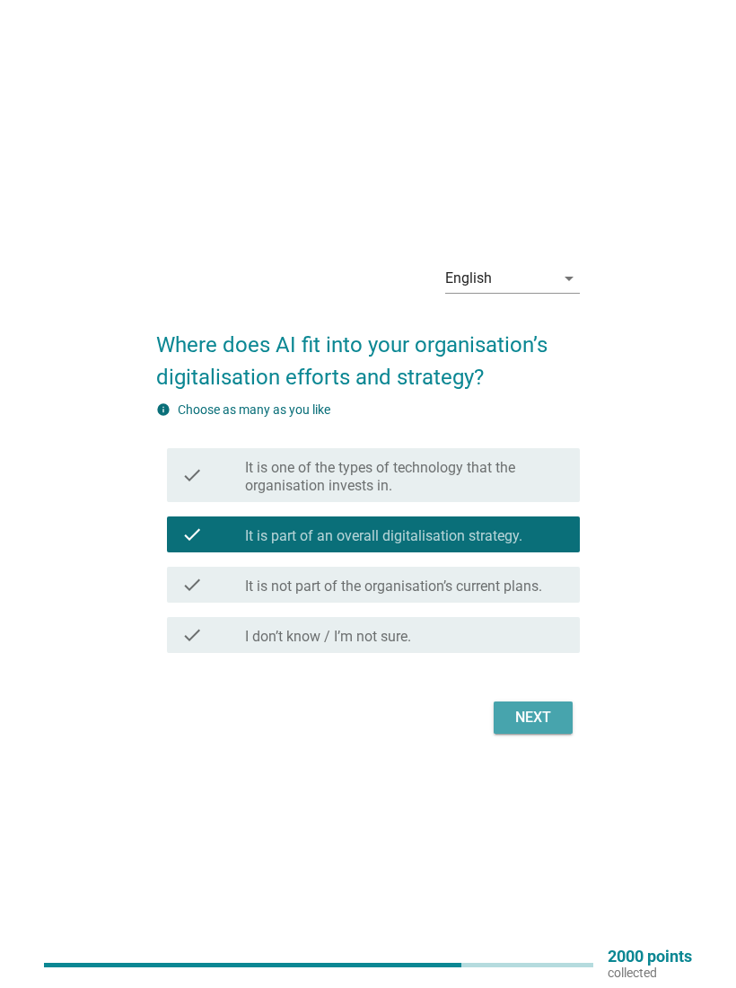
click at [562, 664] on button "Next" at bounding box center [533, 717] width 79 height 32
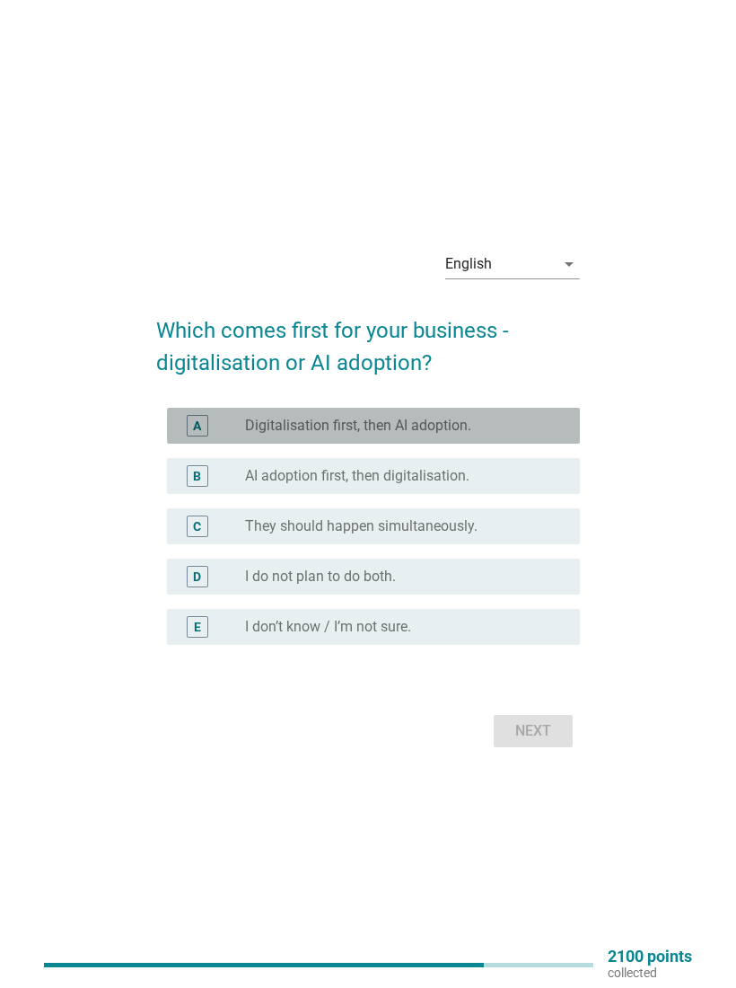
click at [537, 418] on div "radio_button_unchecked Digitalisation first, then AI adoption." at bounding box center [398, 426] width 306 height 18
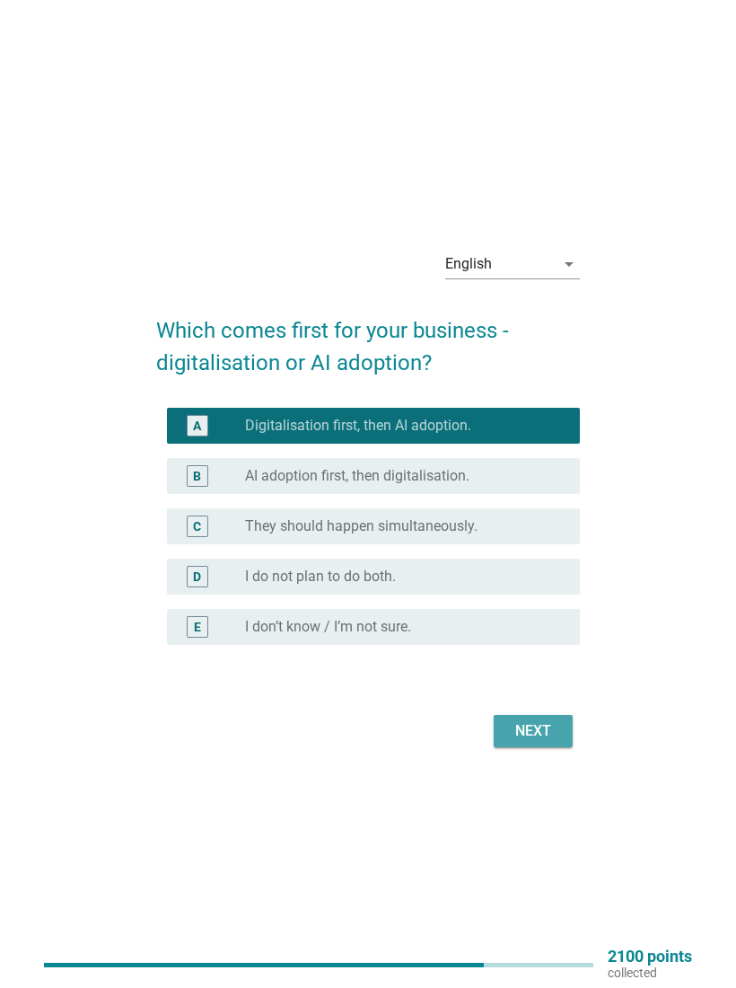
click at [541, 664] on div "Next" at bounding box center [533, 731] width 50 height 22
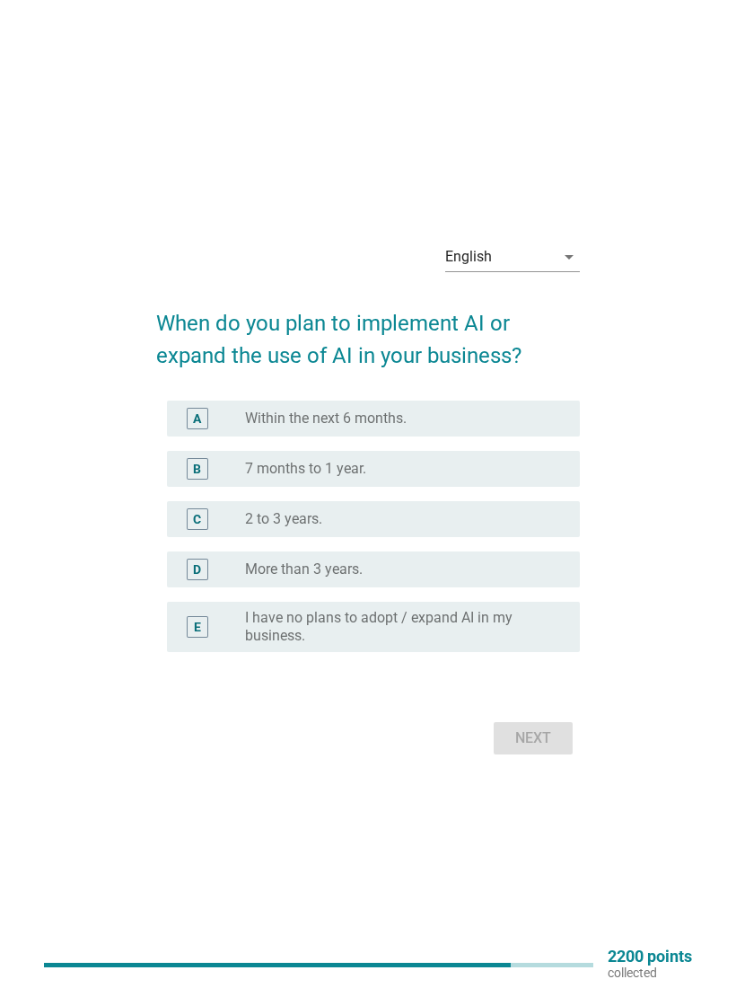
click at [522, 509] on div "radio_button_unchecked 2 to 3 years." at bounding box center [405, 519] width 321 height 22
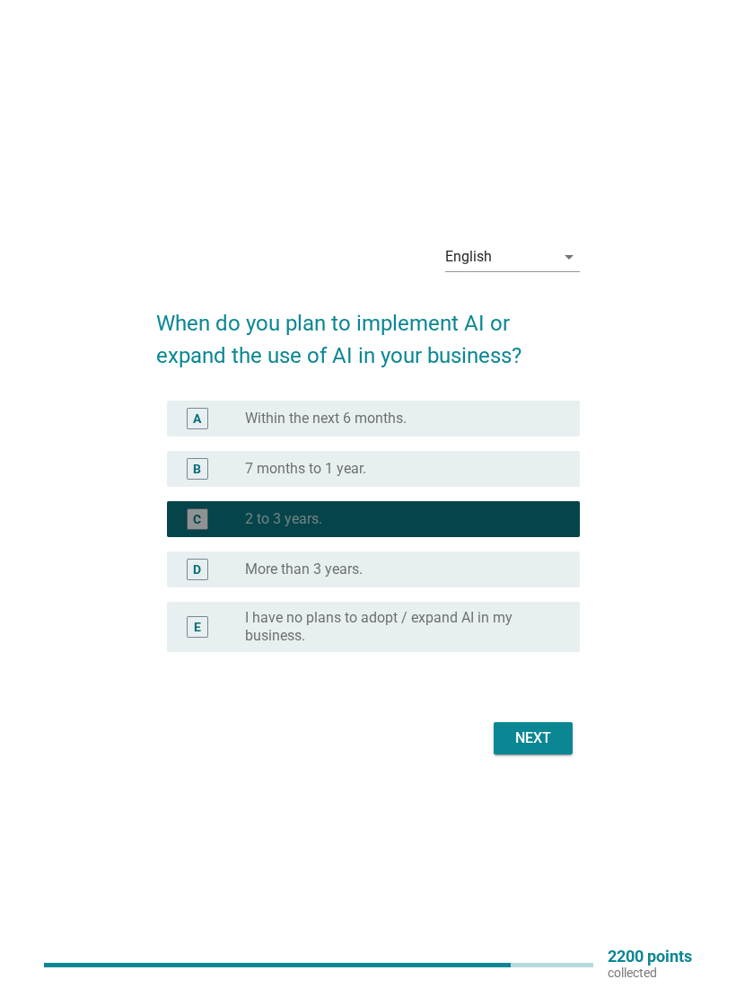
click at [552, 664] on div "Next" at bounding box center [533, 738] width 50 height 22
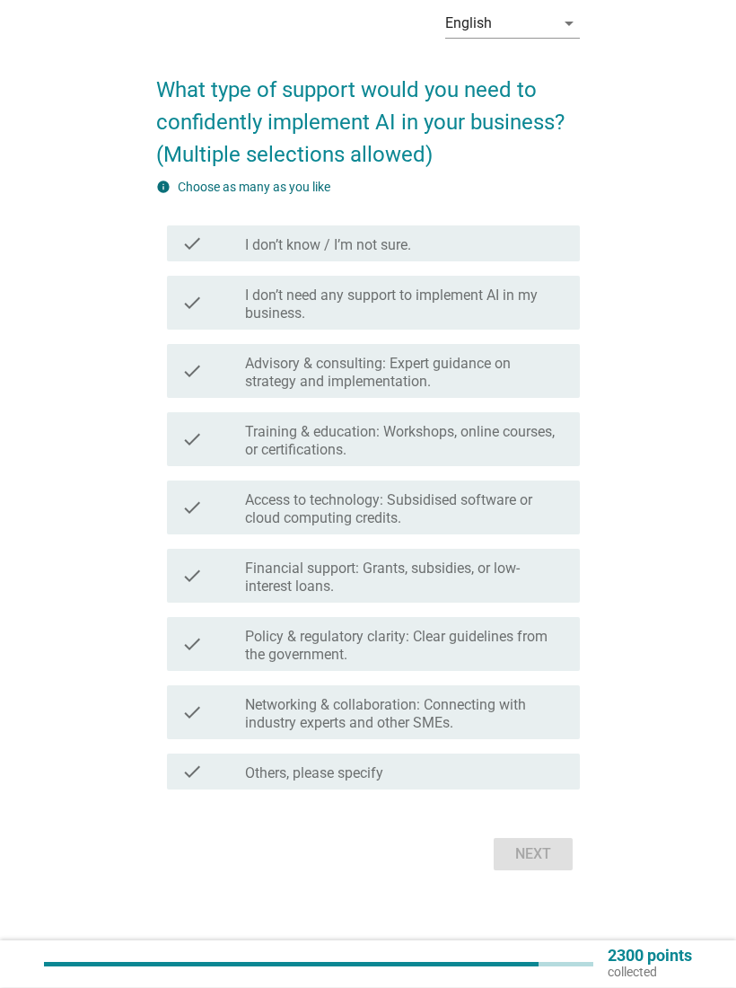
scroll to position [72, 0]
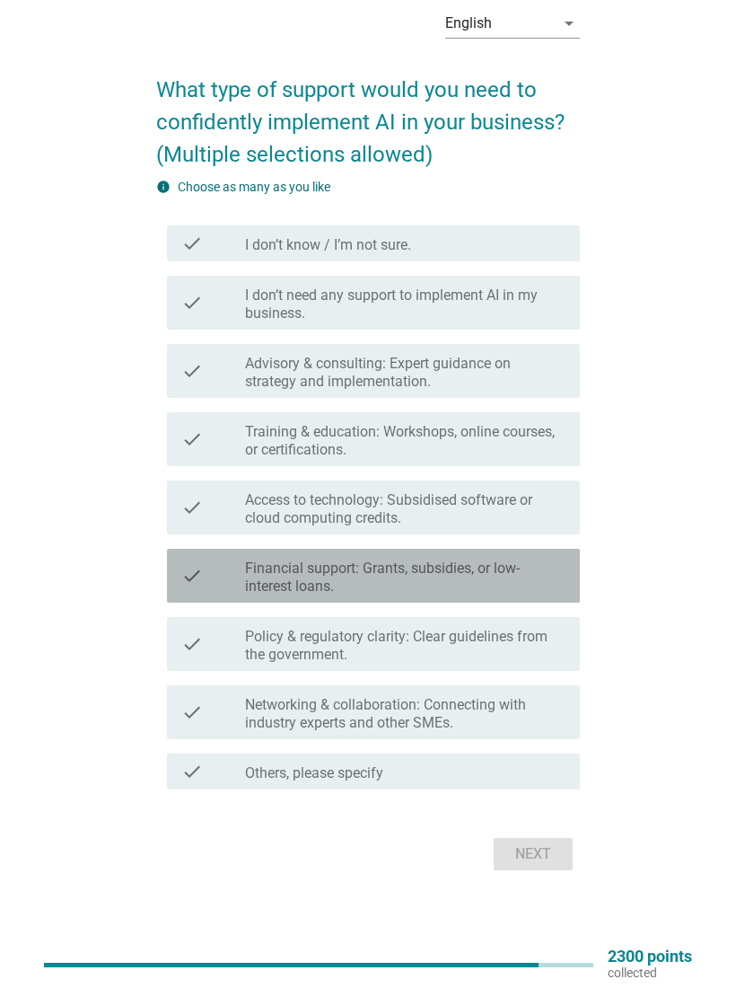
click at [526, 569] on label "Financial support: Grants, subsidies, or low-interest loans." at bounding box center [405, 577] width 321 height 36
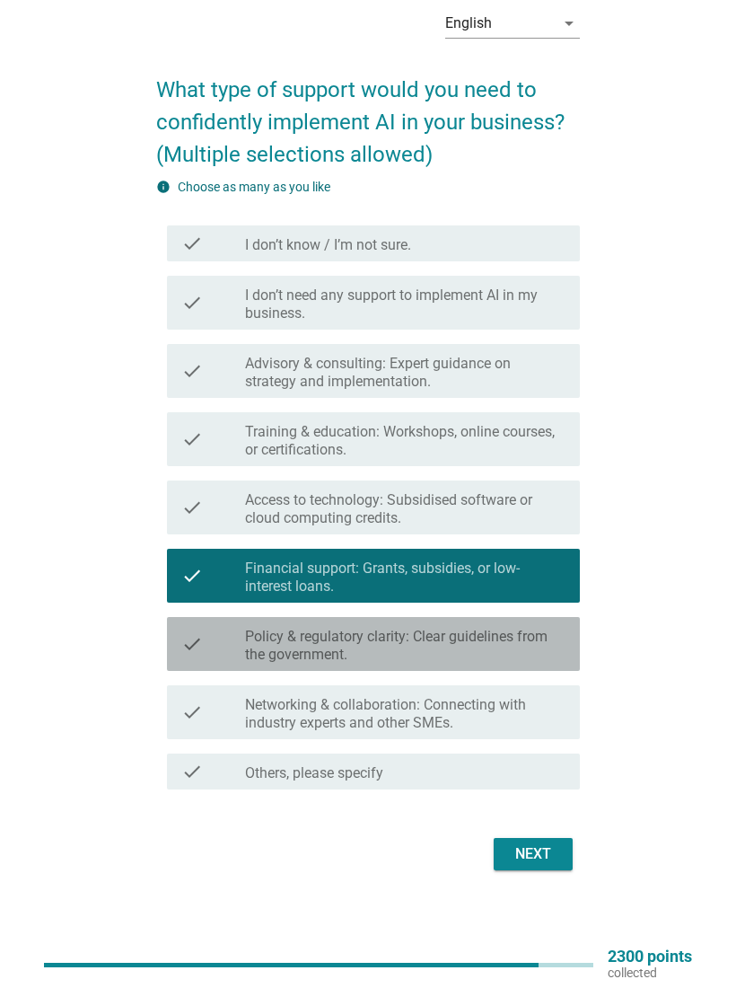
click at [517, 637] on label "Policy & regulatory clarity: Clear guidelines from the government." at bounding box center [405, 646] width 321 height 36
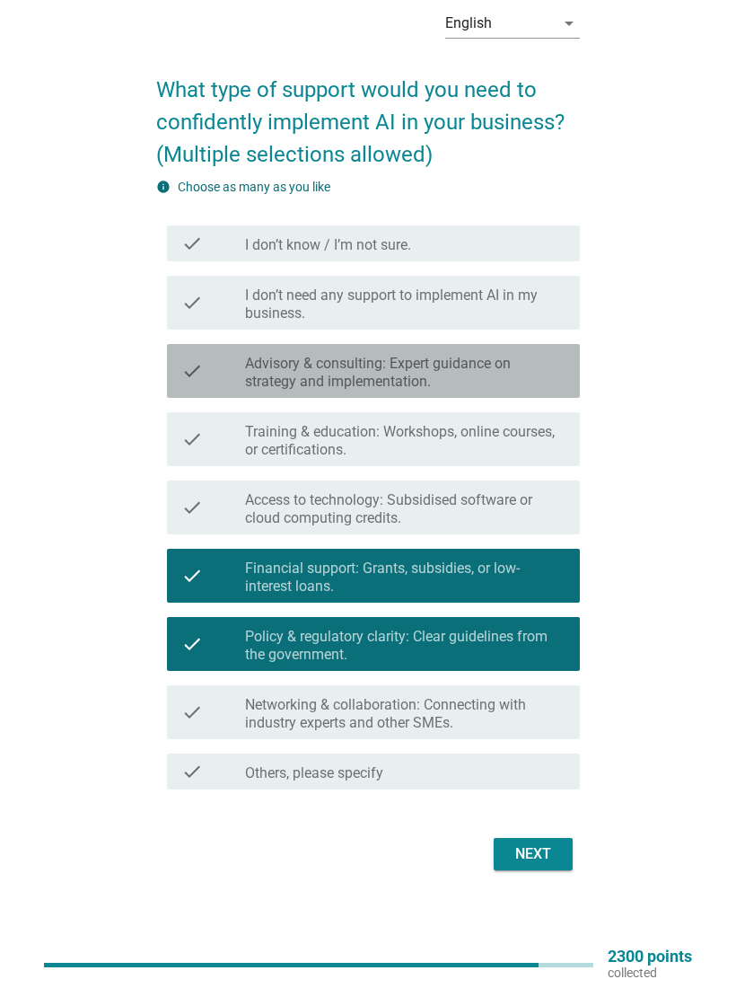
click at [535, 377] on label "Advisory & consulting: Expert guidance on strategy and implementation." at bounding box center [405, 373] width 321 height 36
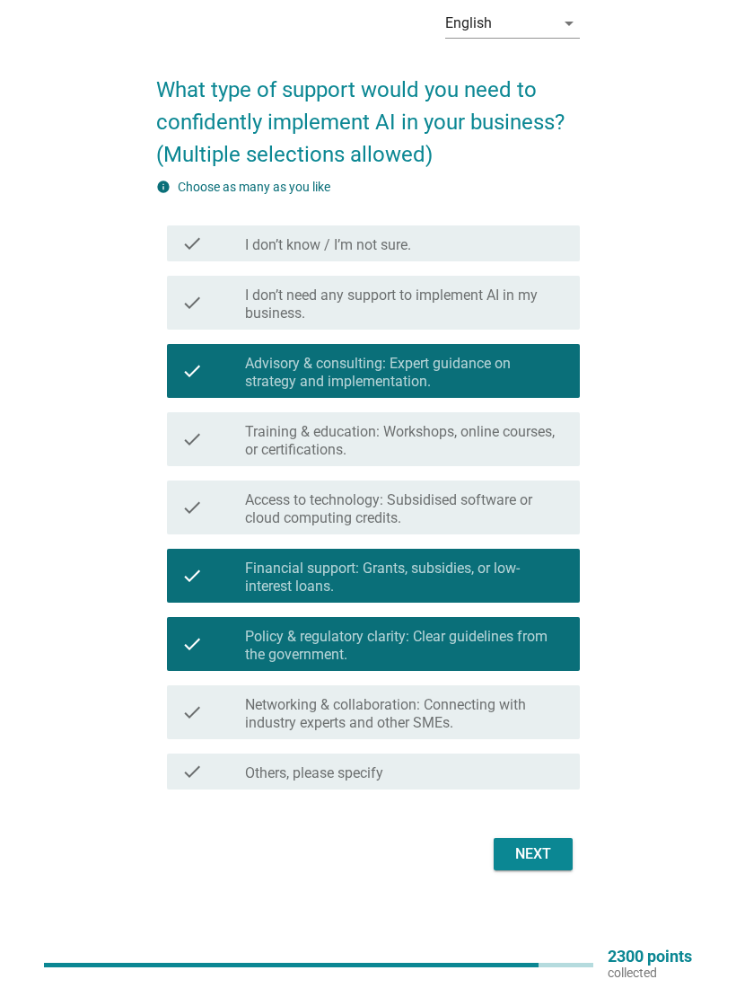
click at [524, 664] on div "Next" at bounding box center [533, 854] width 50 height 22
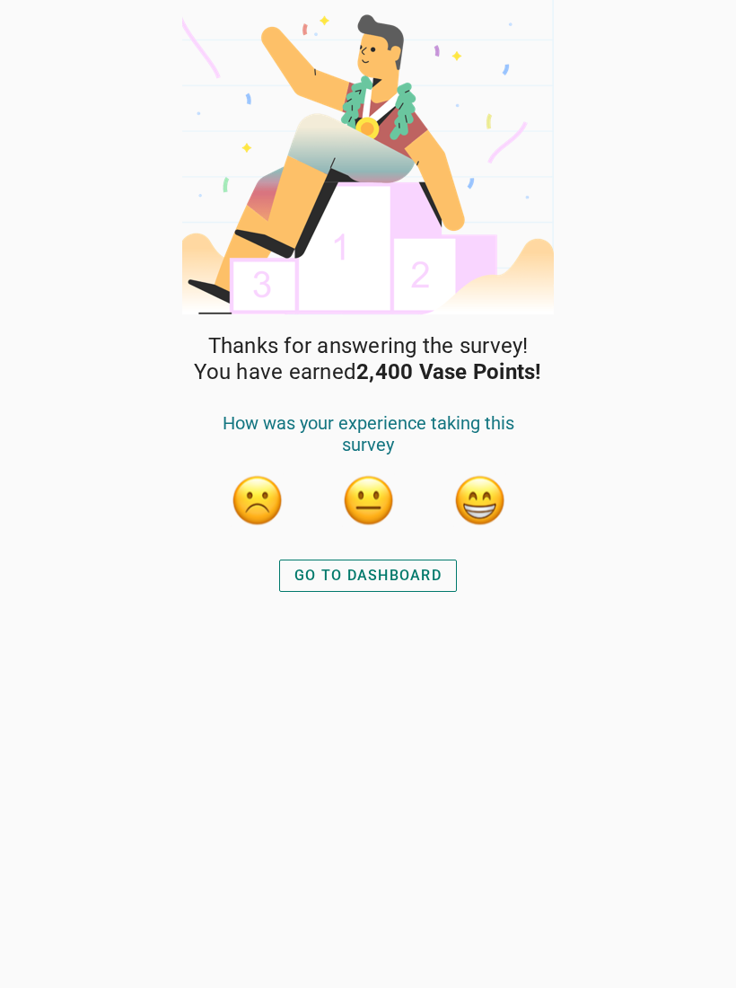
click at [407, 566] on div "GO TO DASHBOARD" at bounding box center [368, 576] width 147 height 22
